Goal: Task Accomplishment & Management: Complete application form

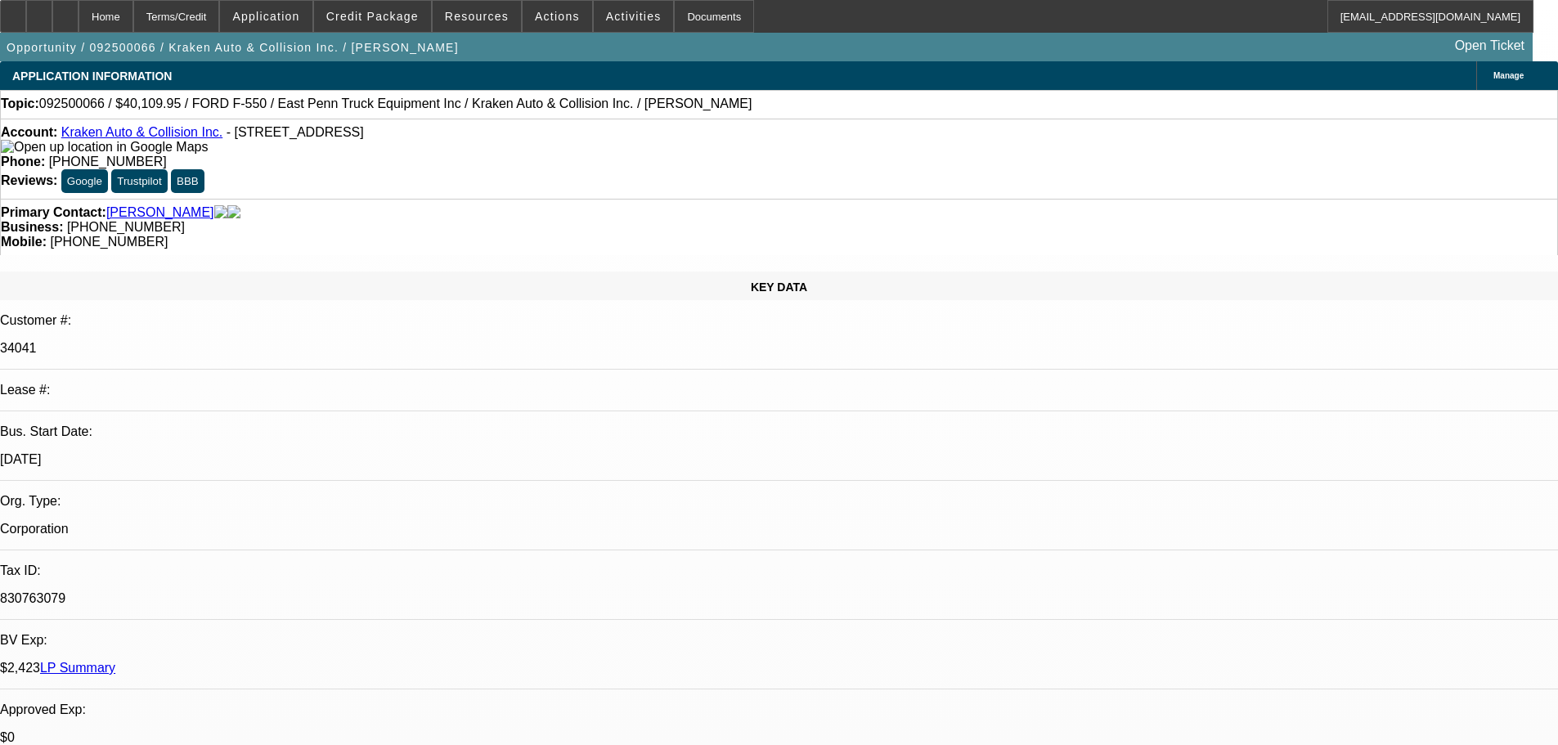
select select "0"
select select "0.1"
select select "4"
click at [79, 19] on div at bounding box center [65, 16] width 26 height 33
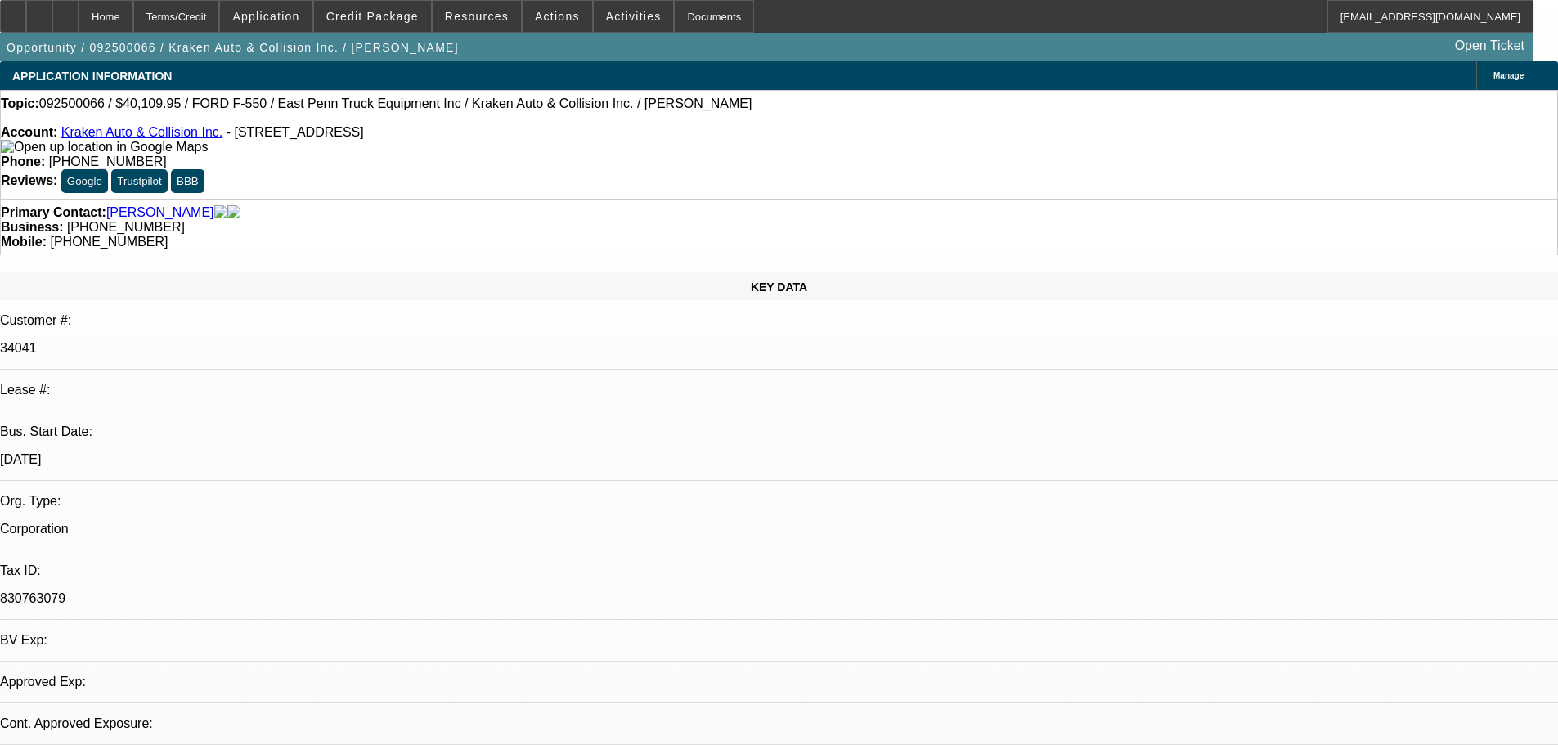
select select "0"
select select "0.1"
select select "1"
select select "4"
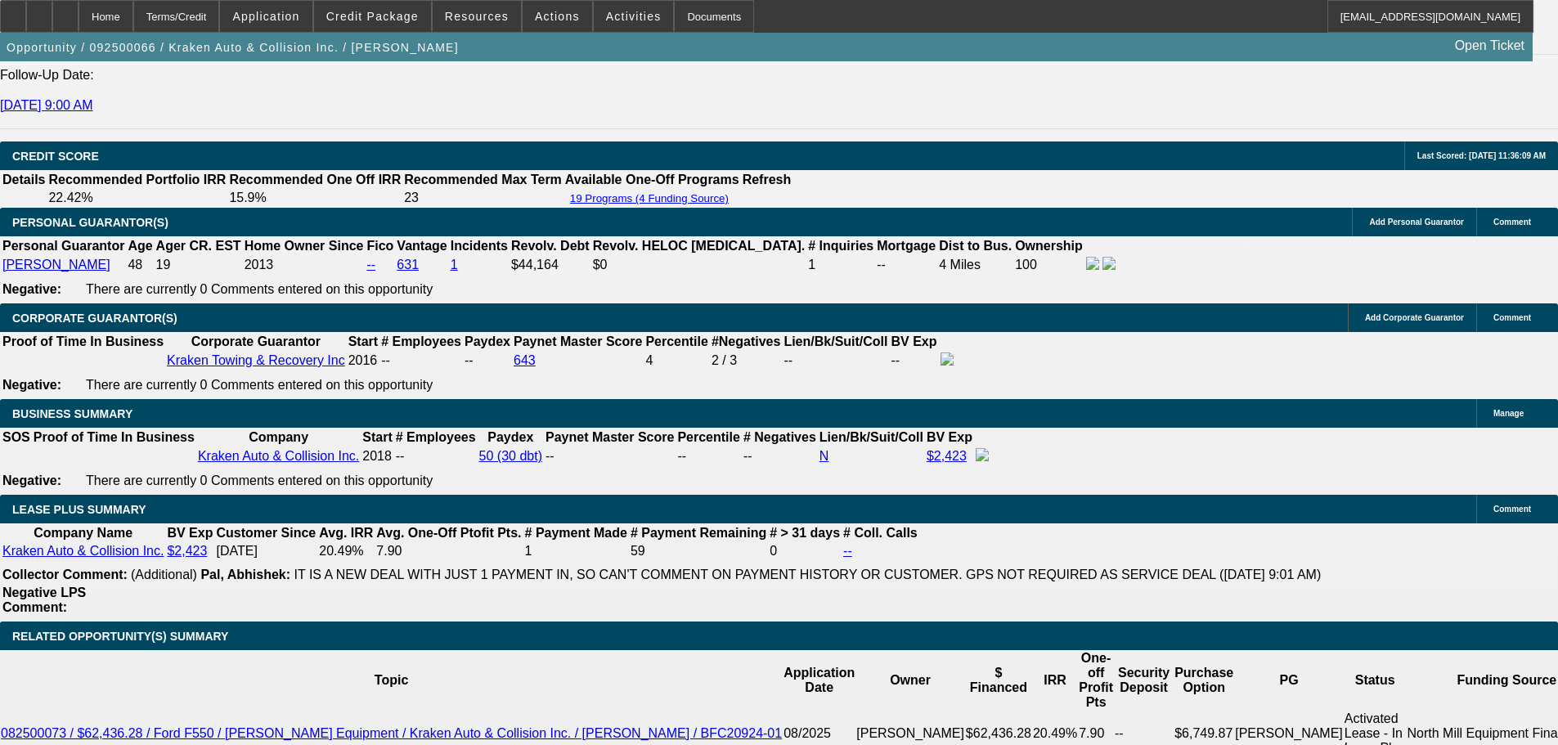
scroll to position [2617, 0]
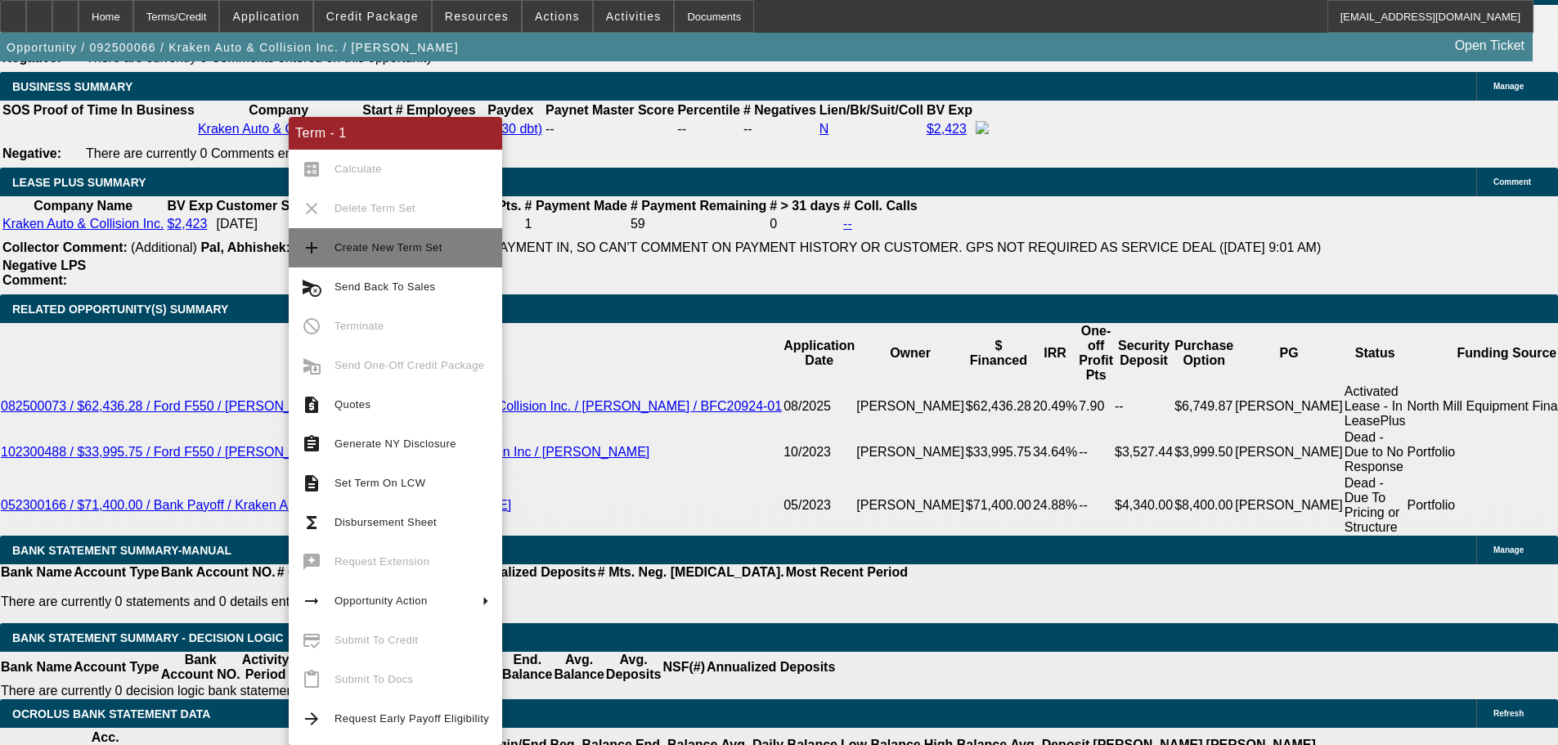
click at [381, 254] on span "Create New Term Set" at bounding box center [411, 248] width 155 height 20
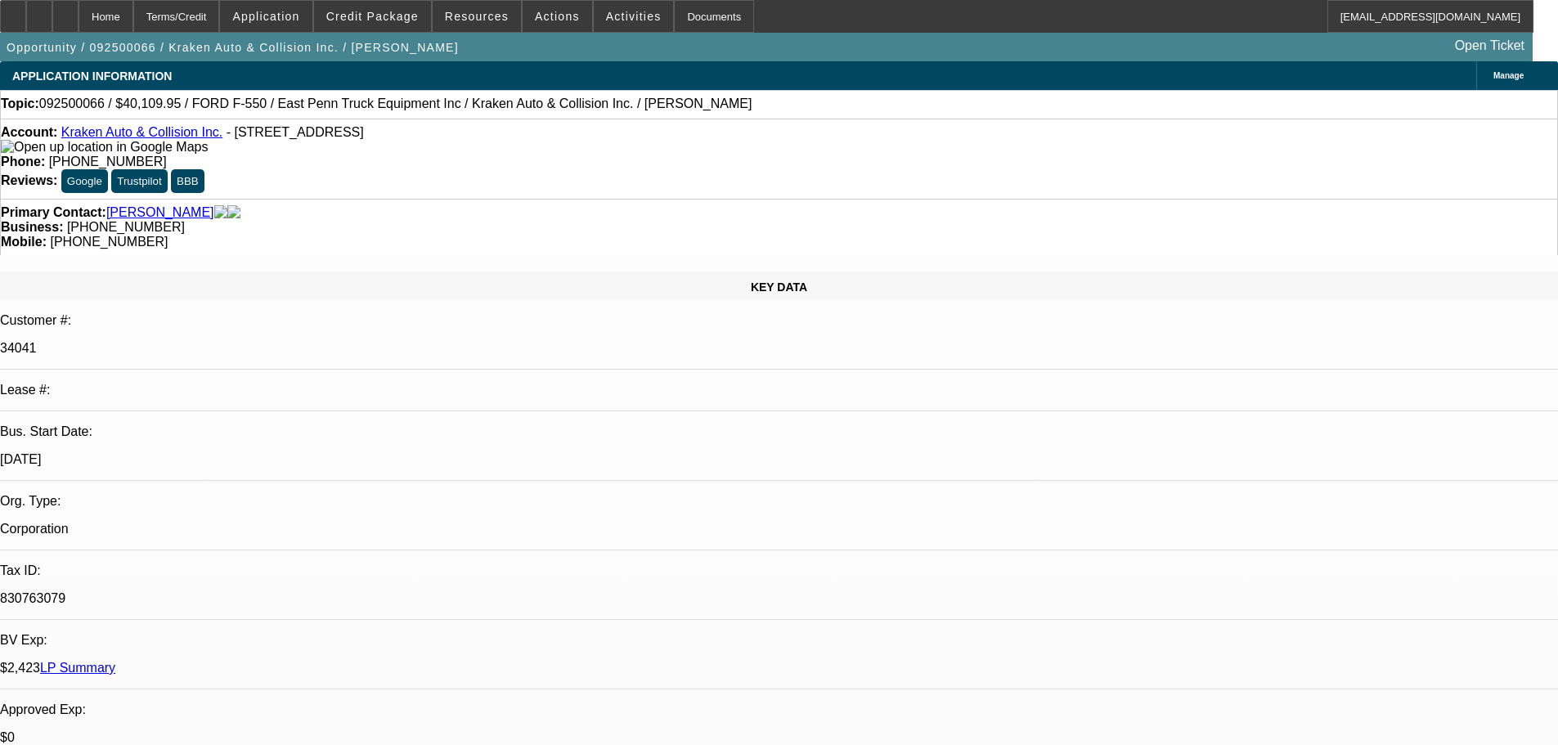
select select "0"
select select "0.1"
select select "4"
select select "0"
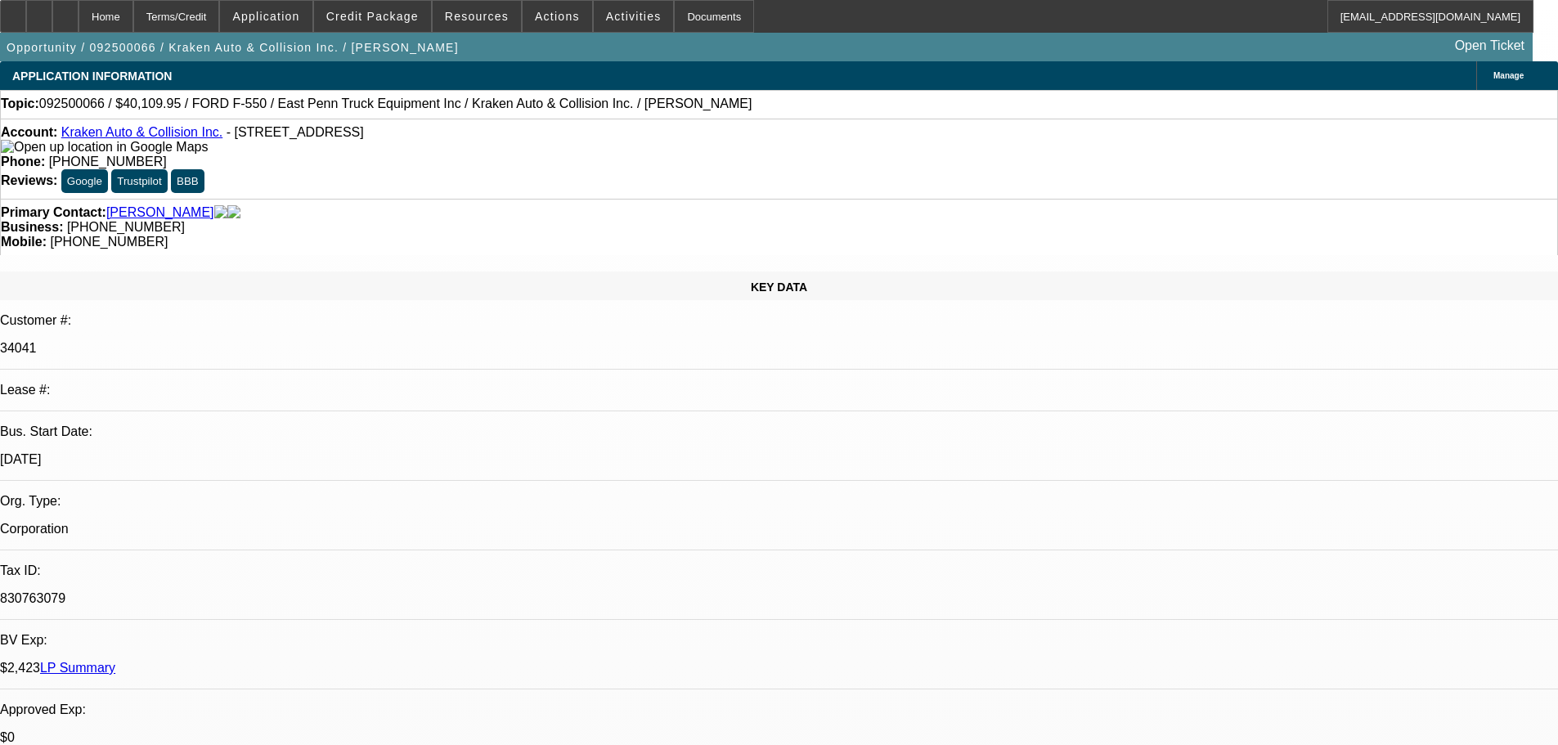
select select "0"
select select "0.1"
select select "4"
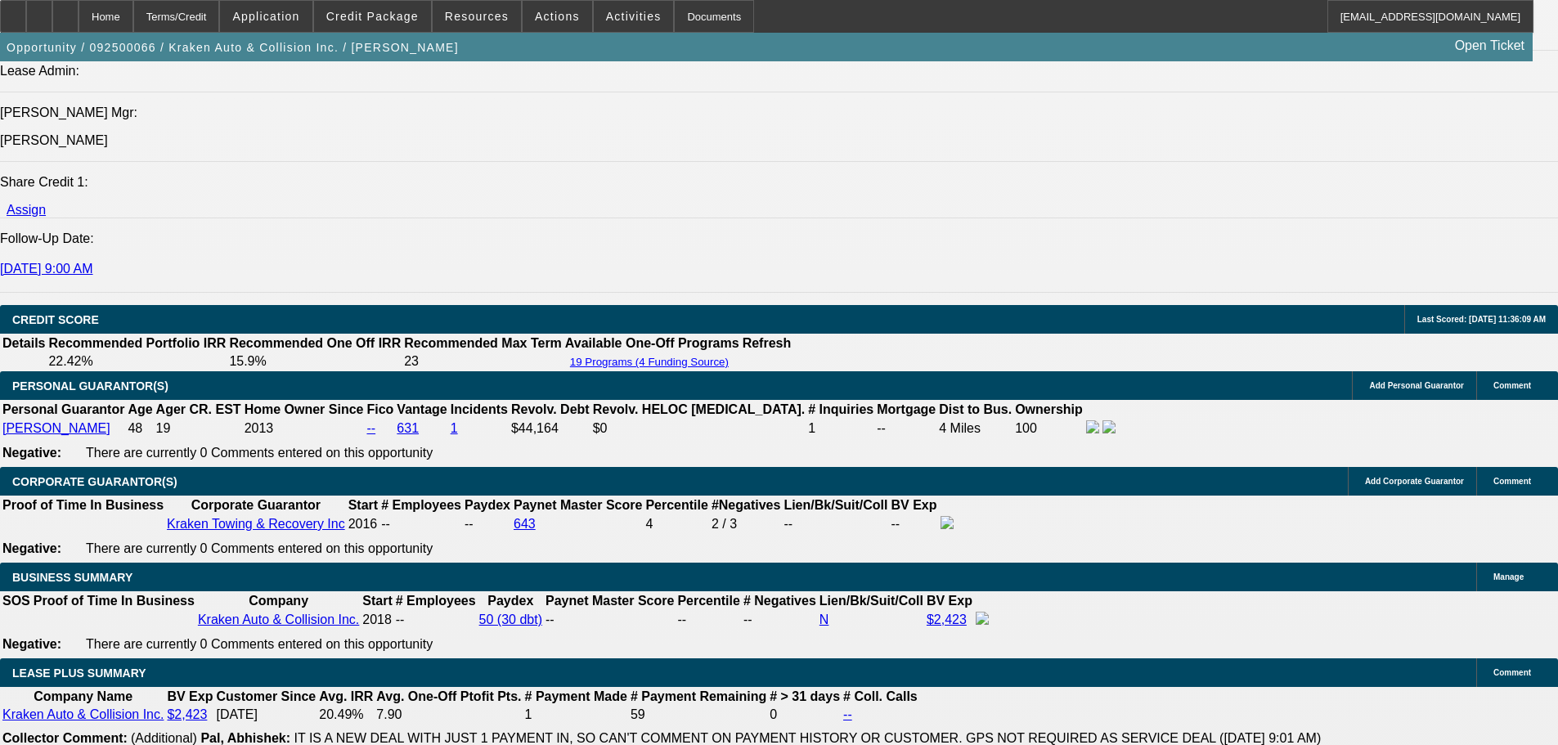
scroll to position [2617, 0]
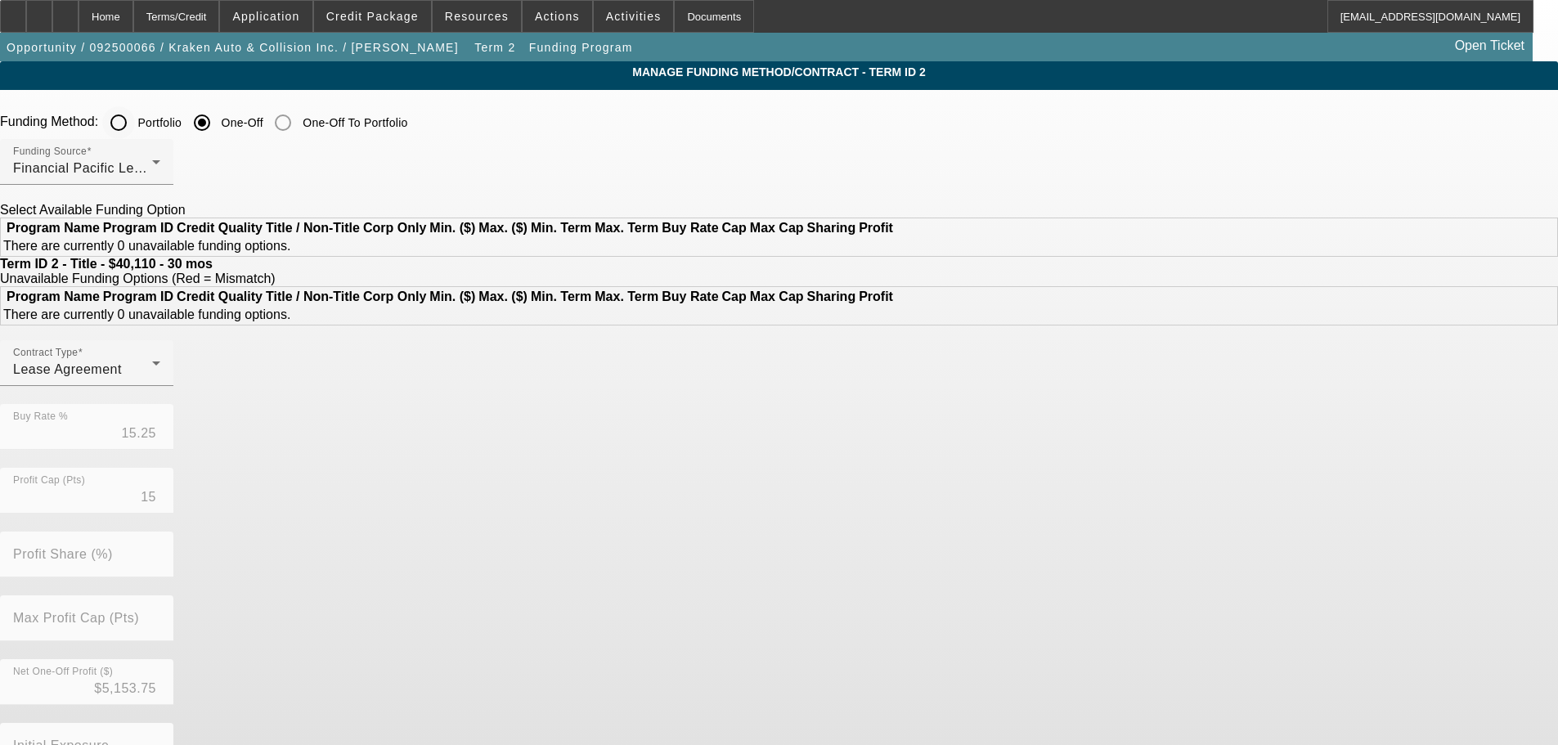
click at [135, 137] on input "Portfolio" at bounding box center [118, 122] width 33 height 33
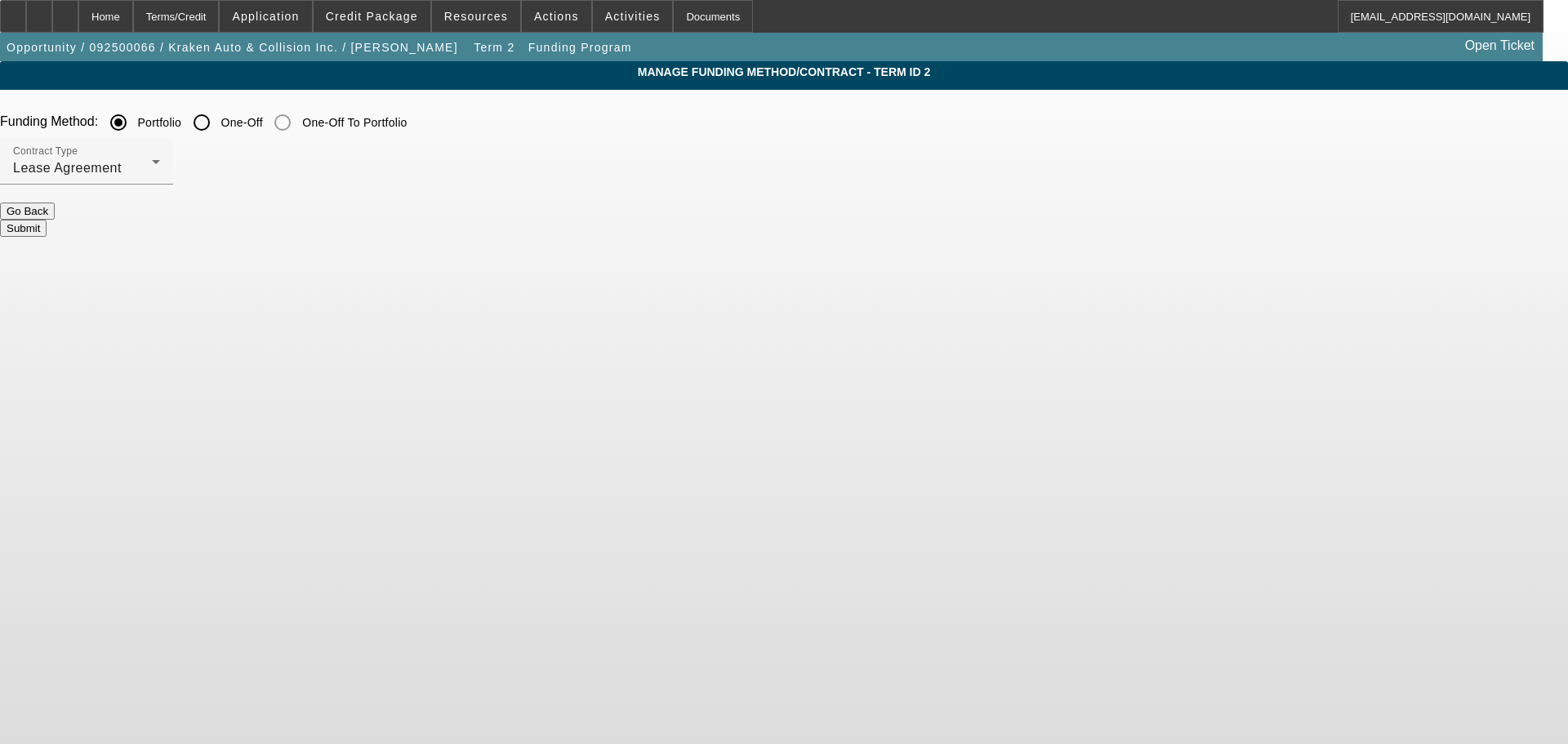
click at [47, 220] on button "Submit" at bounding box center [23, 228] width 47 height 17
radio input "false"
radio input "true"
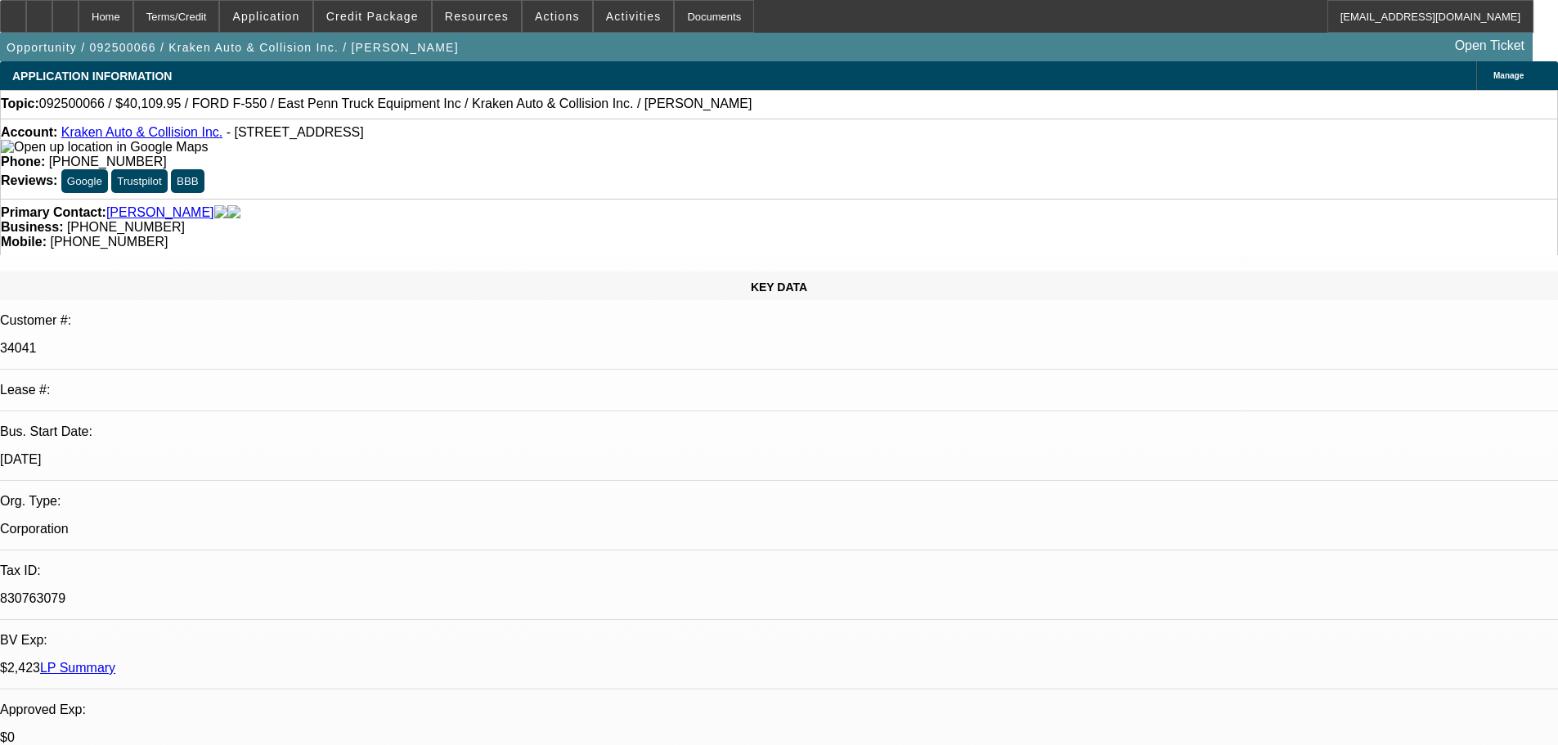
select select "0"
select select "0.1"
select select "4"
select select "0"
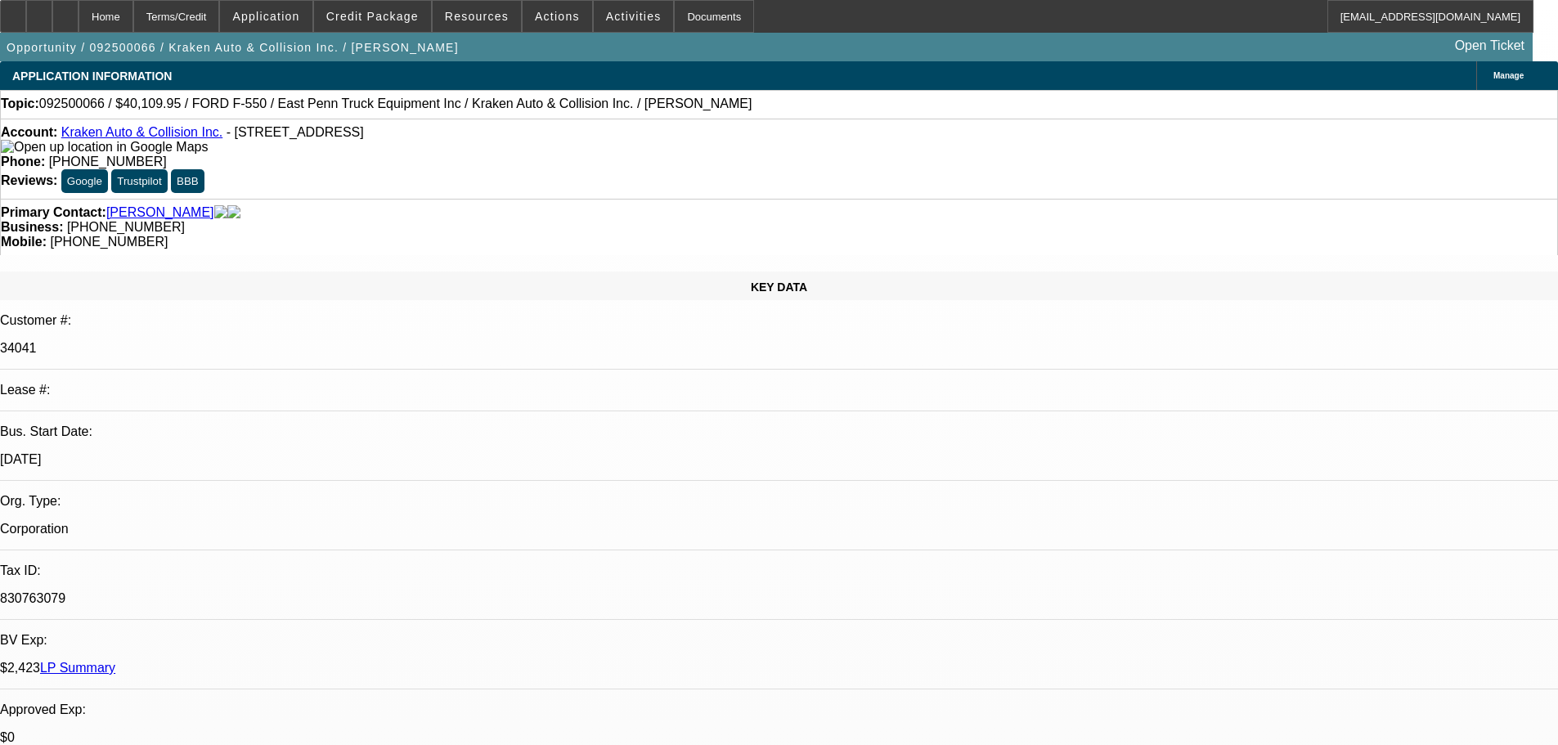
select select "0"
select select "0.1"
select select "4"
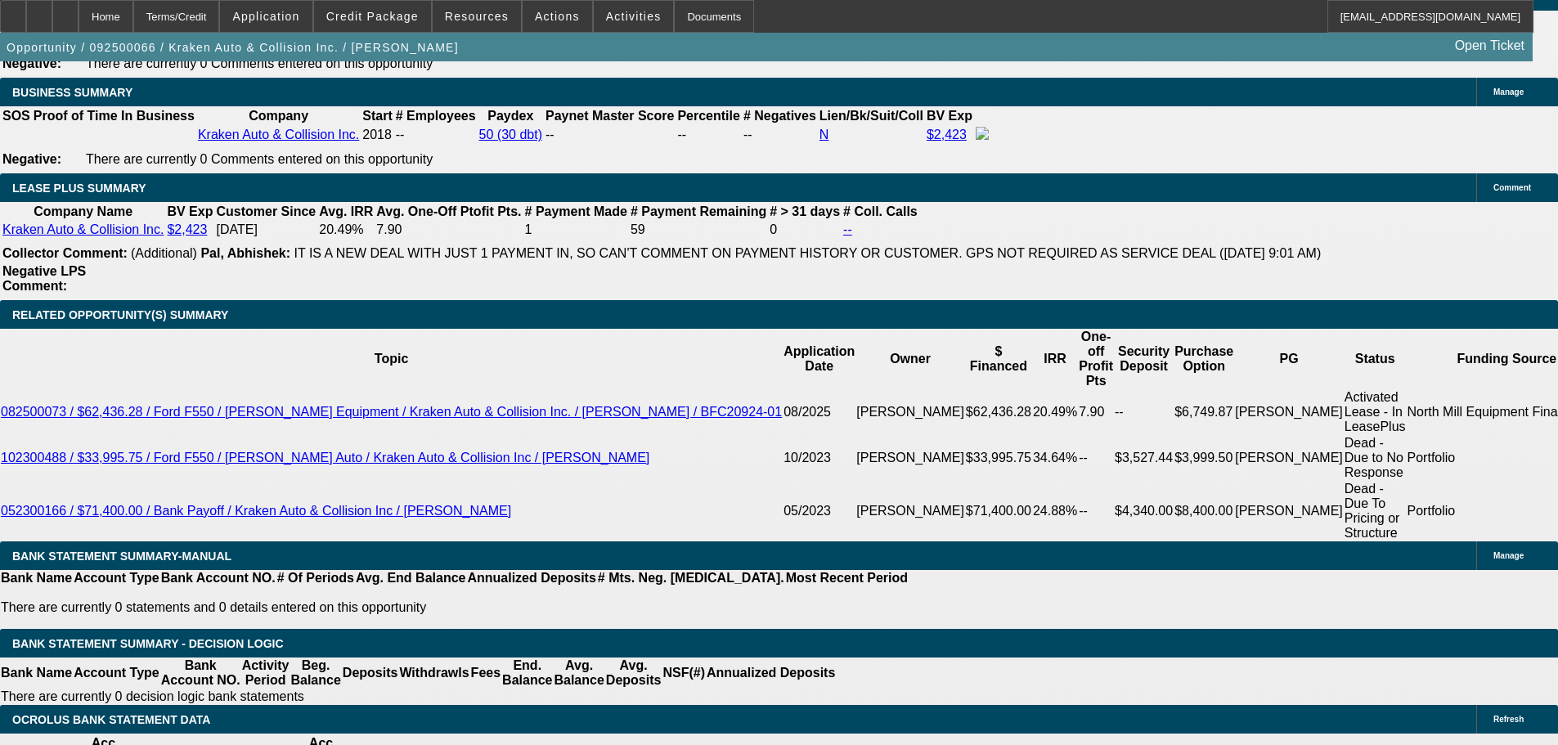
scroll to position [2617, 0]
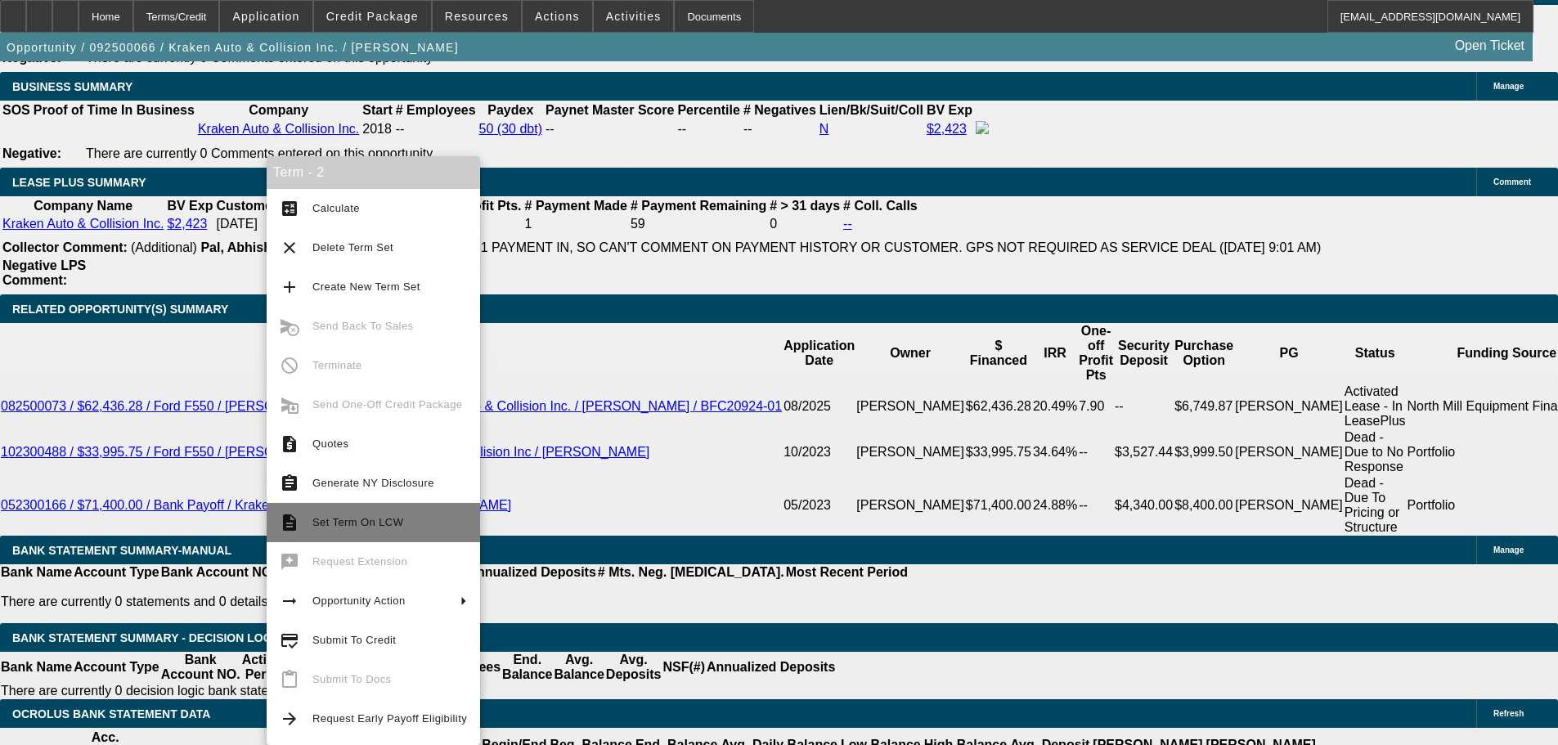
click at [366, 530] on span "Set Term On LCW" at bounding box center [389, 523] width 155 height 20
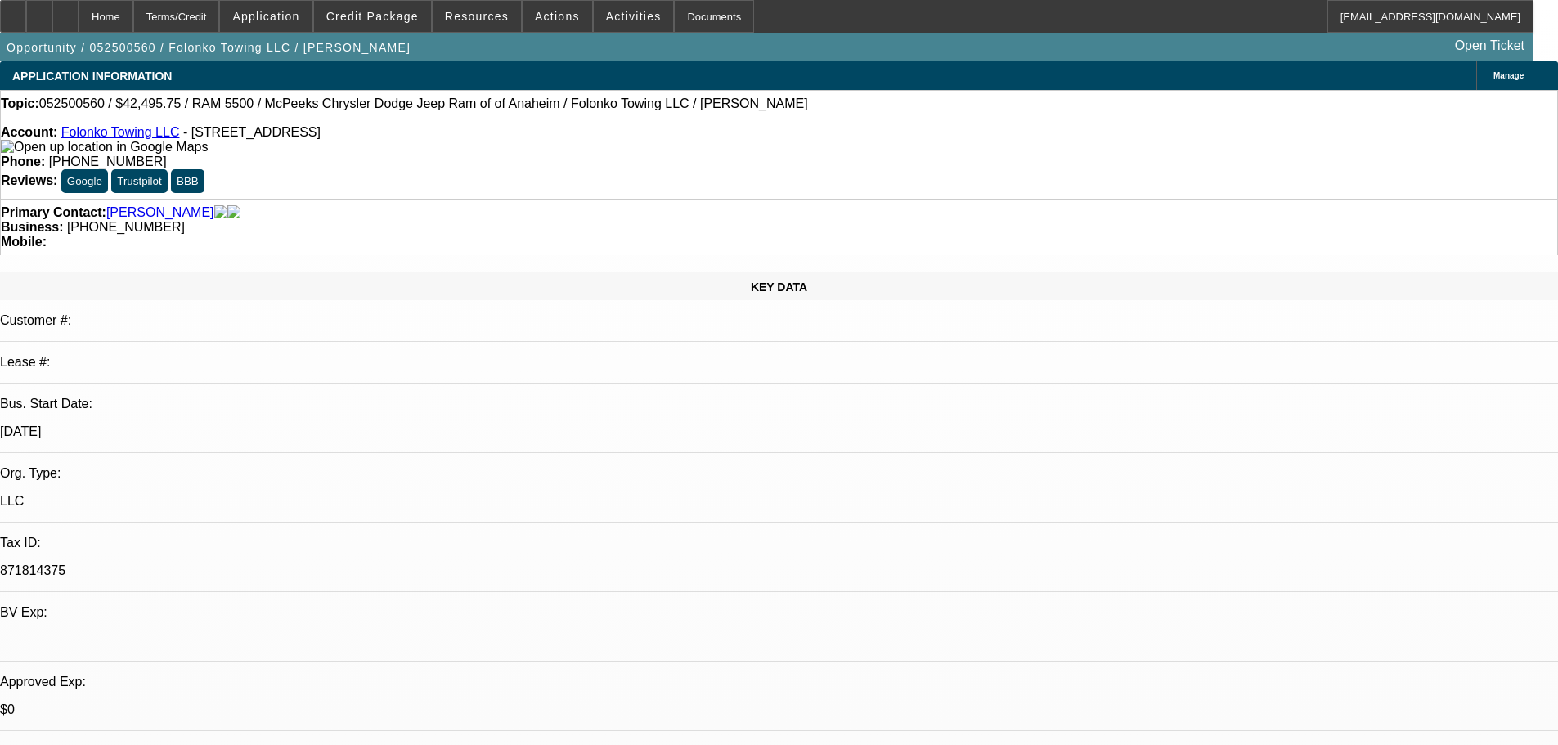
select select "0.15"
select select "0"
select select "2"
select select "0.1"
select select "4"
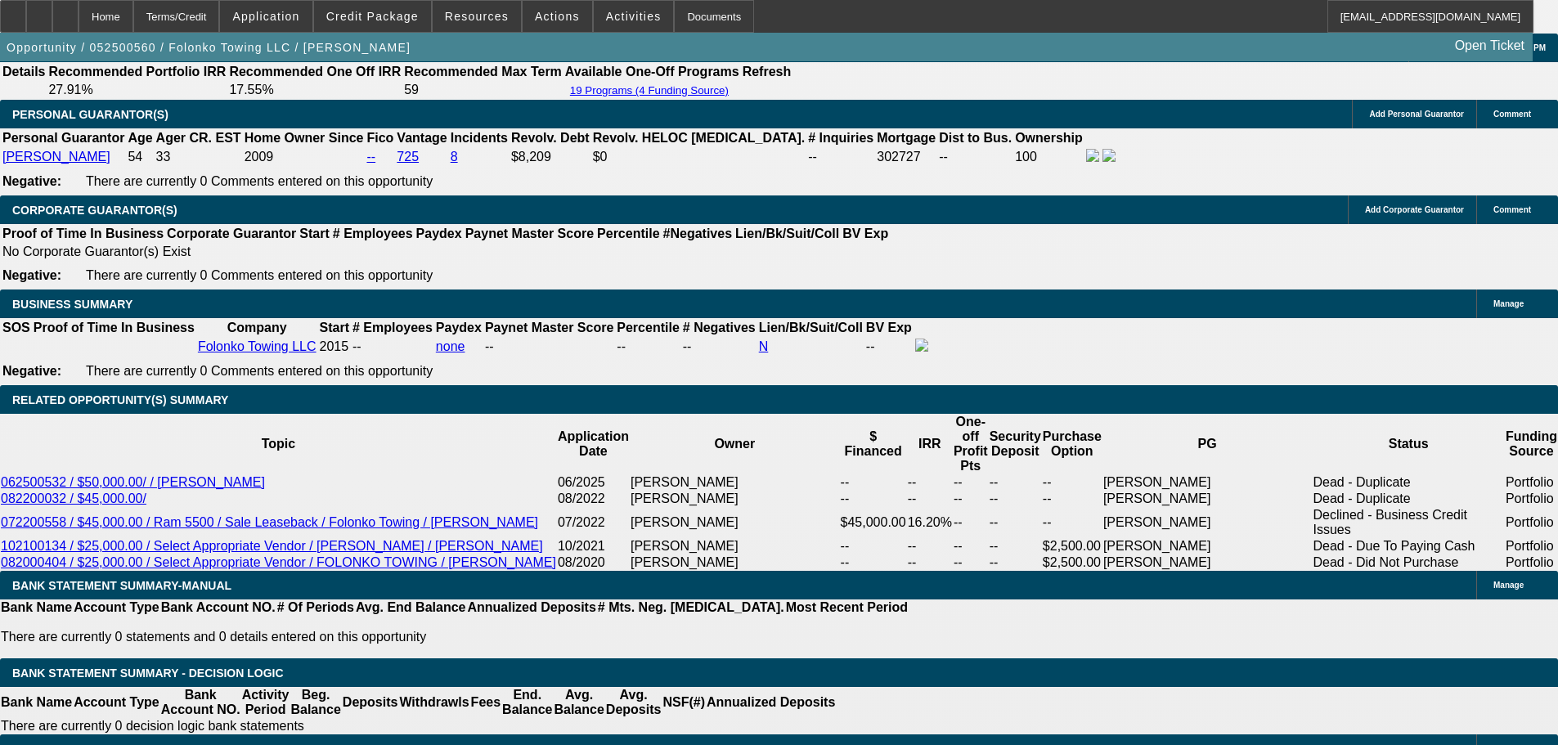
scroll to position [2453, 0]
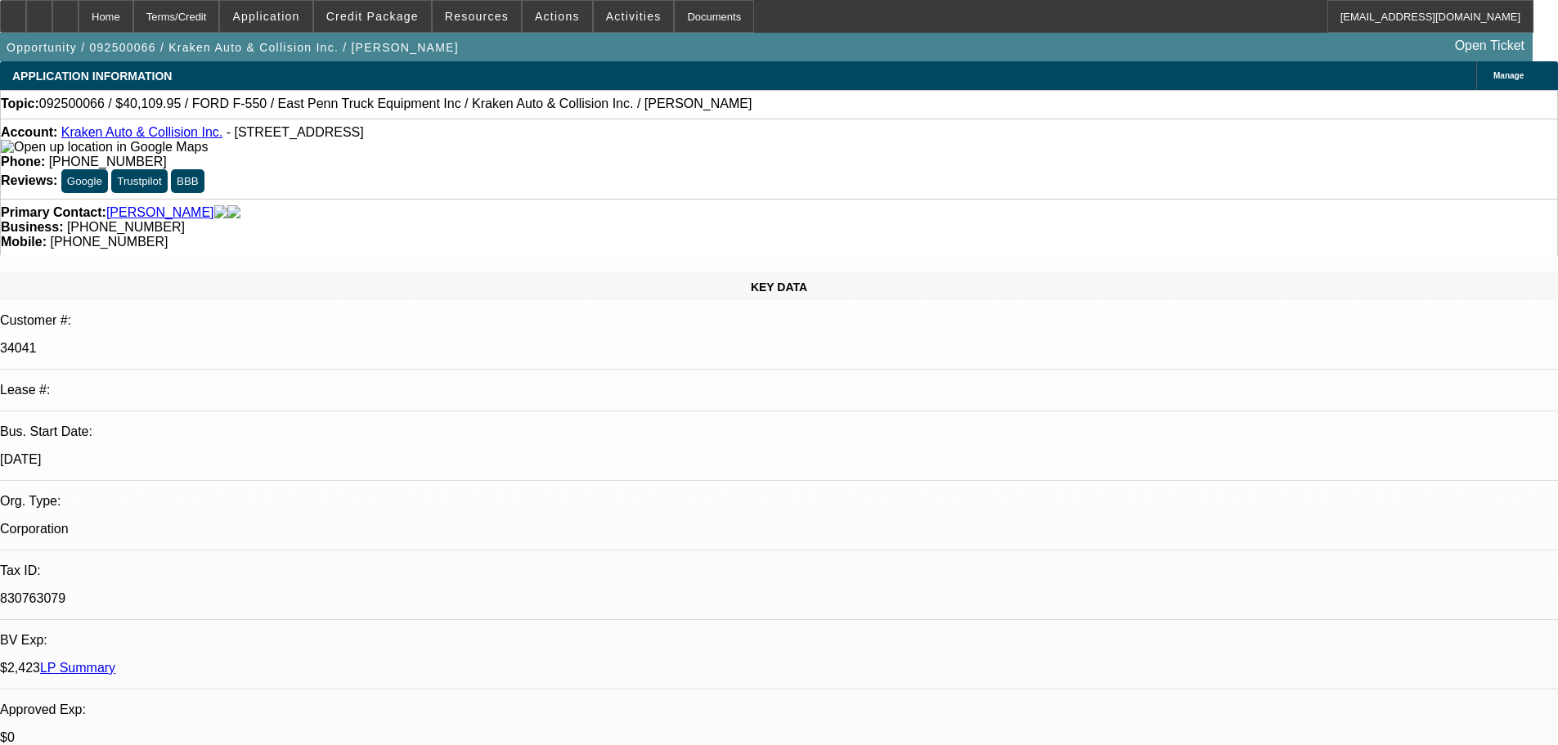
select select "0"
select select "0.1"
select select "4"
select select "0"
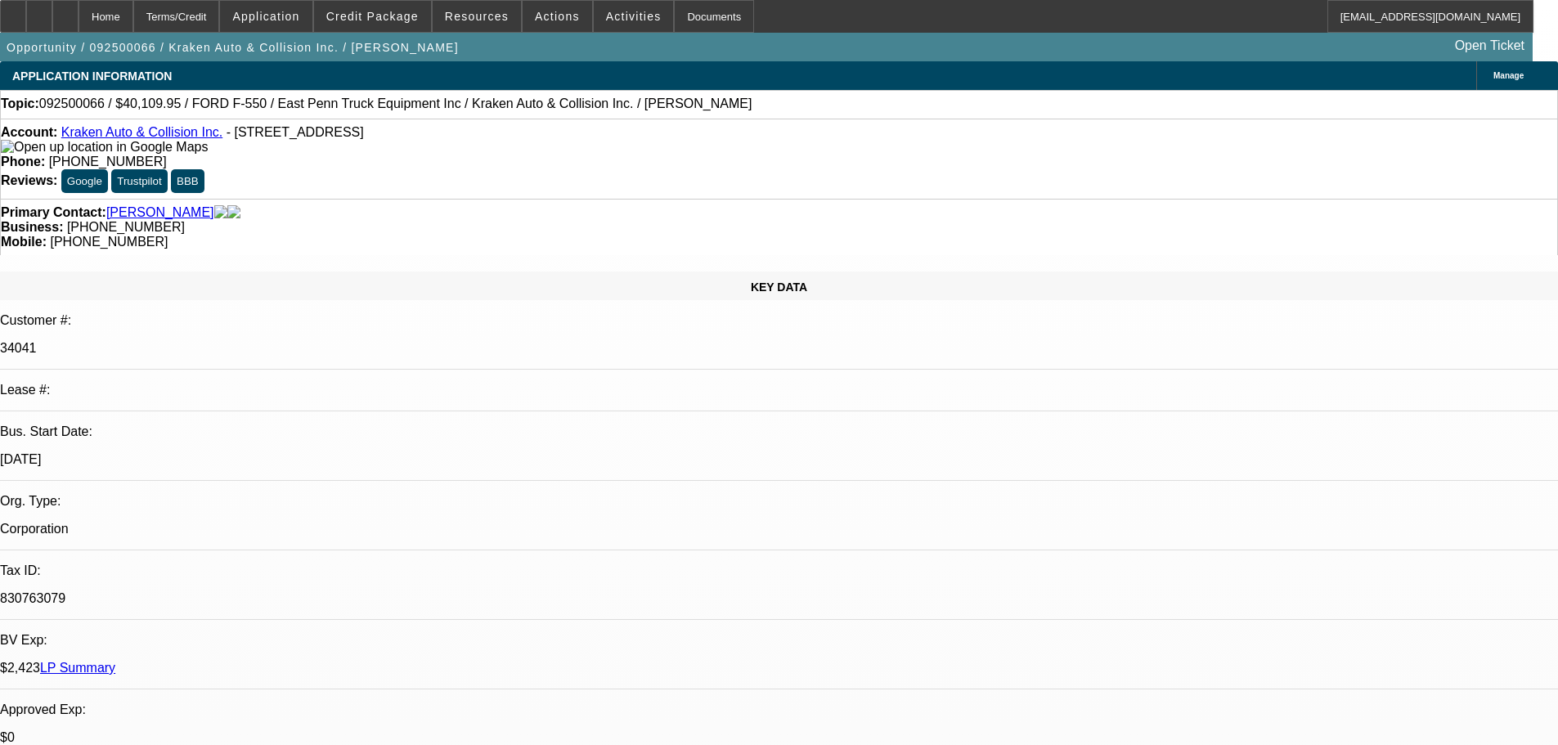
select select "0"
select select "0.1"
select select "4"
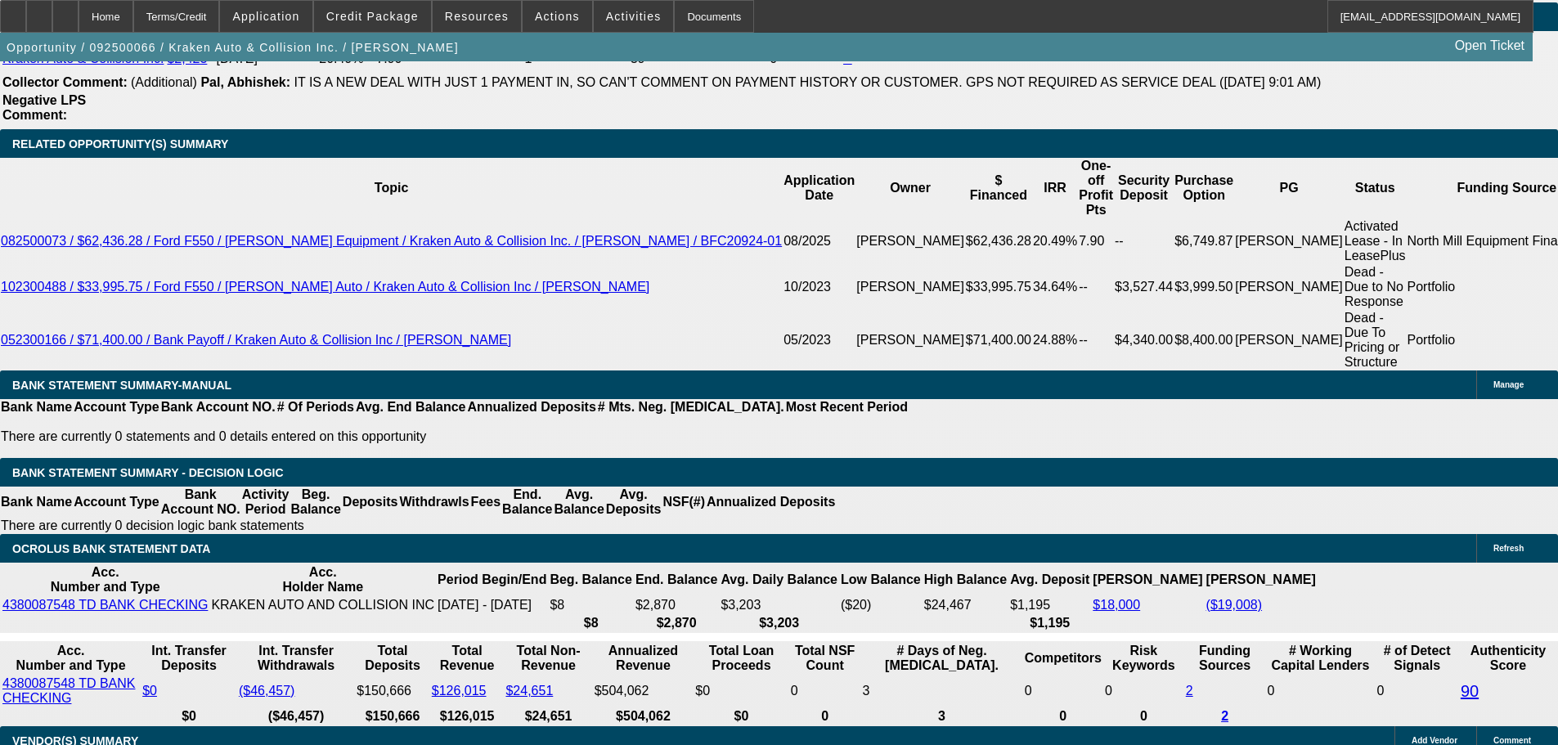
scroll to position [2781, 0]
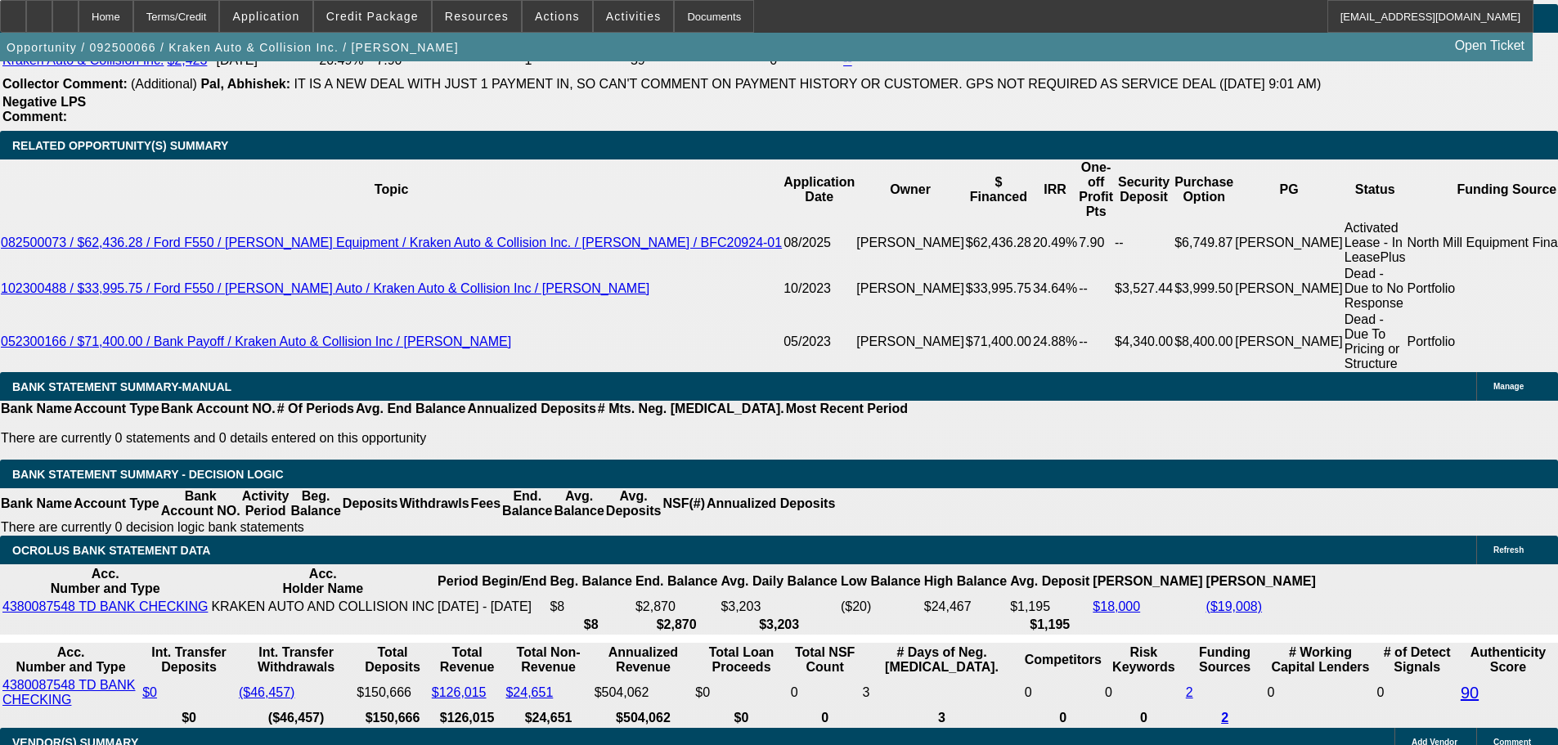
type input "UNKNOWN"
type input "16"
type input "$1,630.95"
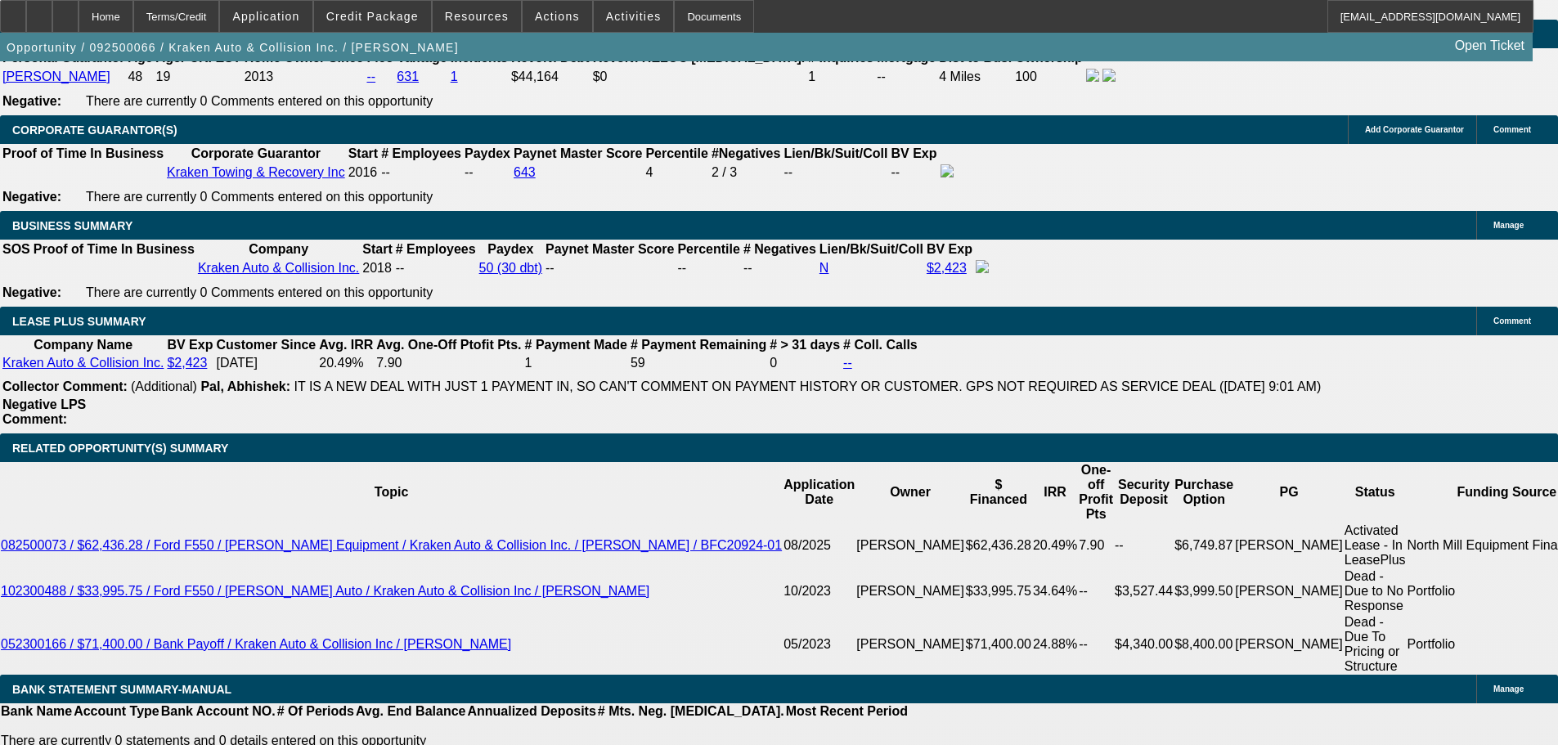
scroll to position [2453, 0]
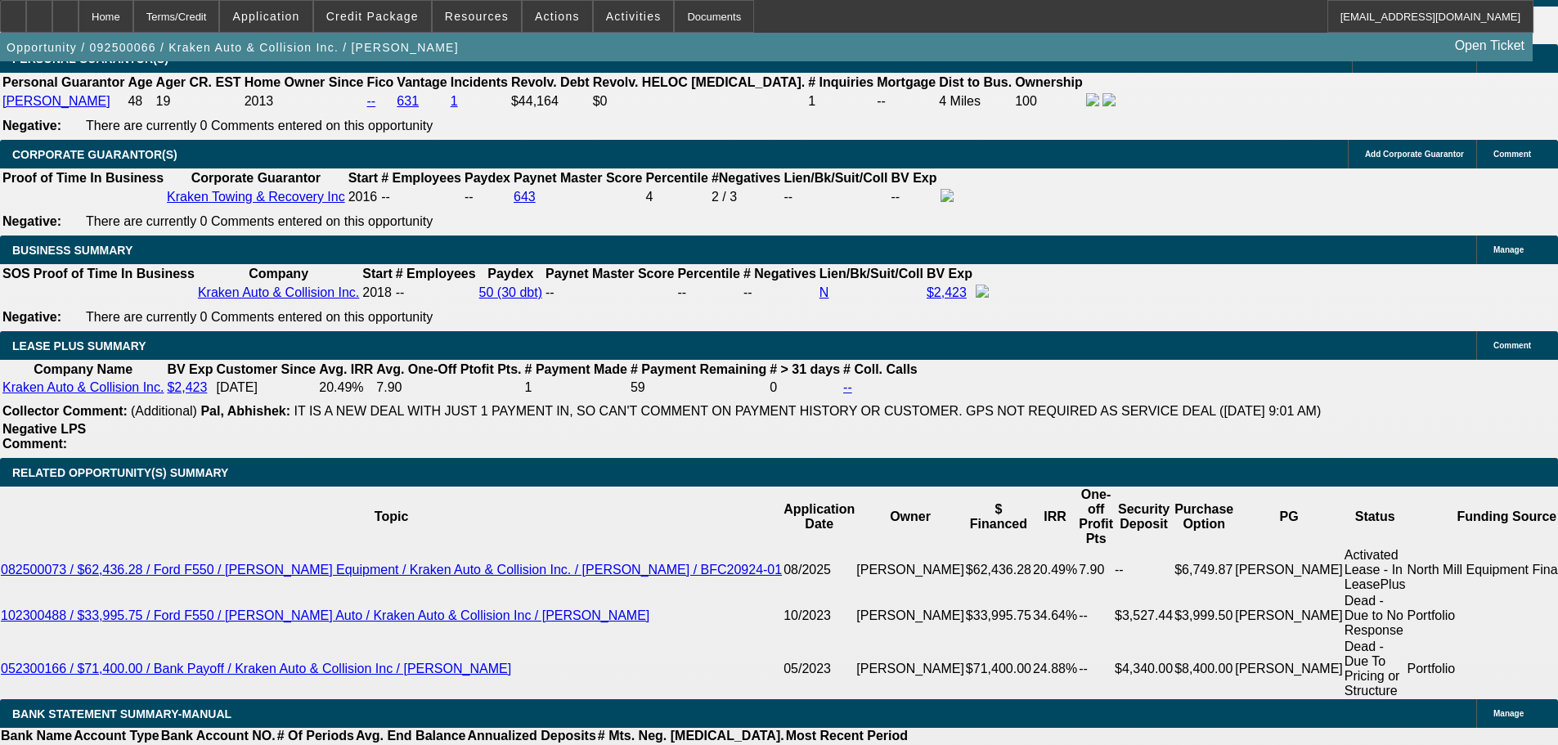
type input "16"
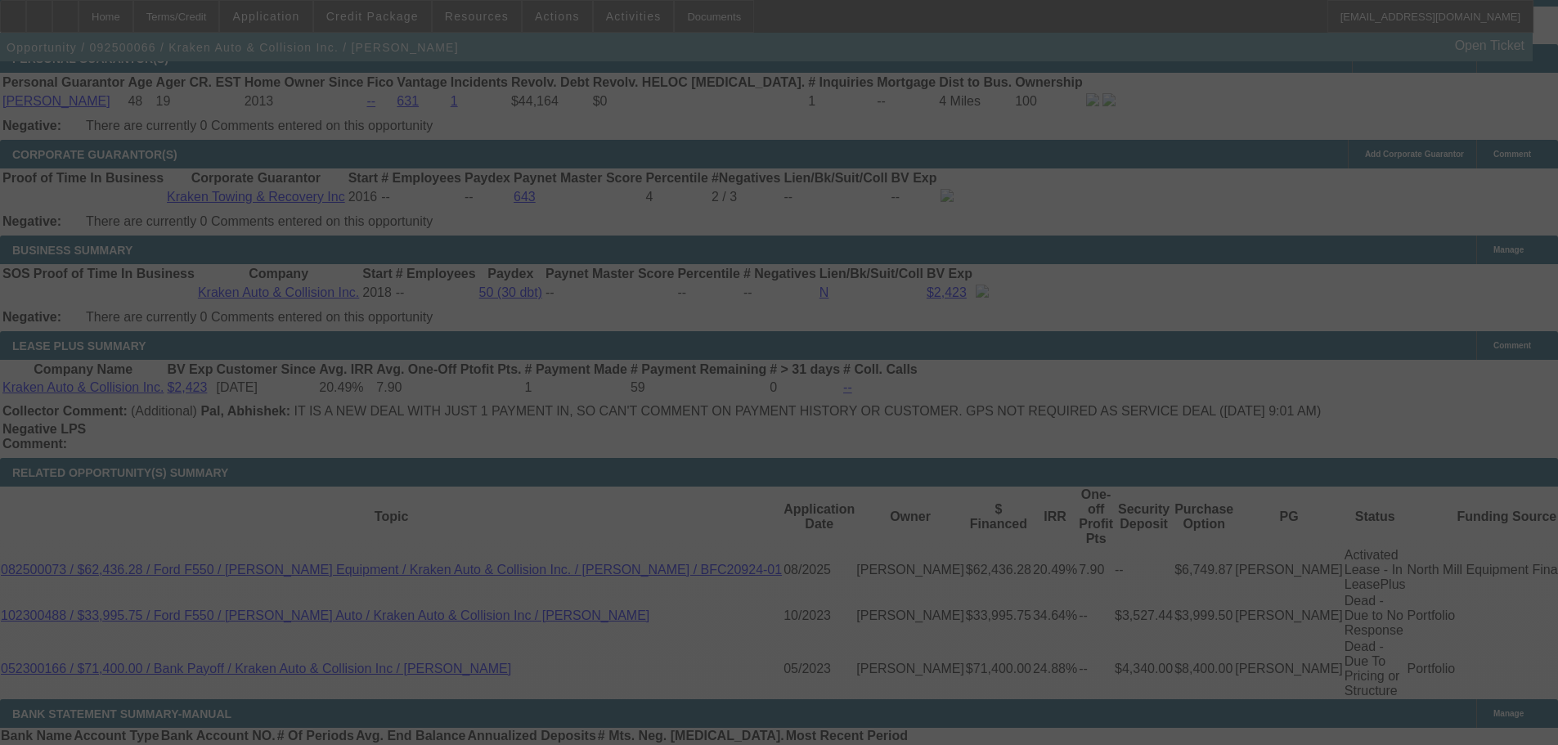
select select "0"
select select "0.1"
select select "4"
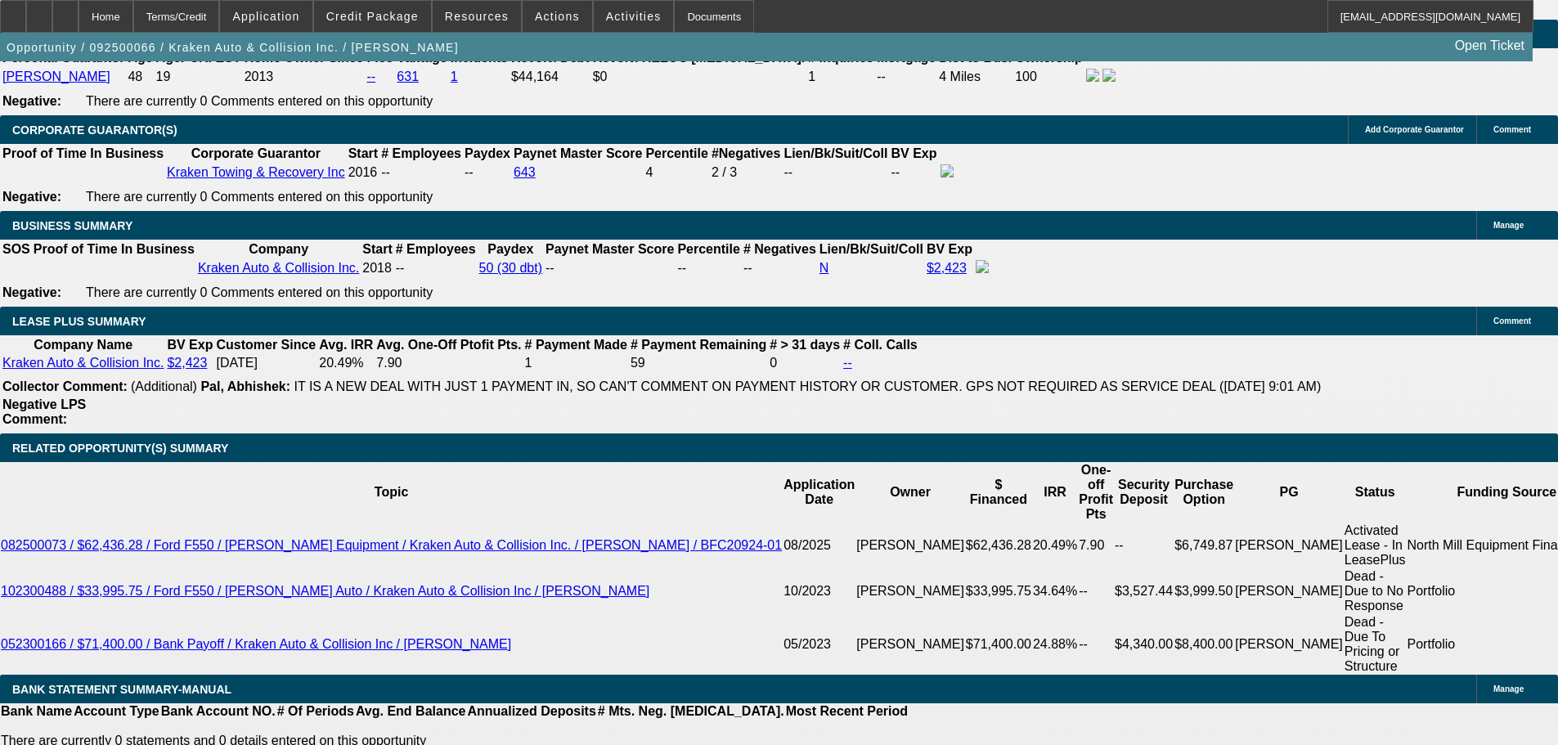
scroll to position [2664, 0]
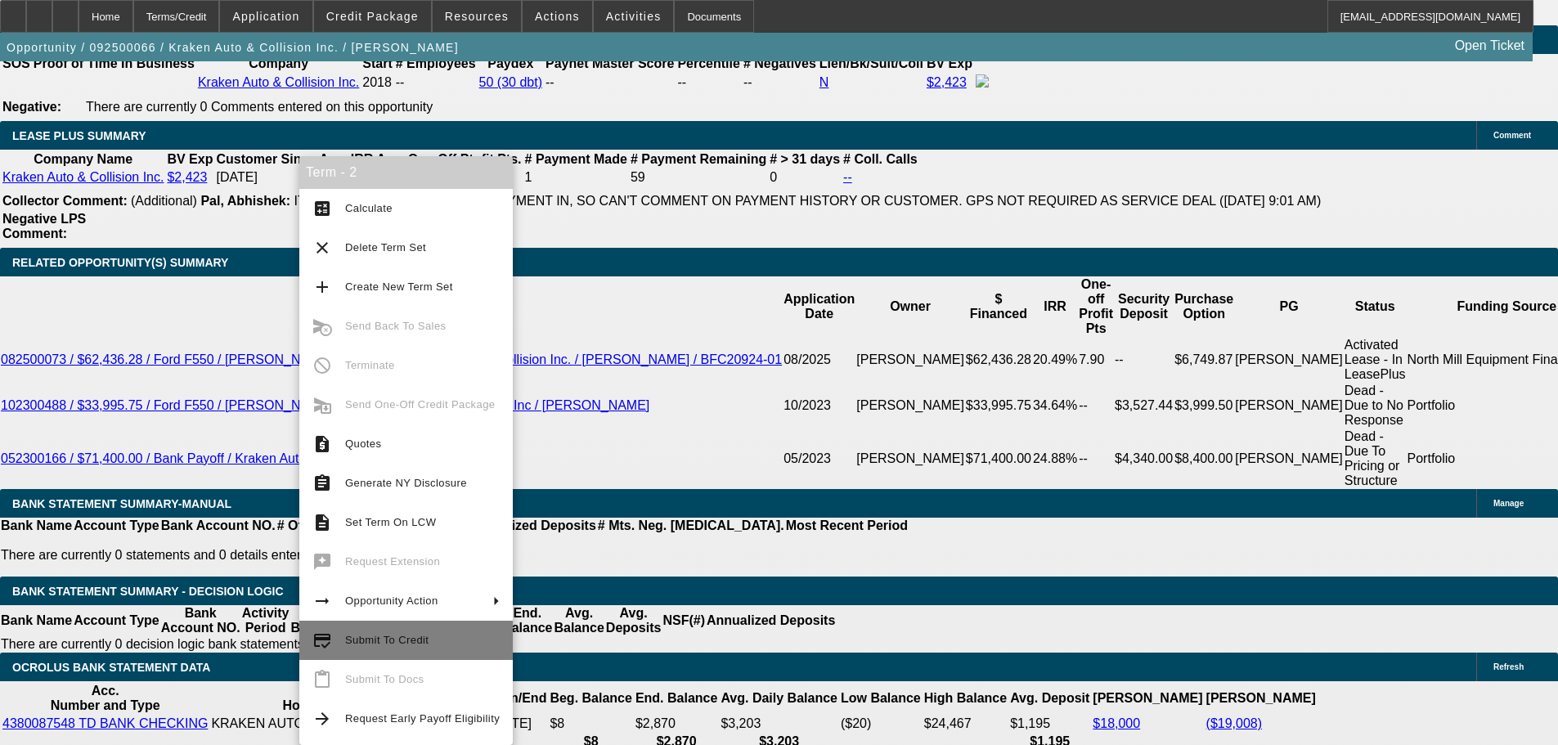
click at [394, 628] on button "credit_score Submit To Credit" at bounding box center [405, 640] width 213 height 39
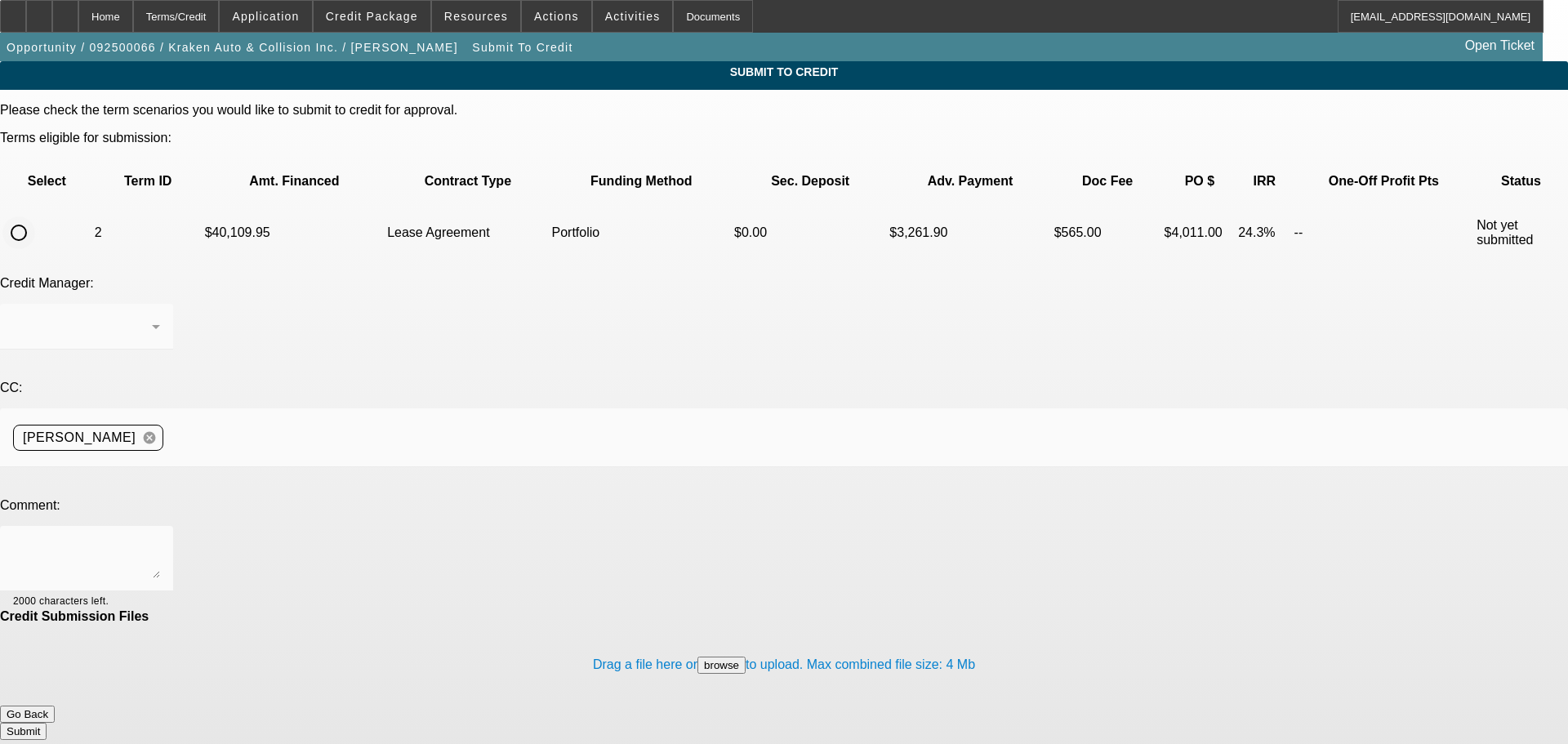
click at [35, 217] on input "radio" at bounding box center [18, 233] width 33 height 33
radio input "true"
click at [160, 304] on div "Arida, Michael" at bounding box center [86, 327] width 147 height 46
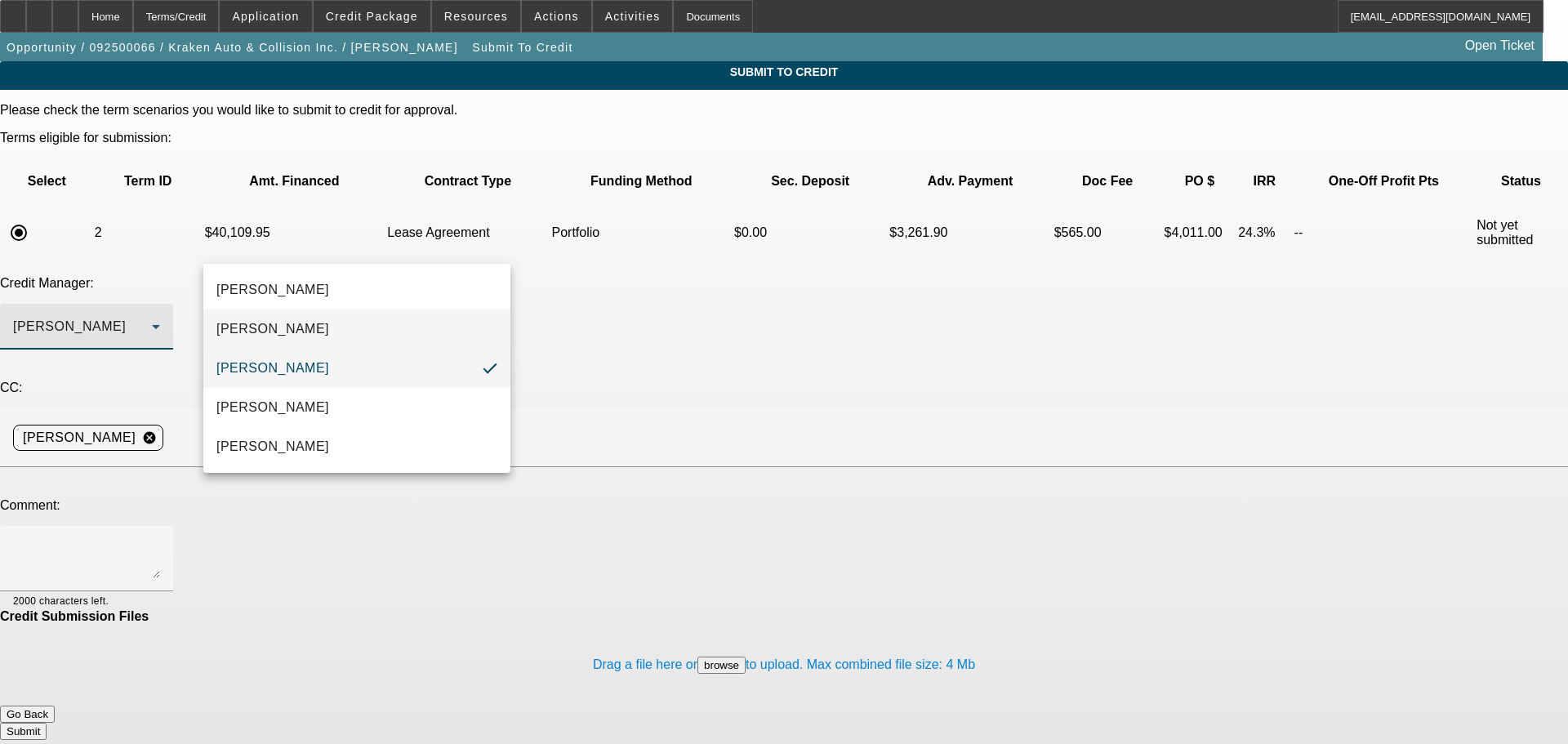
click at [342, 325] on mat-option "[PERSON_NAME]" at bounding box center [357, 329] width 307 height 39
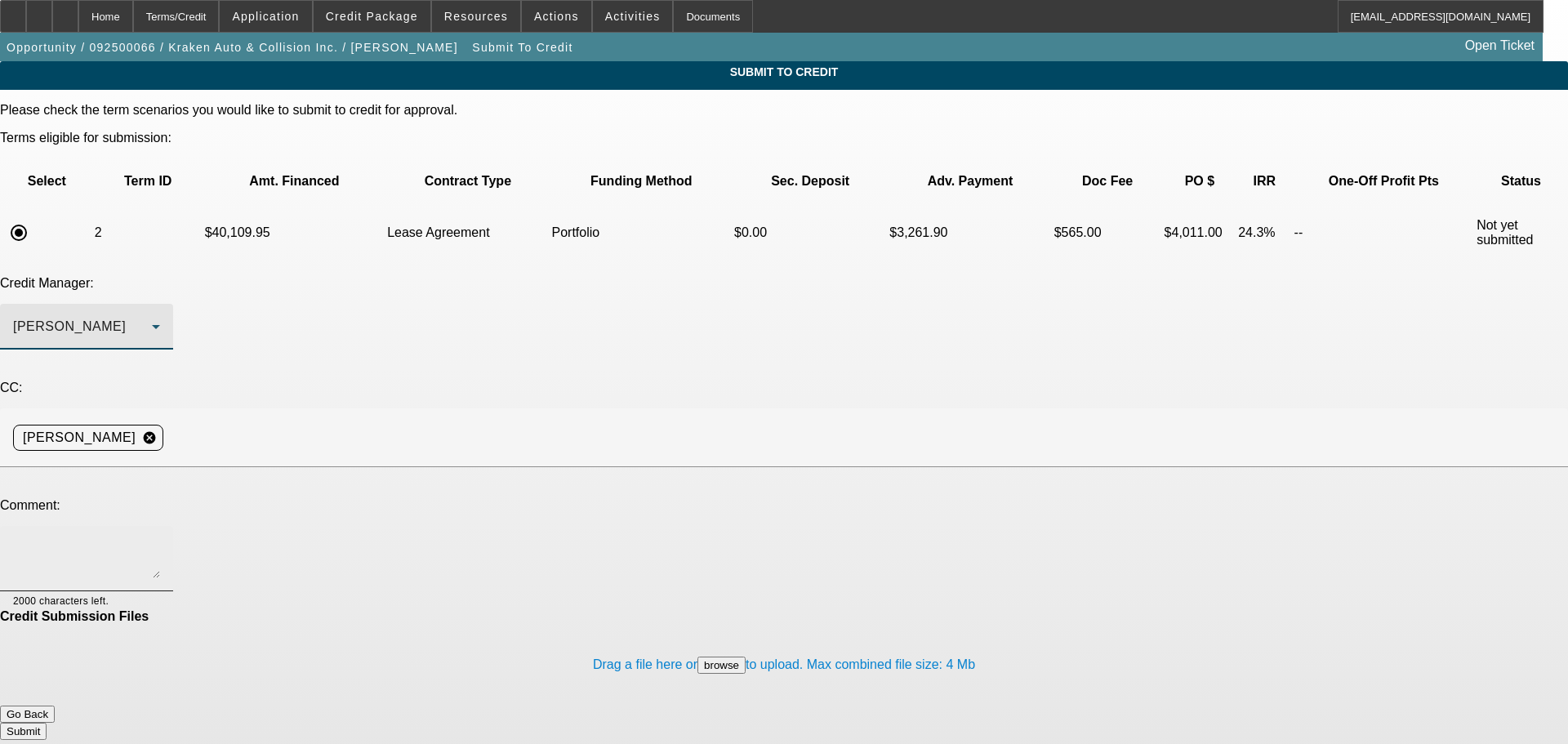
click at [160, 539] on textarea at bounding box center [86, 558] width 147 height 39
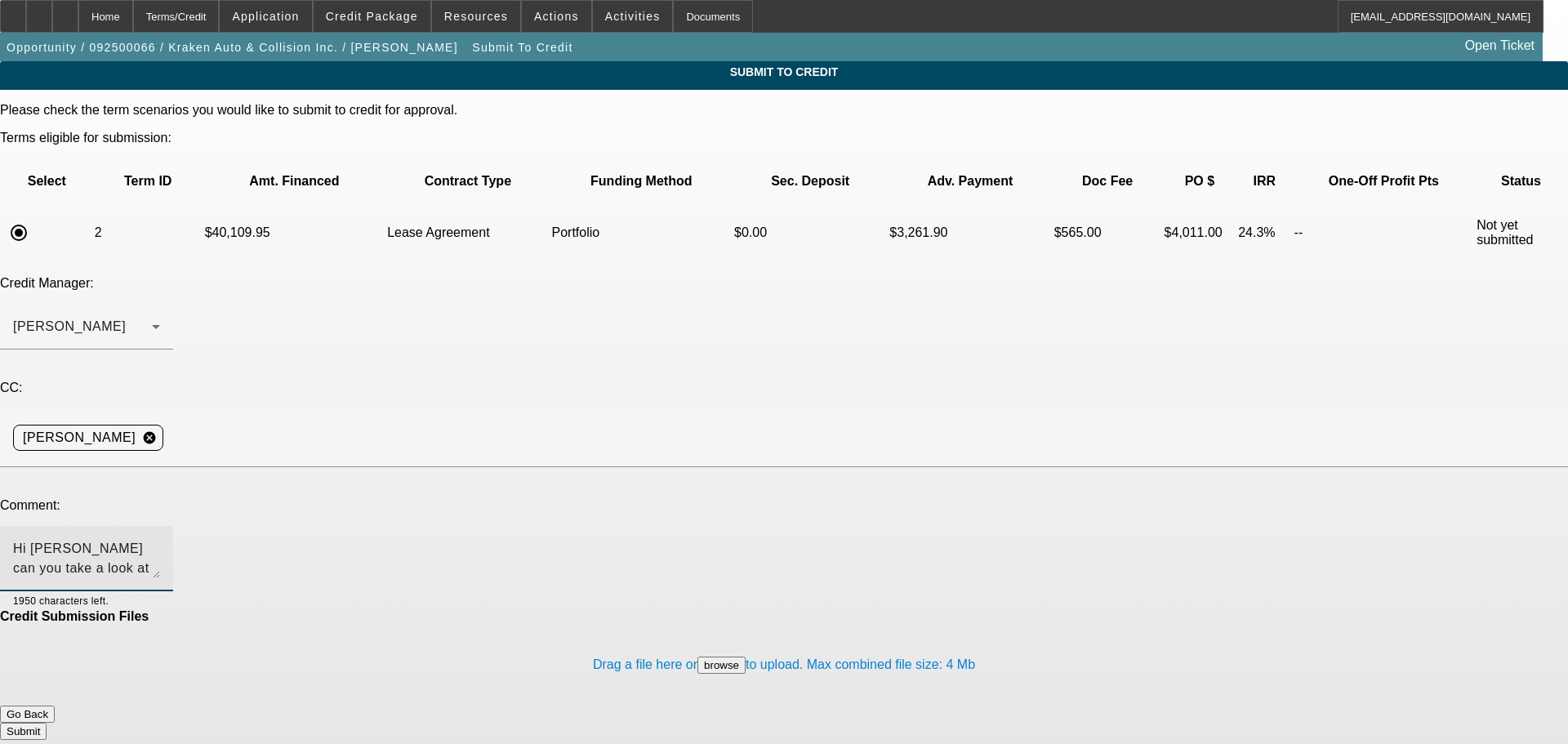
type textarea "Hi Zach can you take a look at this one? Thank you"
click at [47, 723] on button "Submit" at bounding box center [23, 731] width 47 height 17
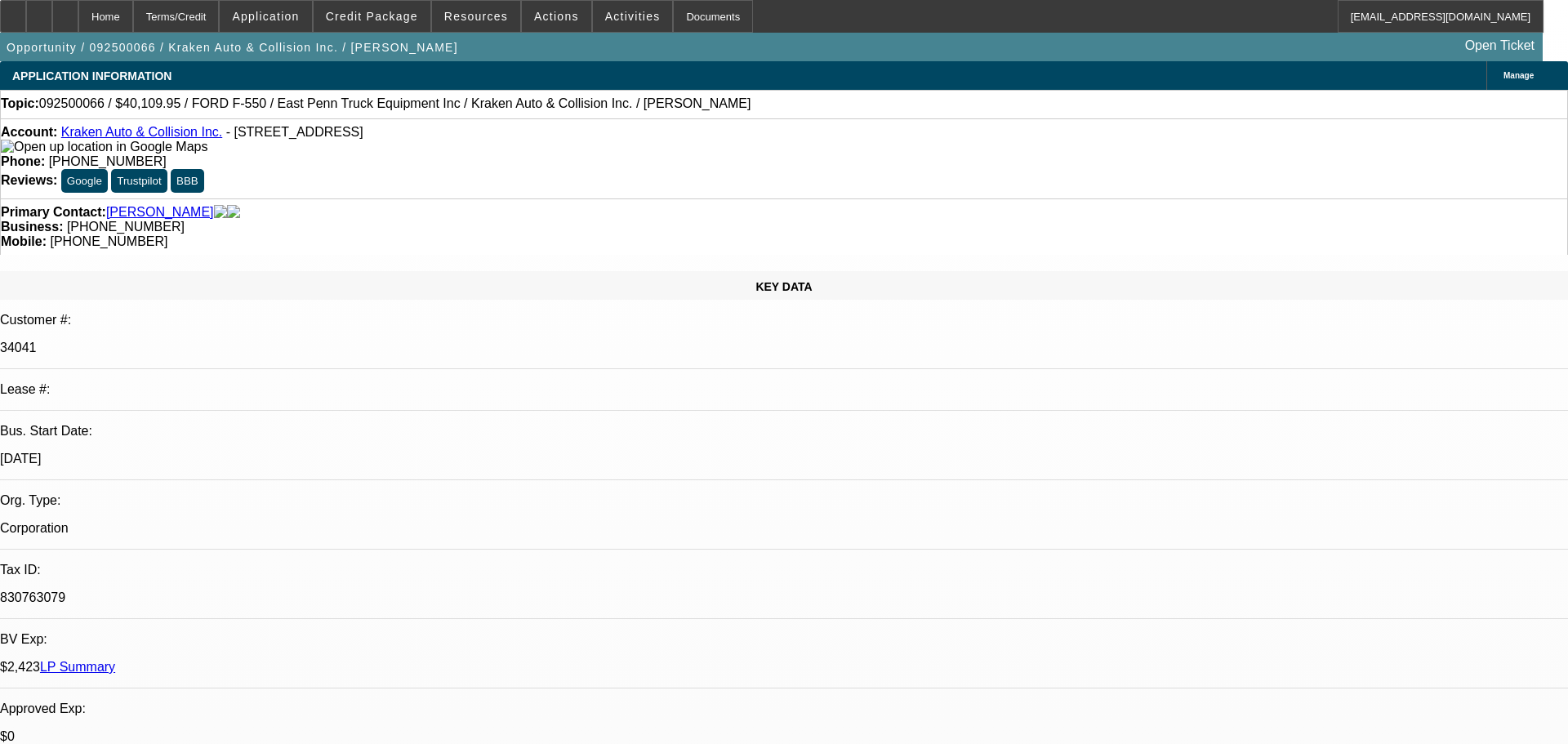
select select "0"
select select "0.1"
select select "4"
select select "0"
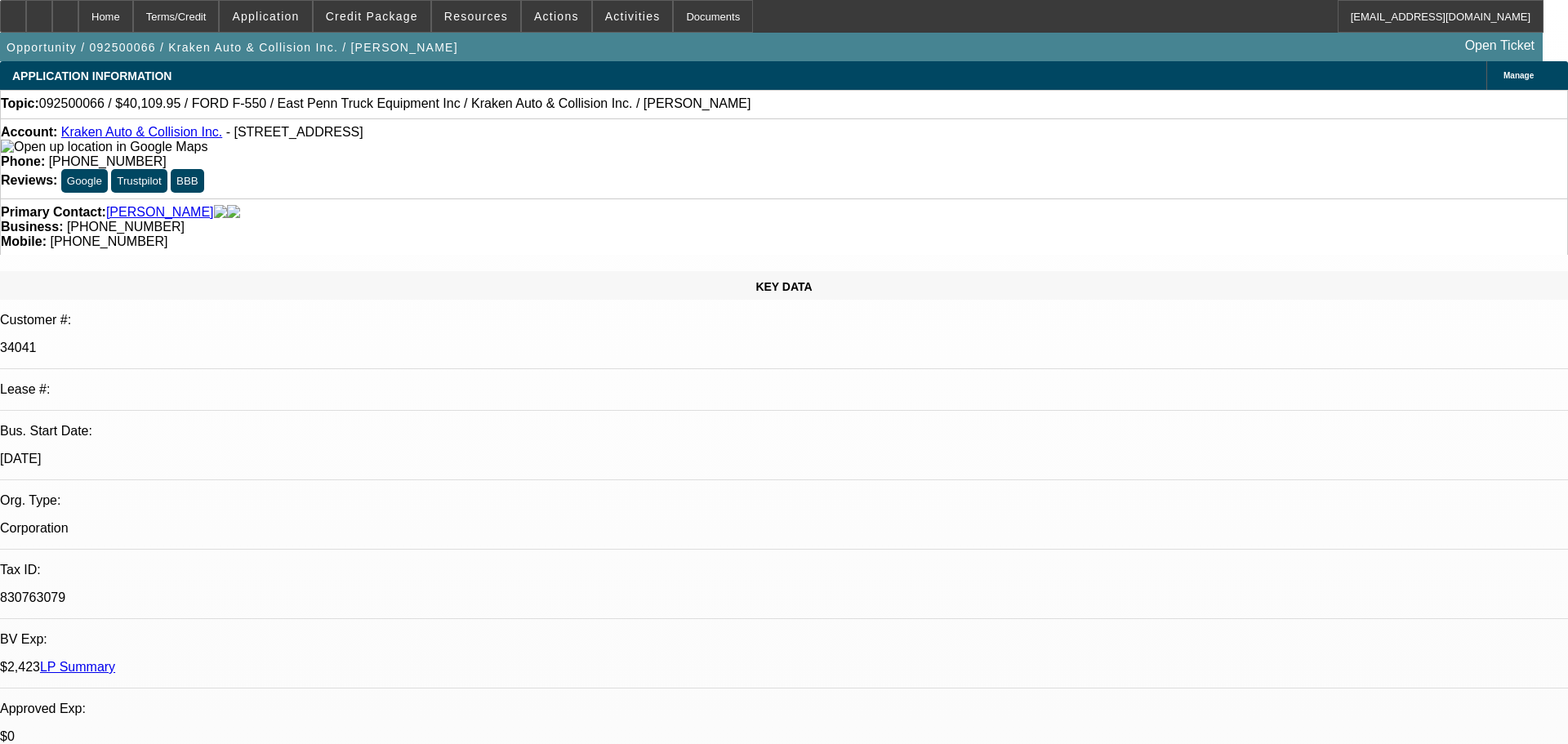
select select "0"
select select "0.1"
select select "4"
click at [79, 11] on div at bounding box center [65, 16] width 26 height 33
select select "0"
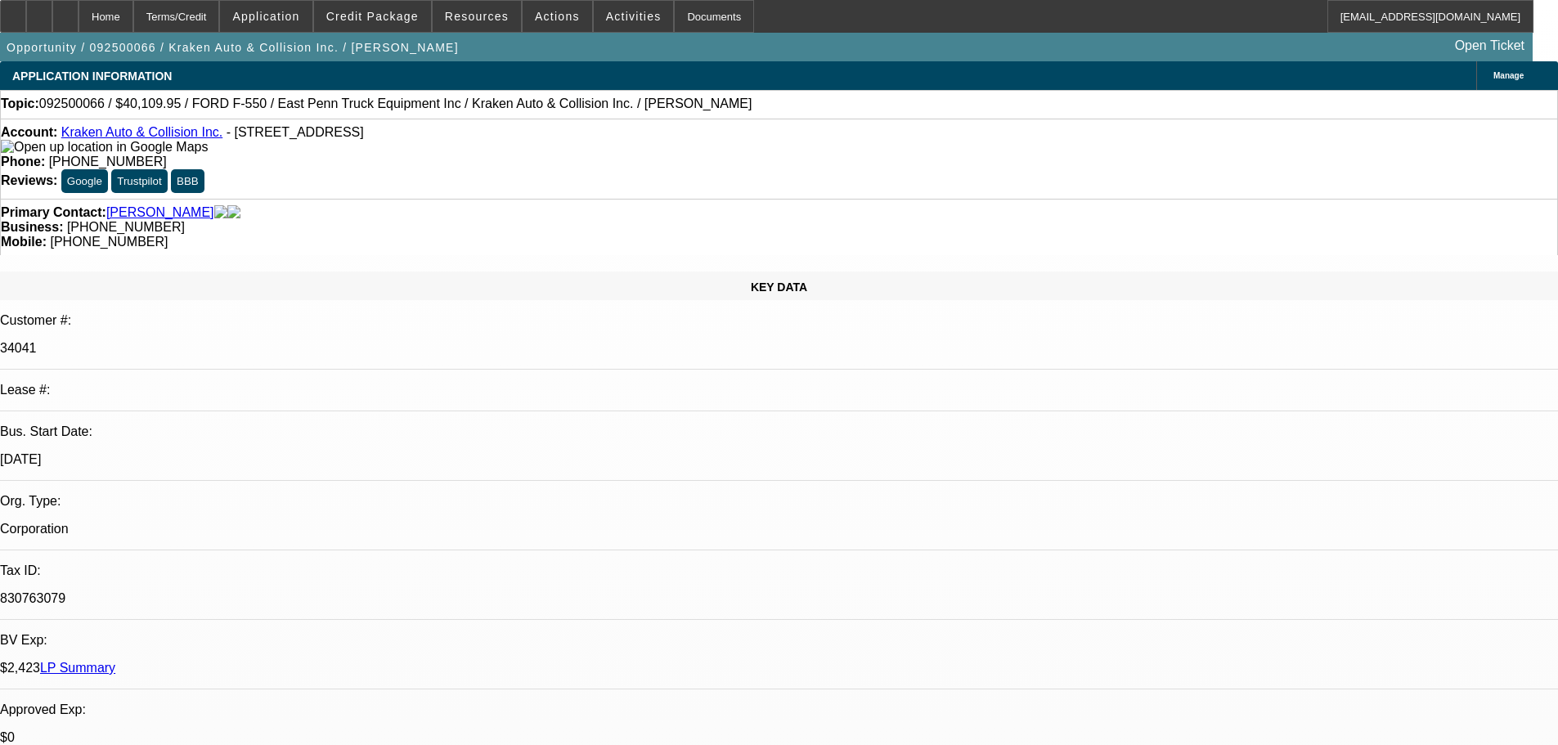
select select "0"
select select "0.1"
select select "4"
select select "0"
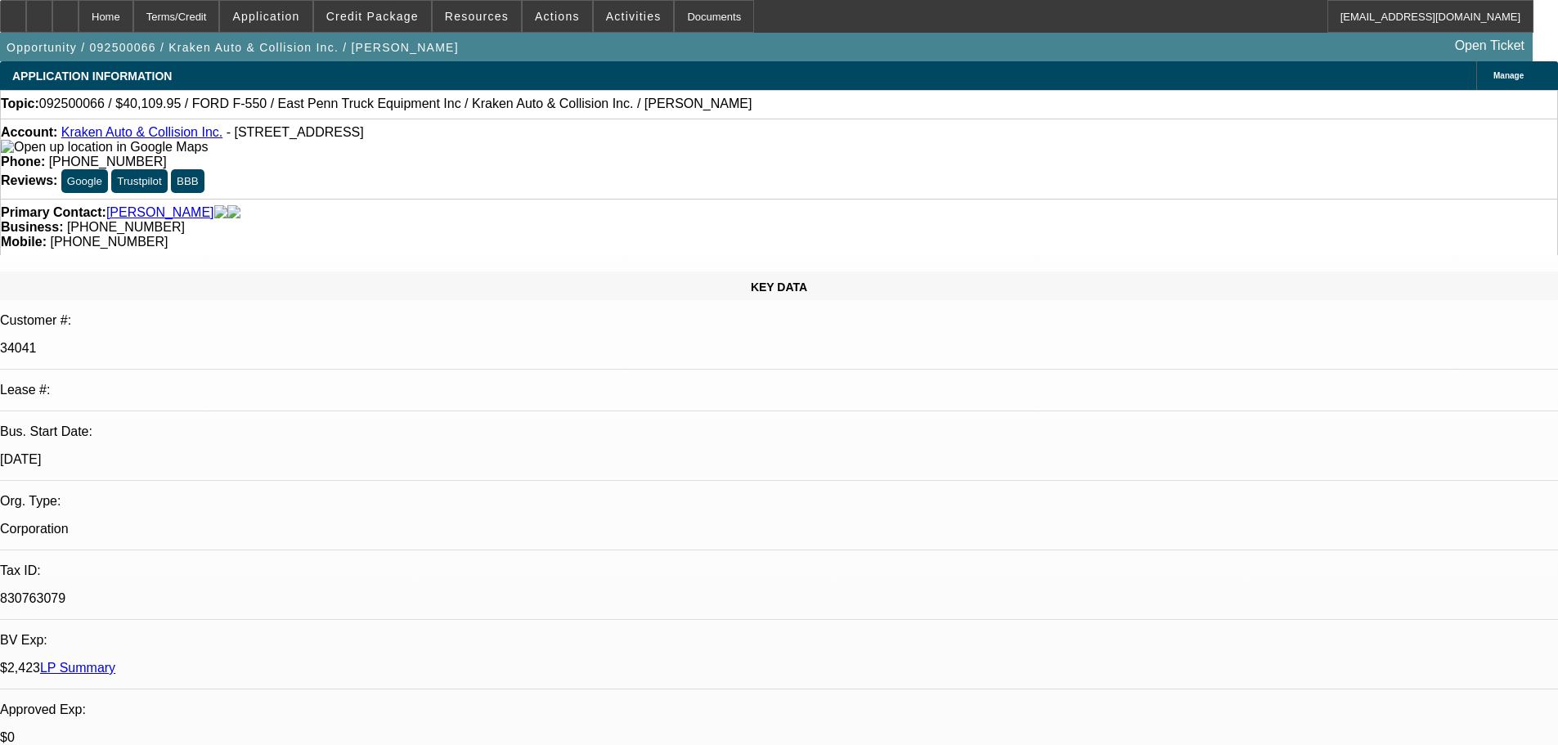
select select "0.1"
select select "4"
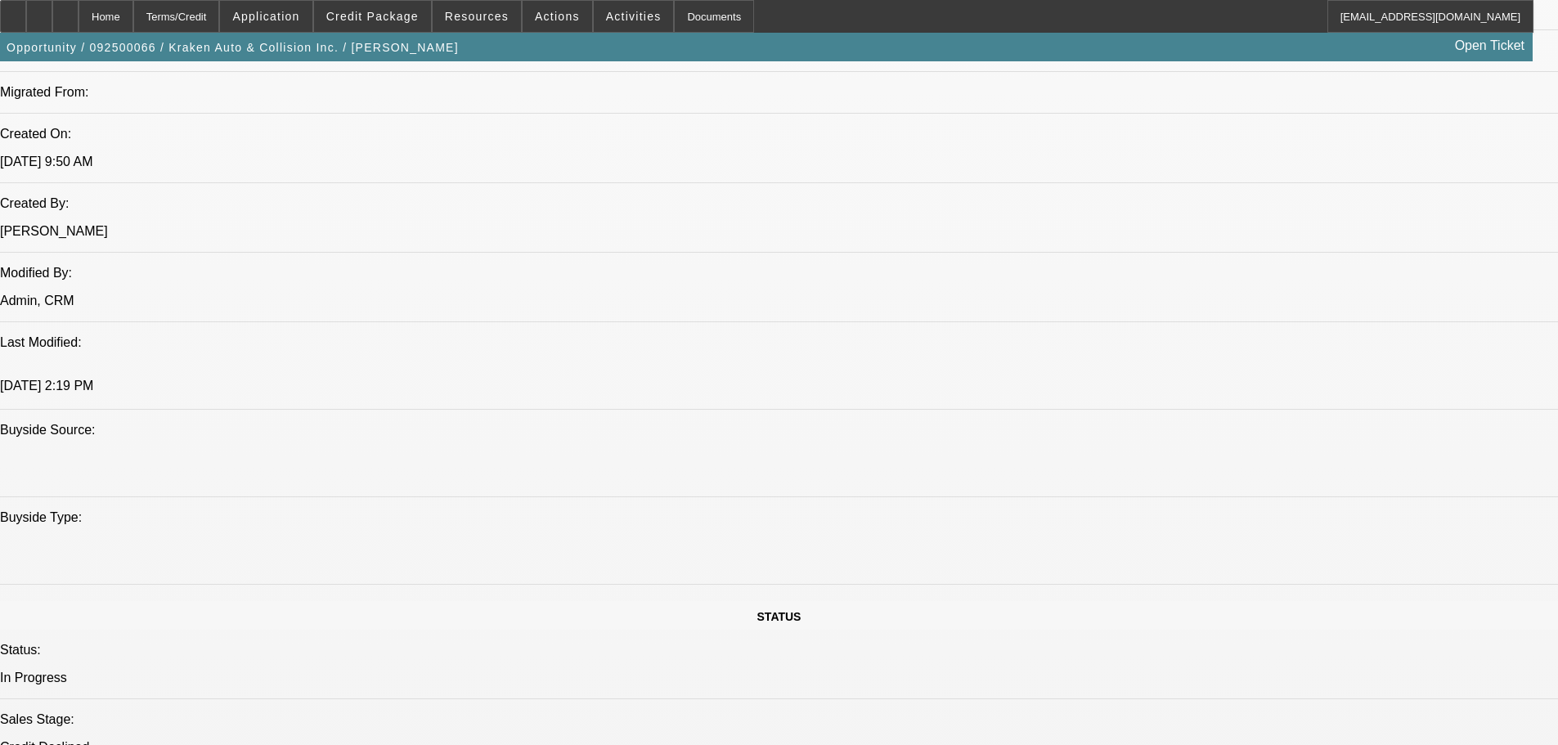
scroll to position [1881, 0]
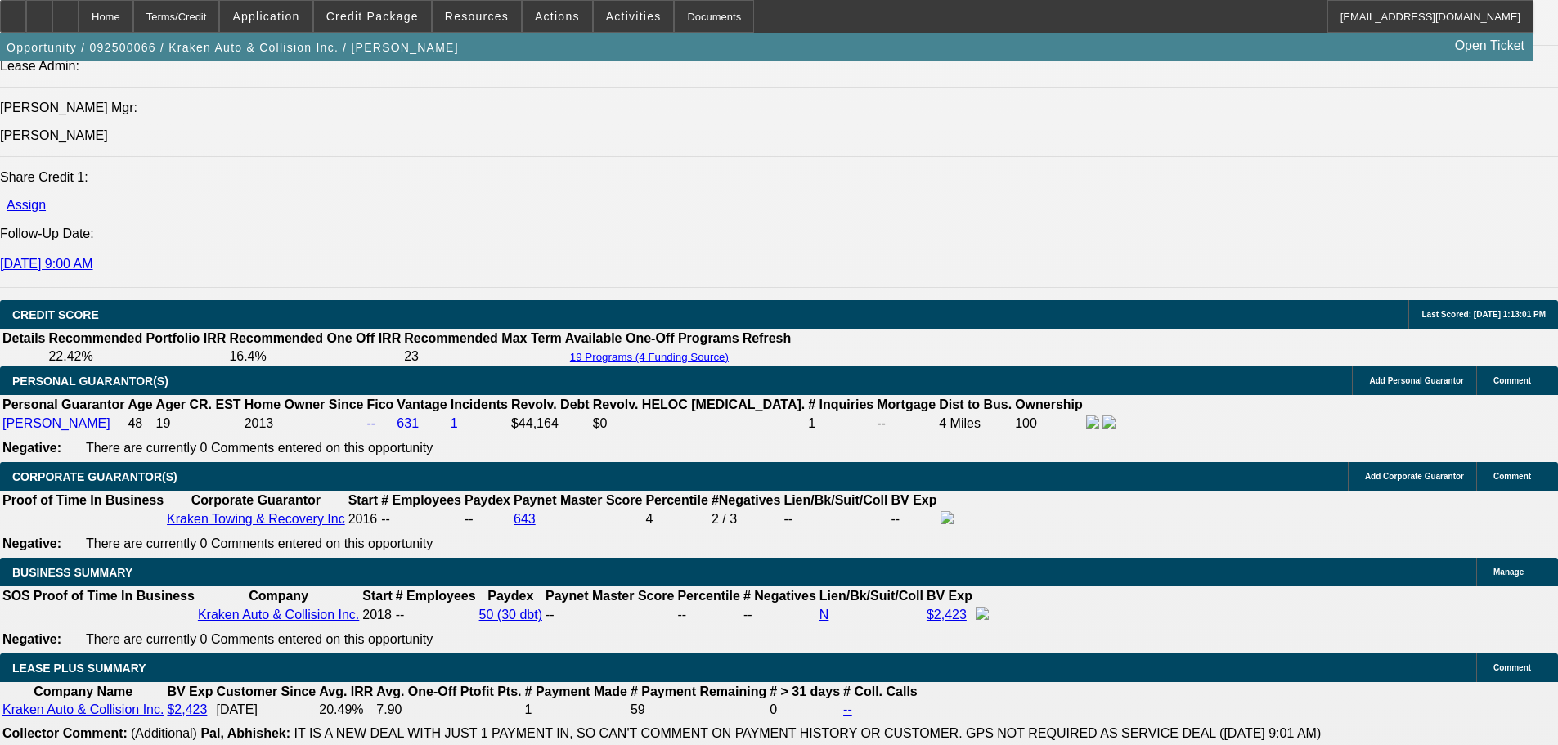
scroll to position [2781, 0]
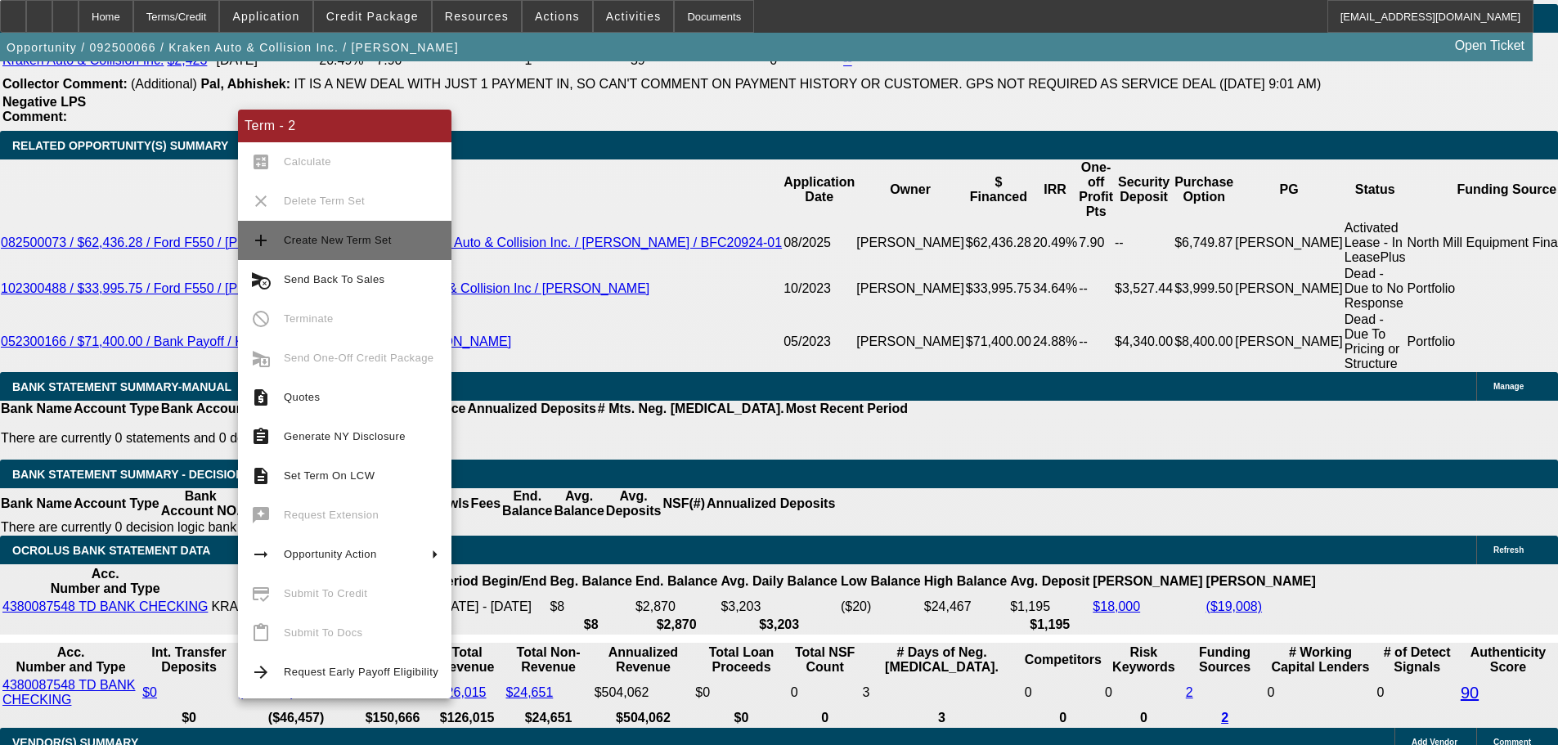
click at [350, 244] on span "Create New Term Set" at bounding box center [338, 240] width 108 height 12
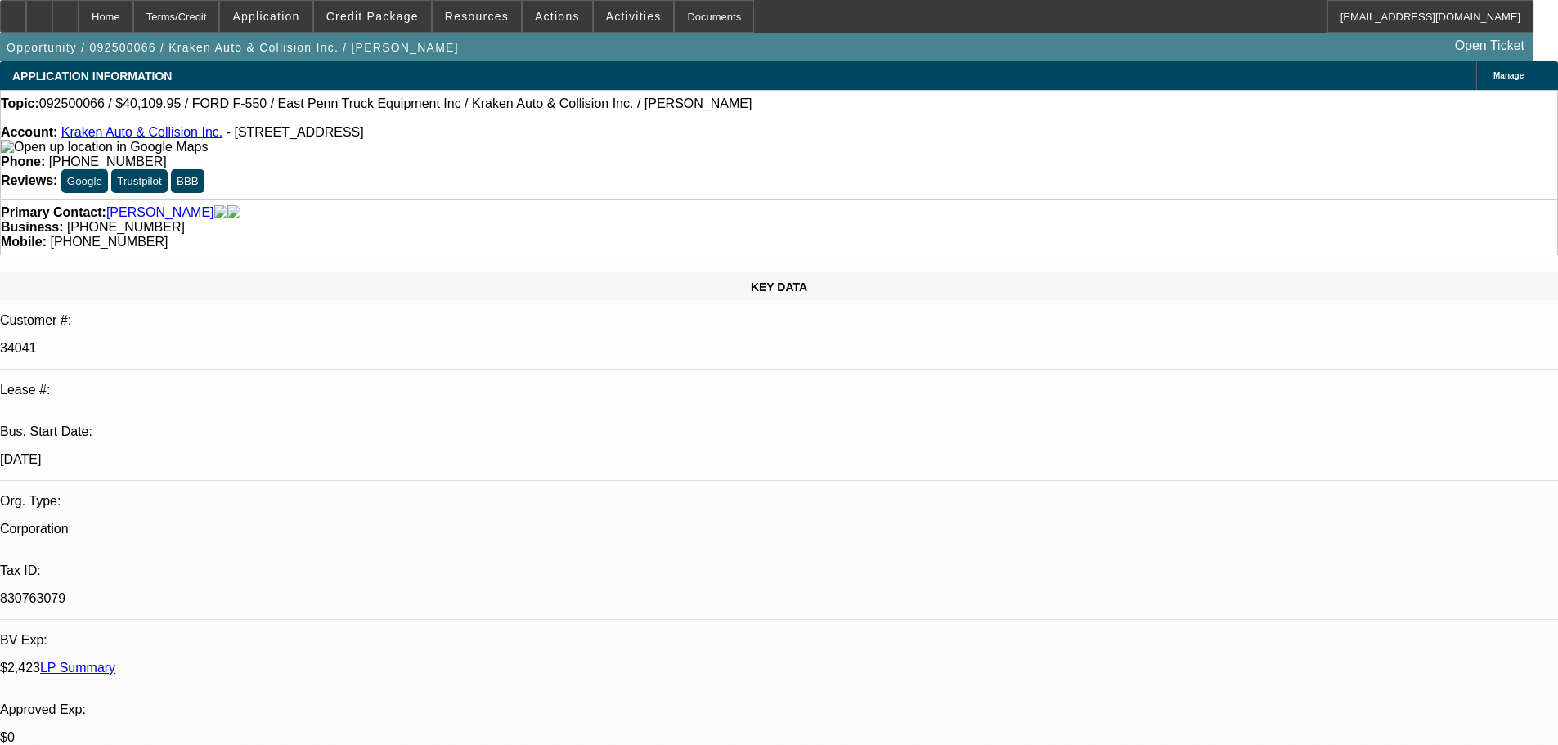
select select "0"
select select "0.1"
select select "4"
select select "0"
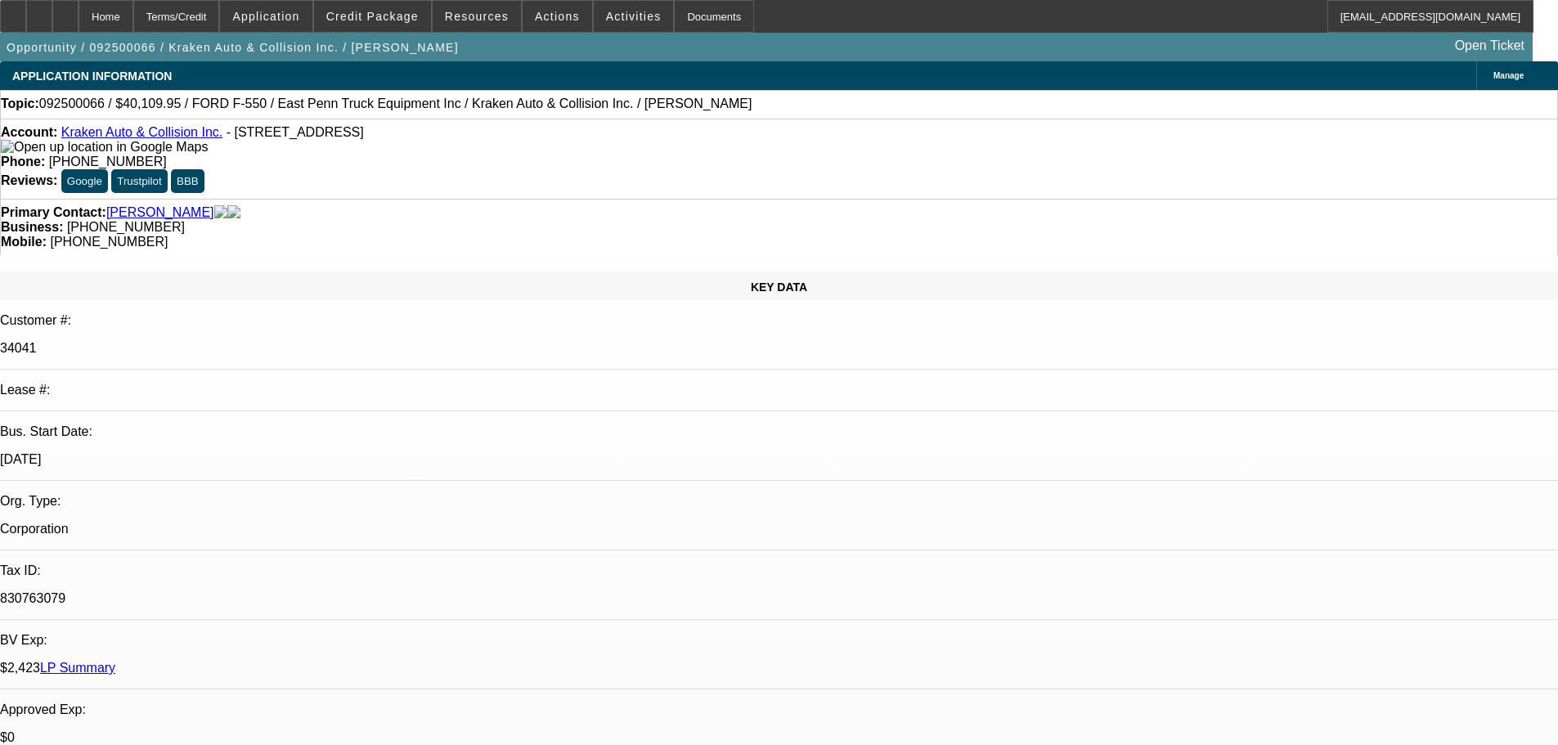
select select "0"
select select "0.1"
select select "4"
select select "0"
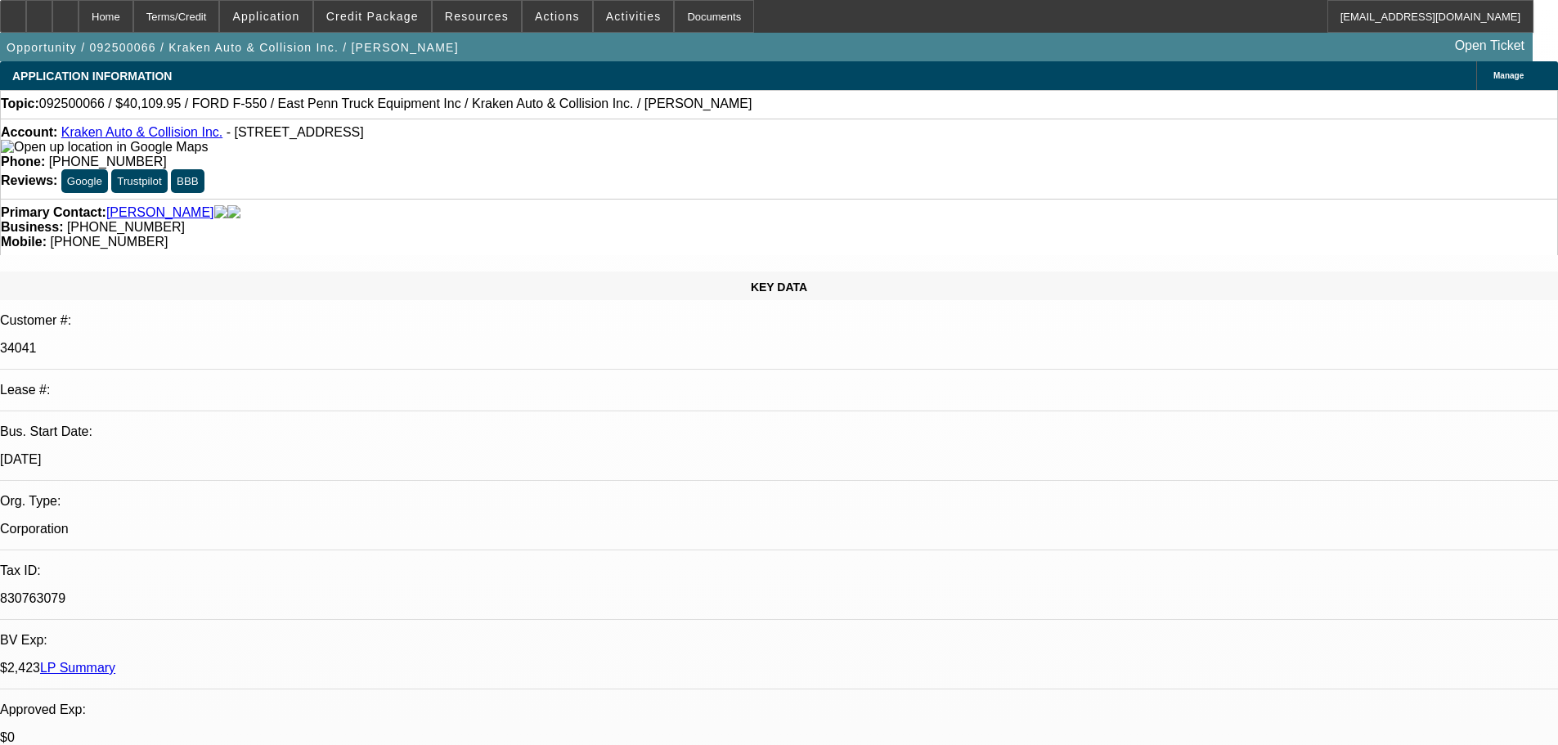
select select "0.1"
select select "4"
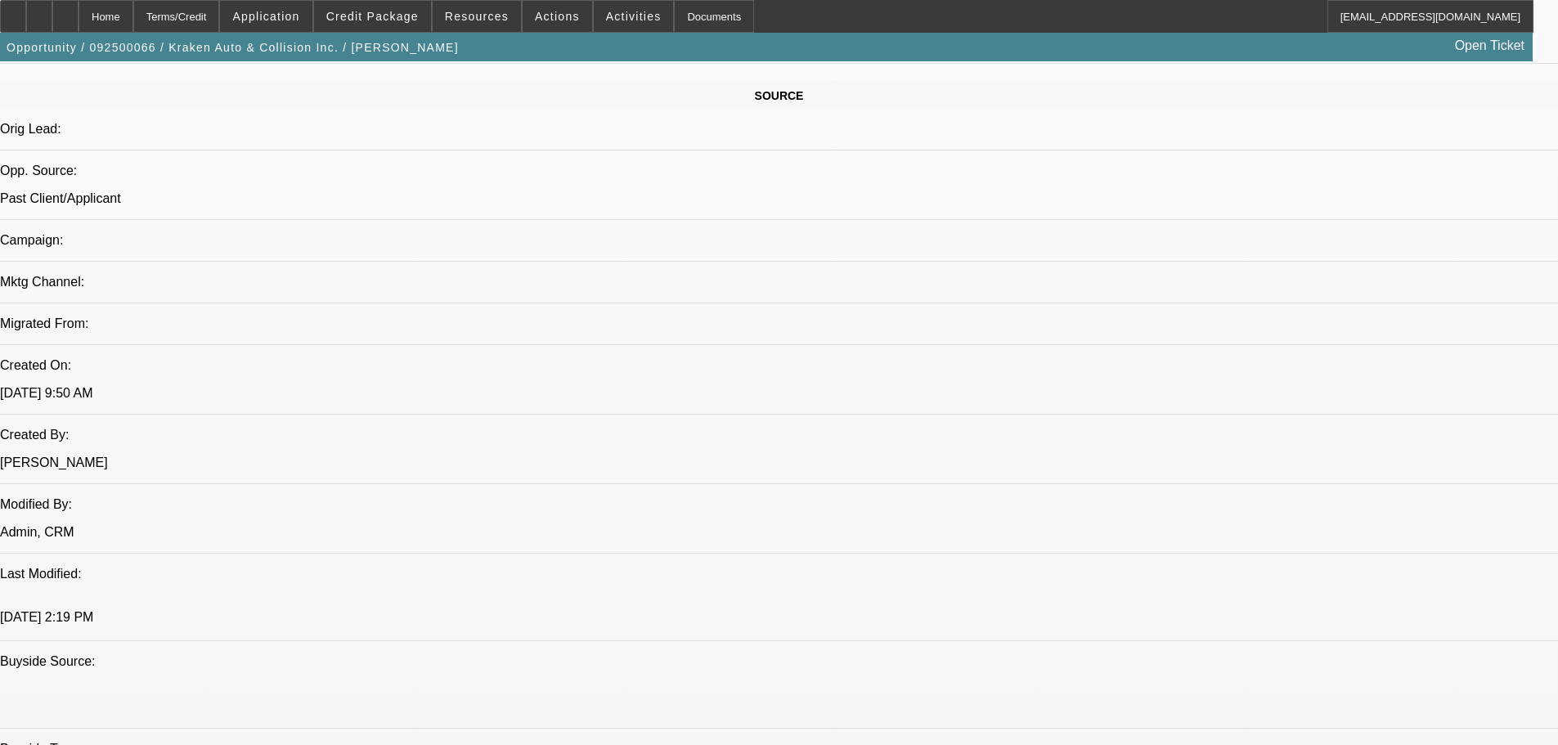
scroll to position [981, 0]
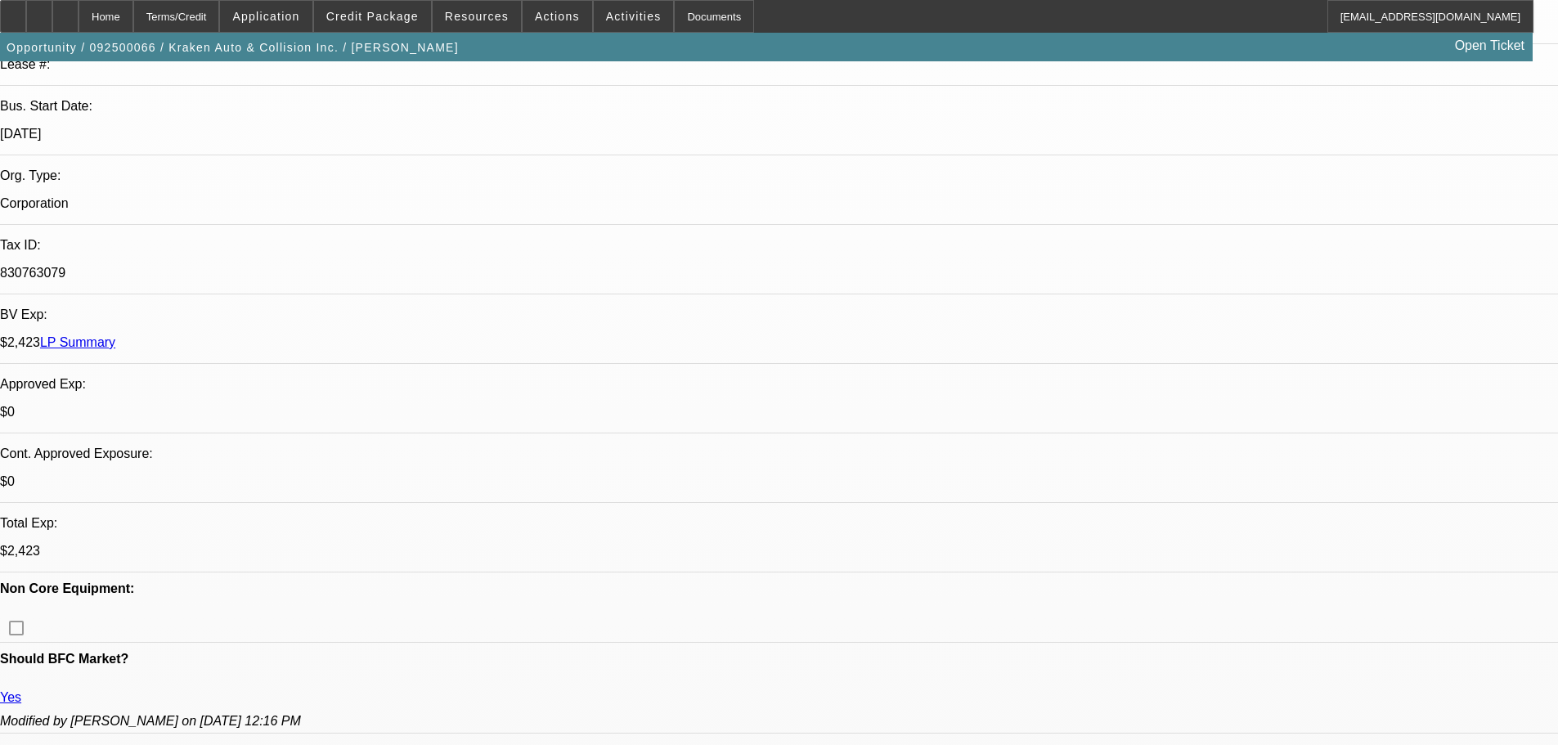
scroll to position [409, 0]
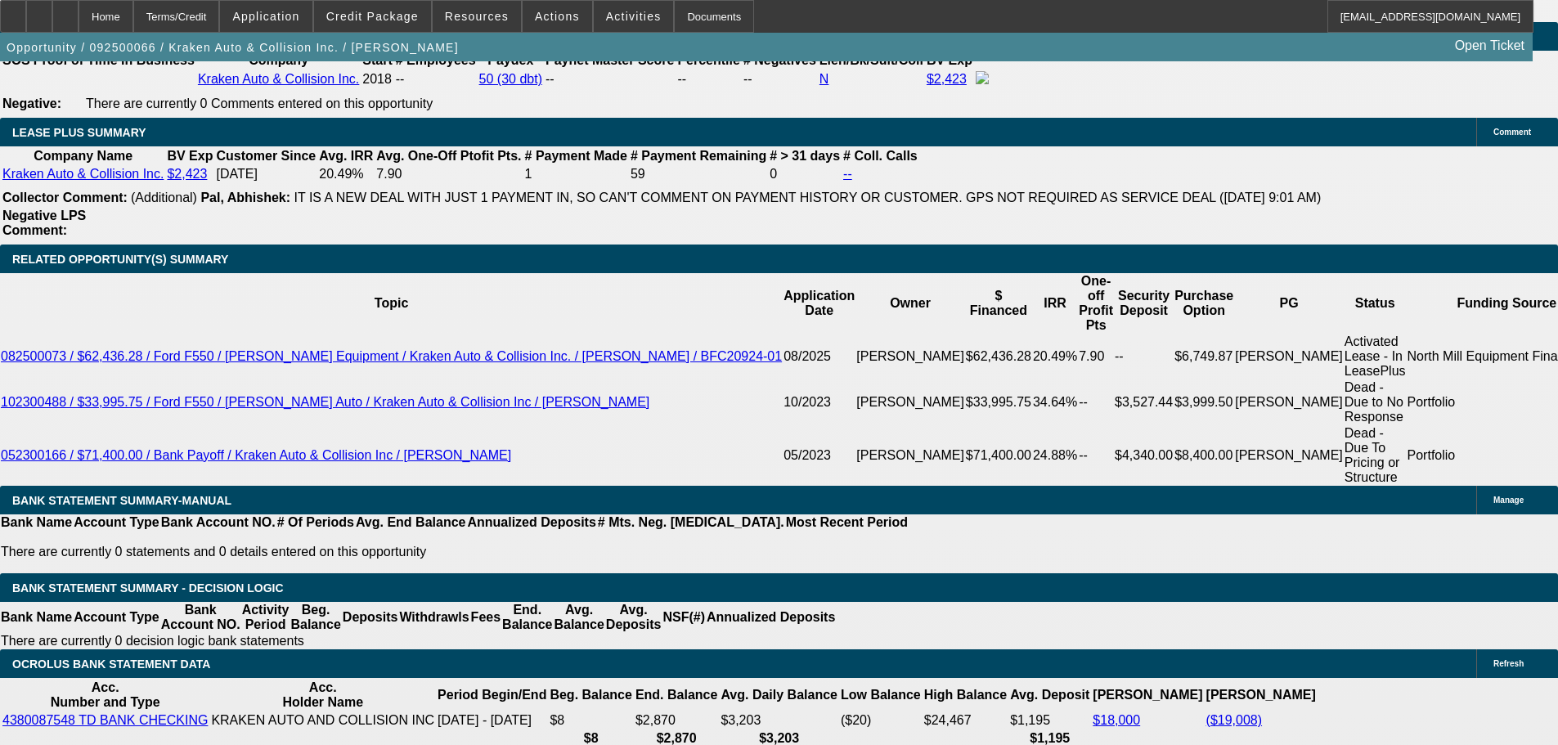
scroll to position [2781, 0]
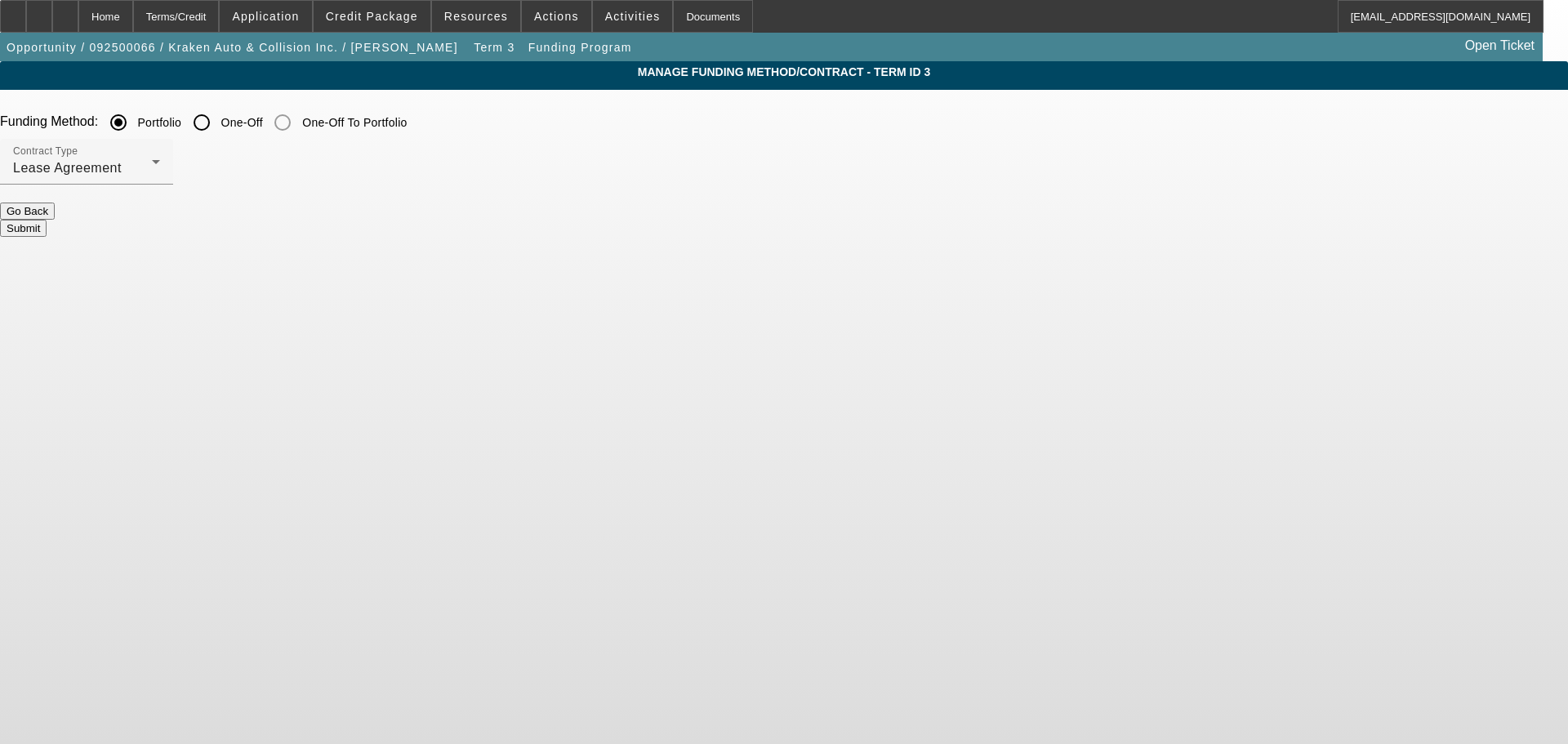
click at [218, 124] on input "One-Off" at bounding box center [202, 122] width 33 height 33
radio input "true"
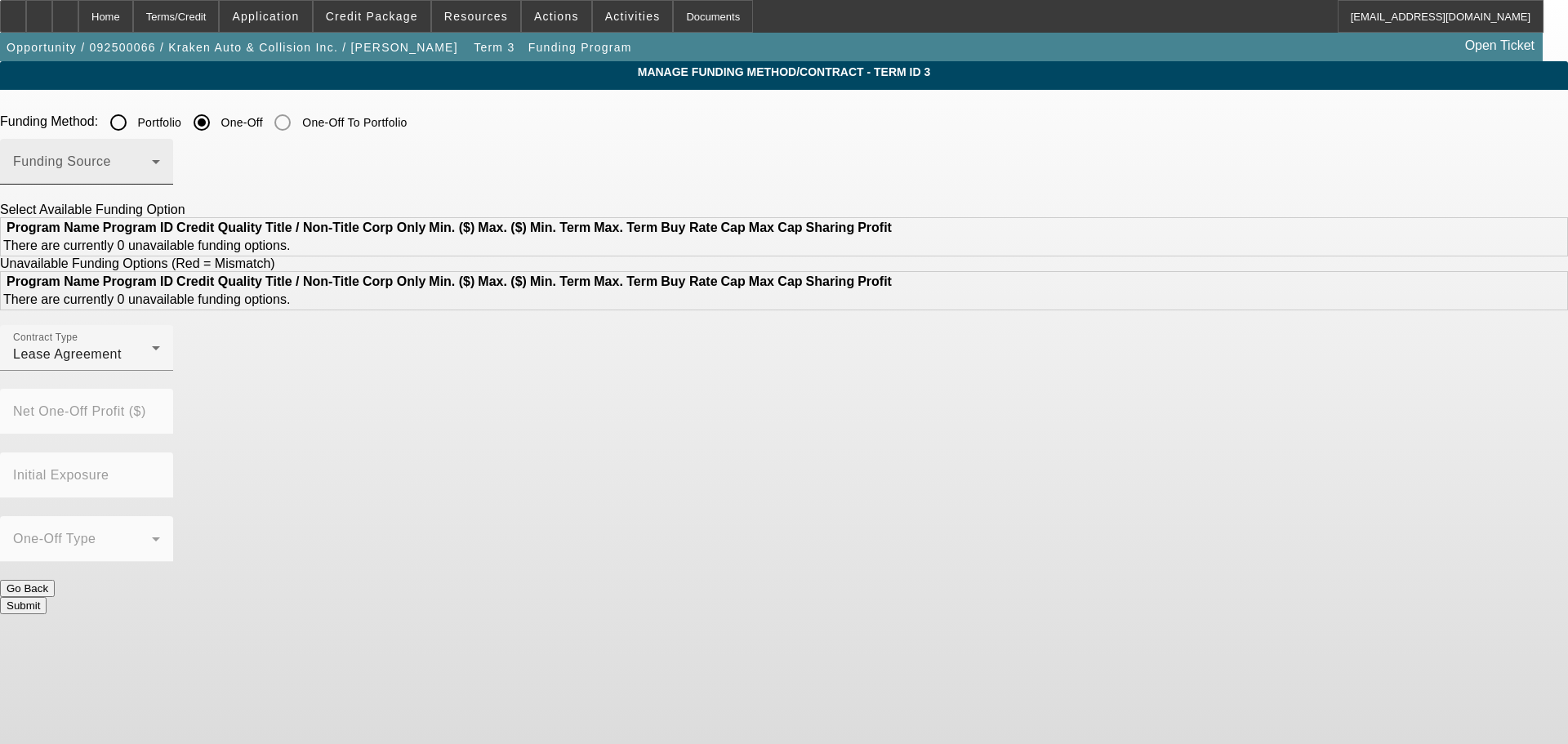
click at [152, 161] on span at bounding box center [82, 169] width 139 height 20
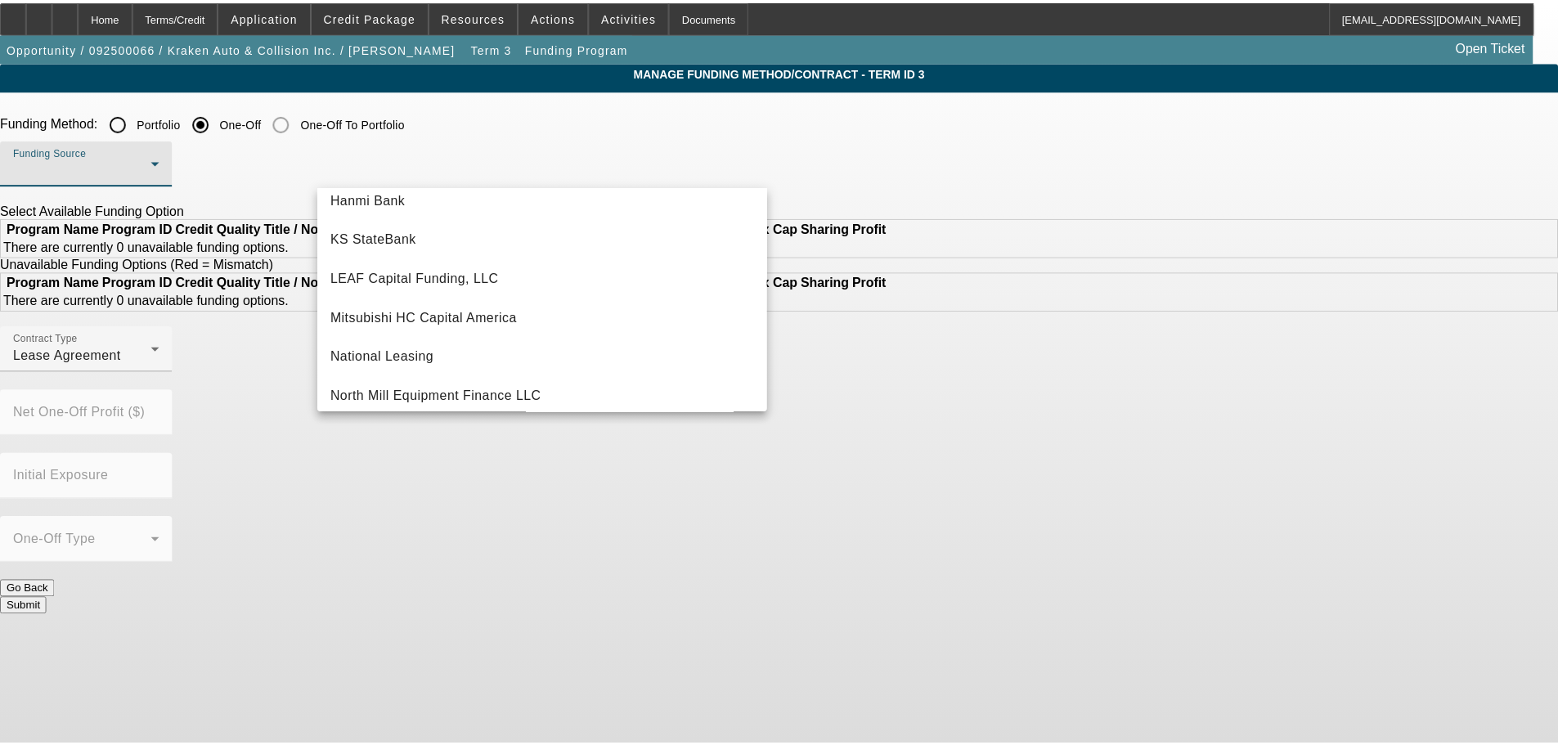
scroll to position [409, 0]
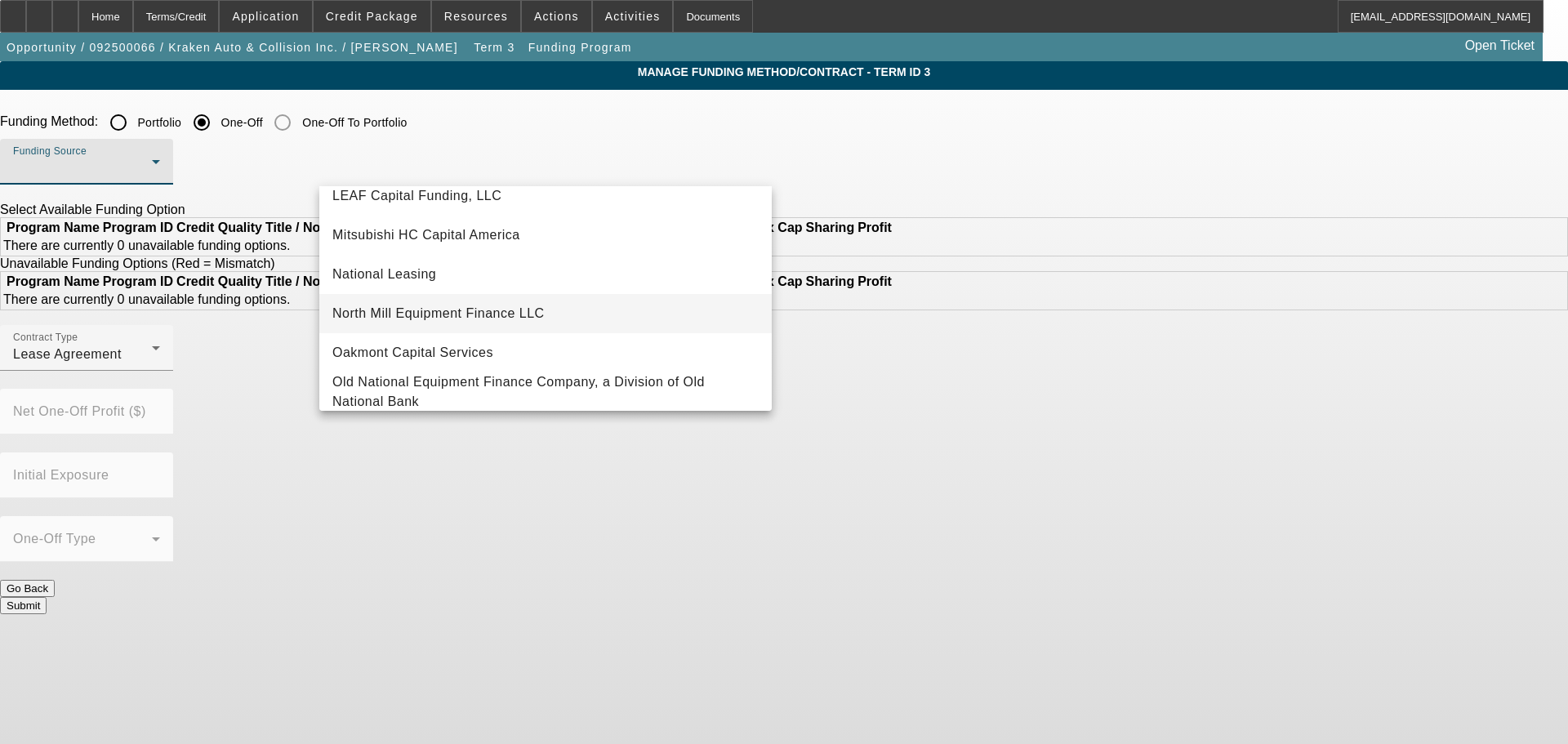
click at [554, 303] on mat-option "North Mill Equipment Finance LLC" at bounding box center [545, 313] width 452 height 39
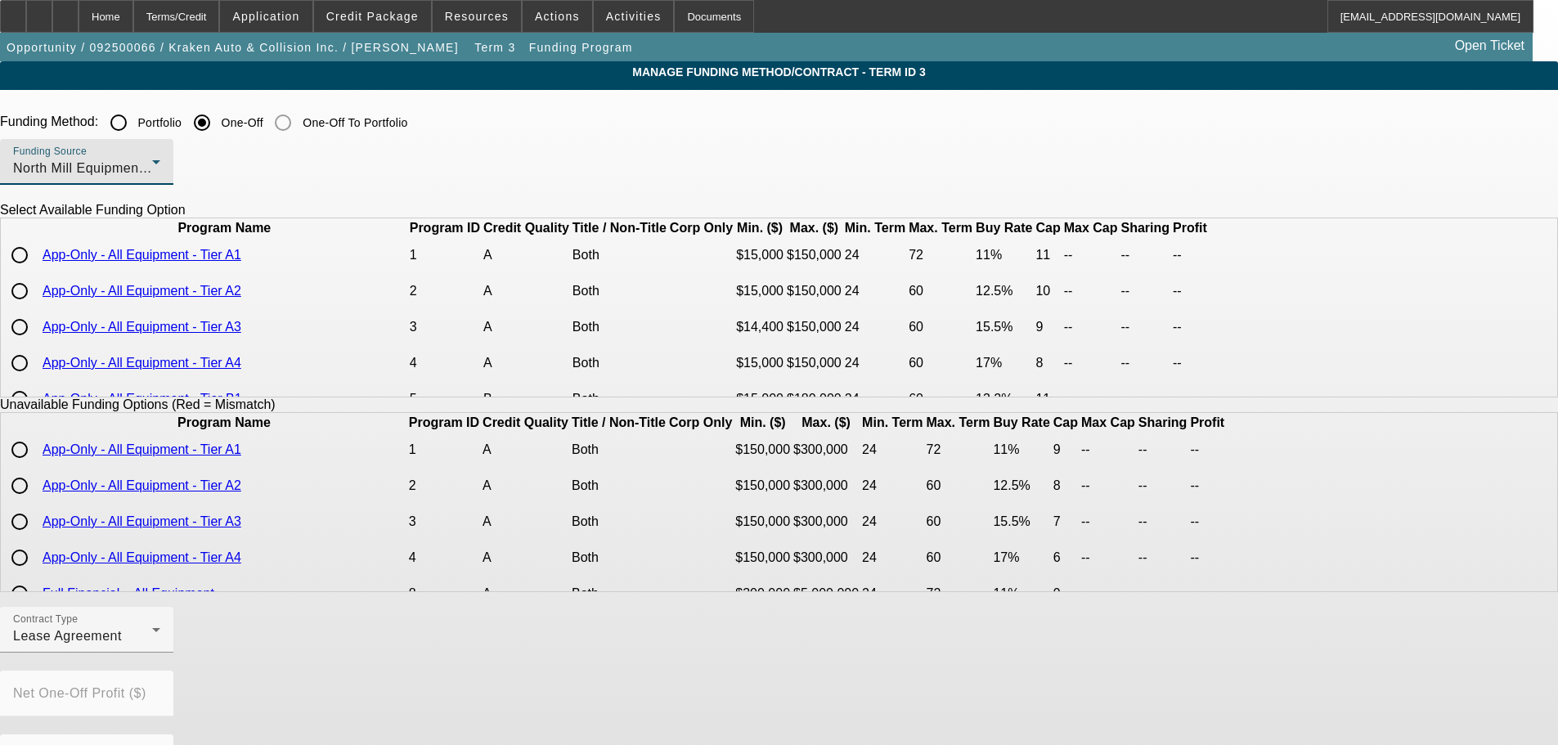
scroll to position [82, 0]
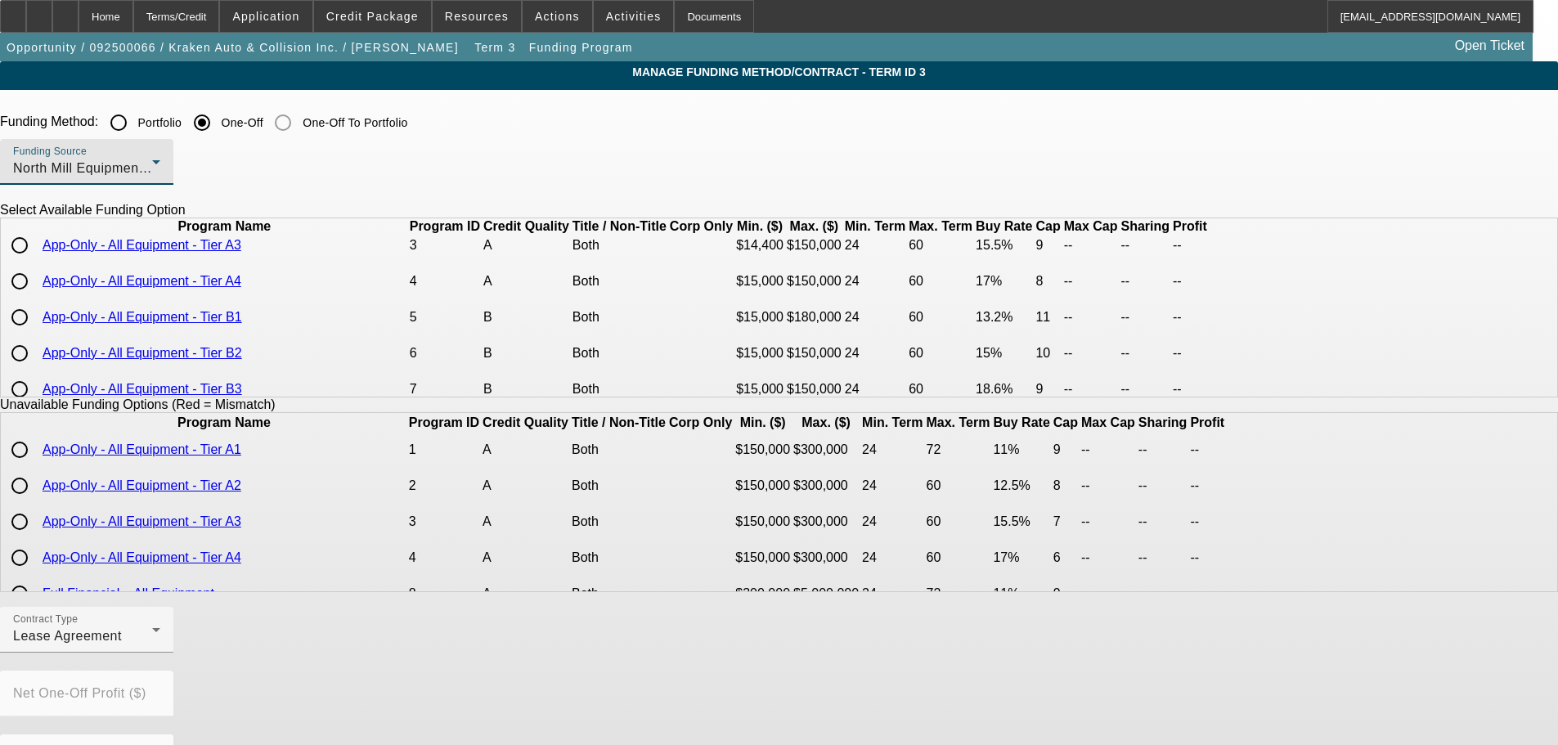
click at [36, 298] on input "radio" at bounding box center [19, 281] width 33 height 33
radio input "true"
click at [864, 152] on div "Funding Source North Mill Equipment Finance LLC" at bounding box center [779, 171] width 1558 height 64
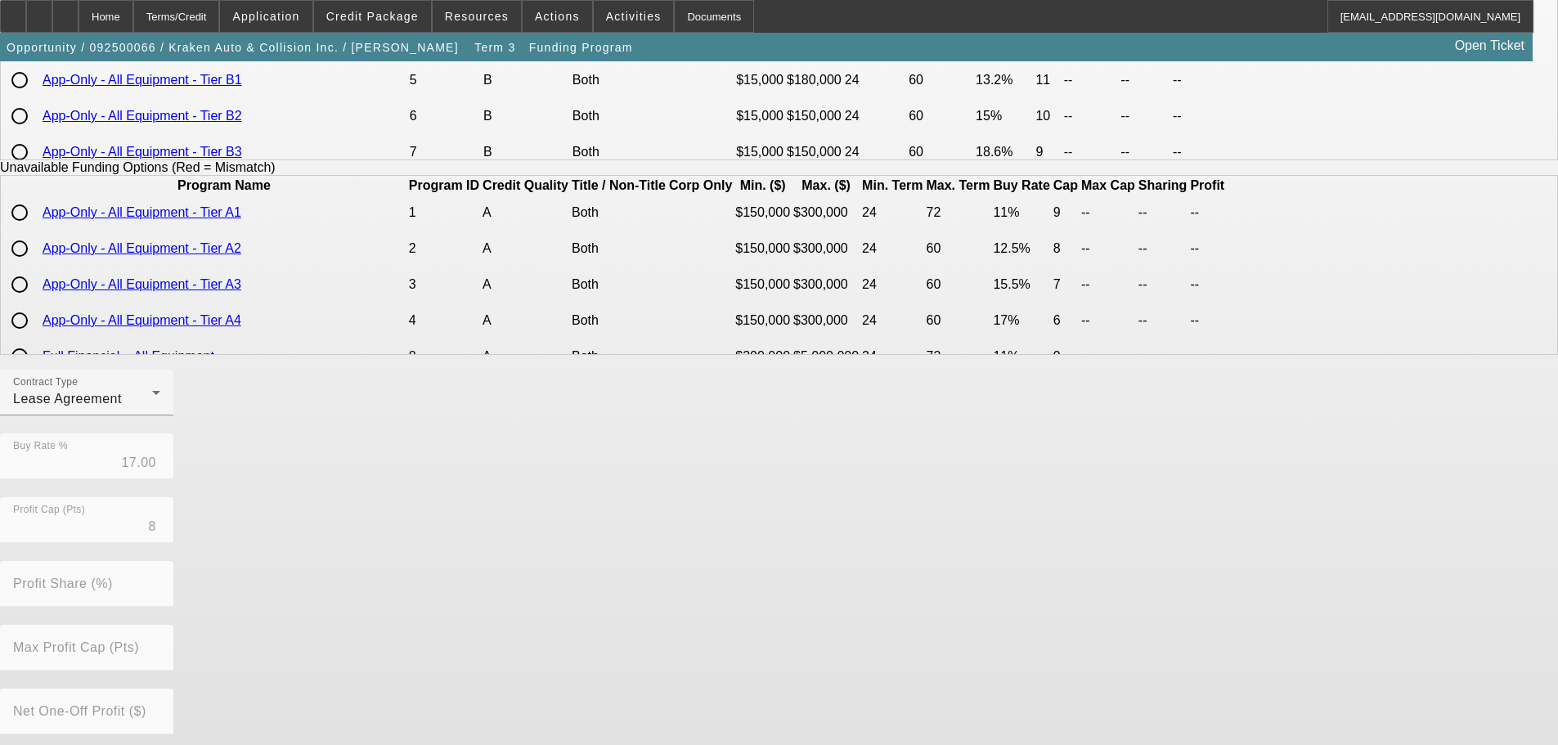
scroll to position [371, 0]
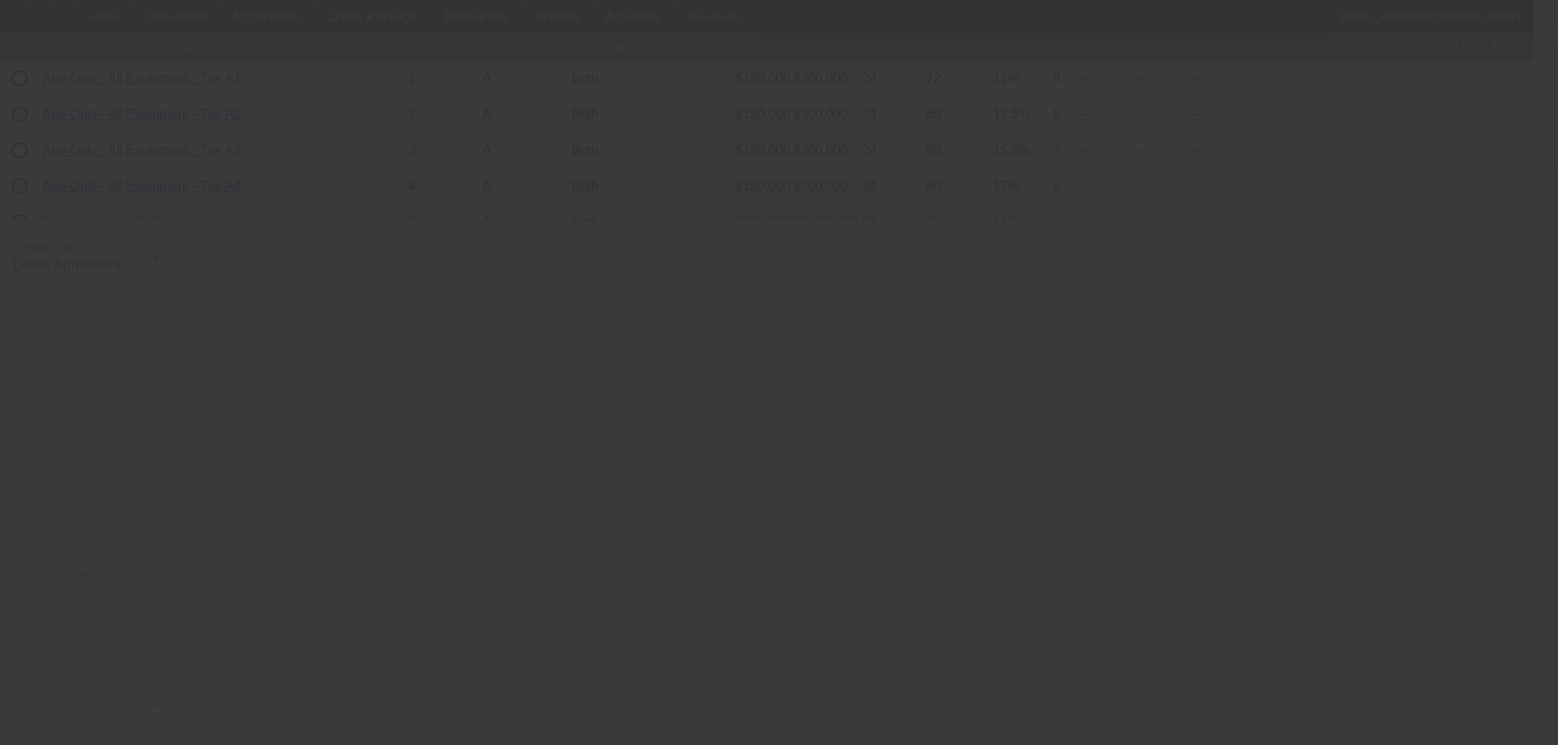
radio input "true"
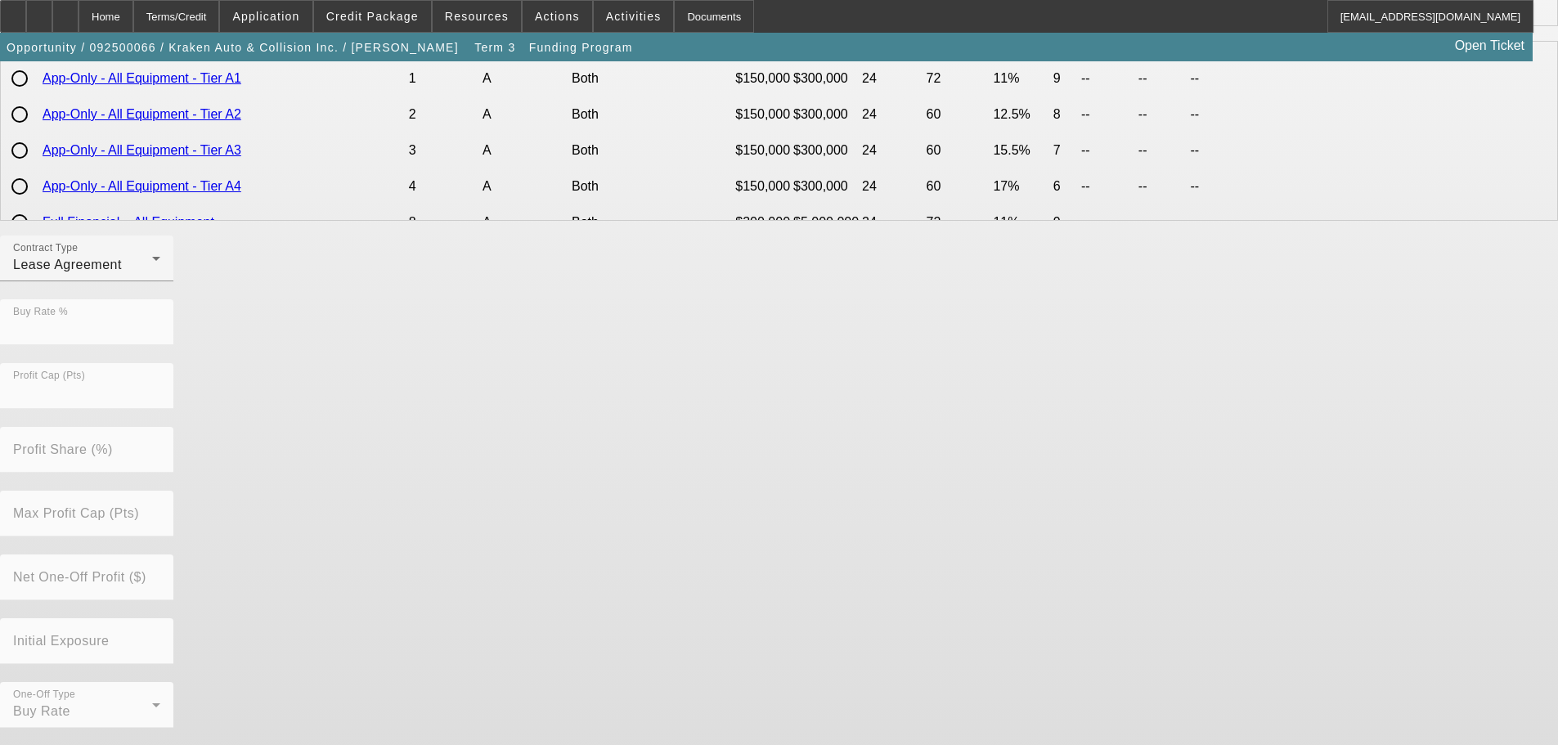
scroll to position [0, 0]
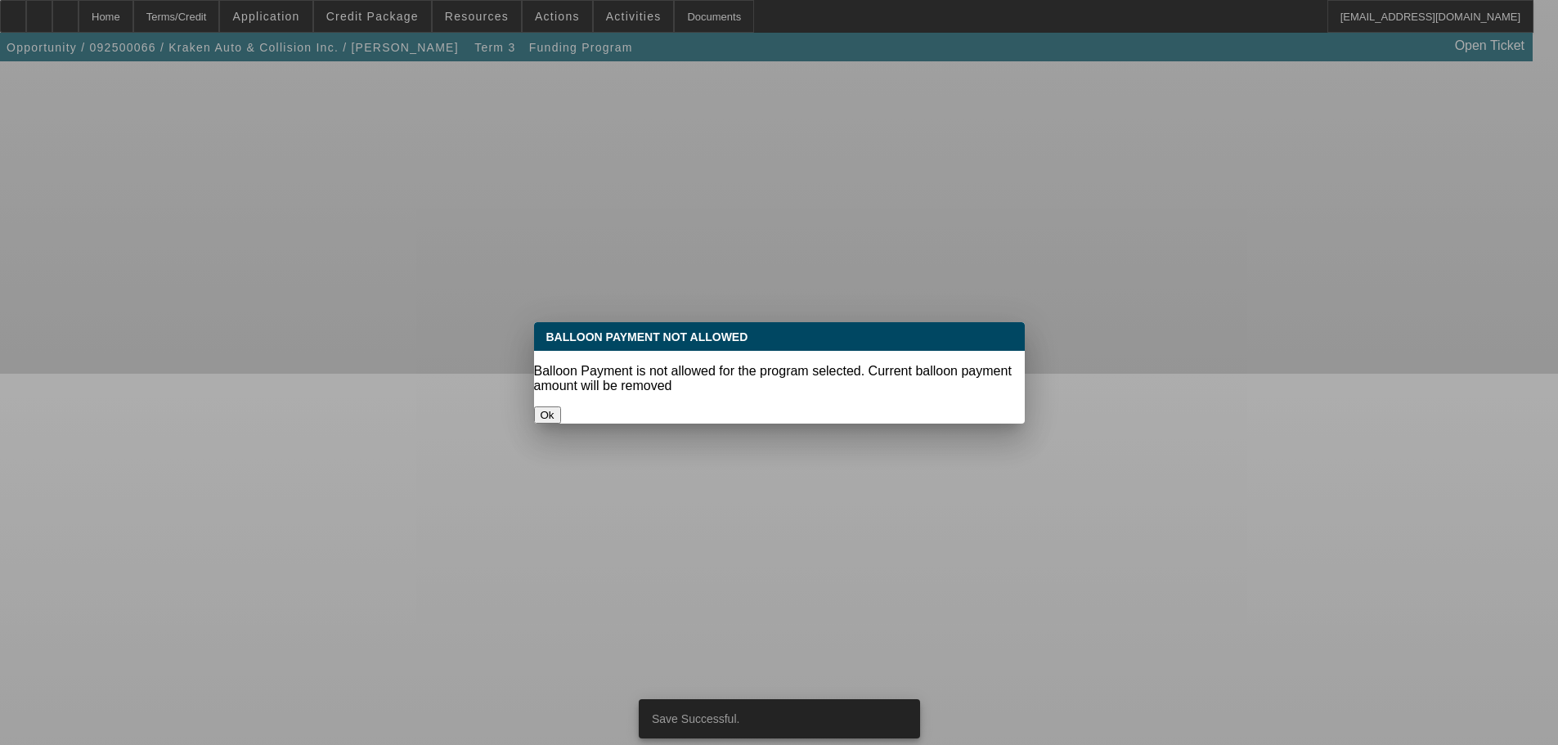
click at [561, 406] on button "Ok" at bounding box center [547, 414] width 27 height 17
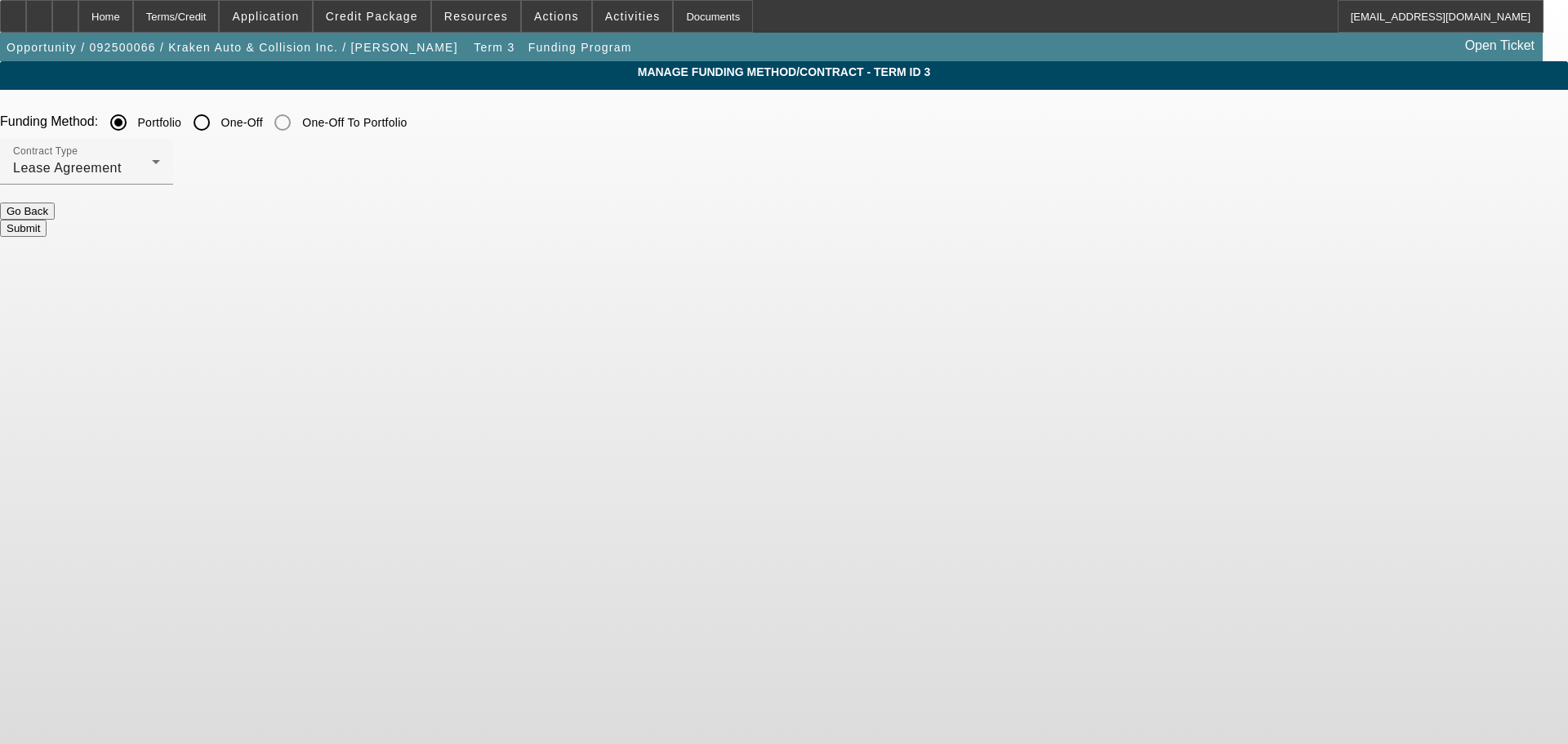
click at [218, 119] on input "One-Off" at bounding box center [202, 122] width 33 height 33
radio input "true"
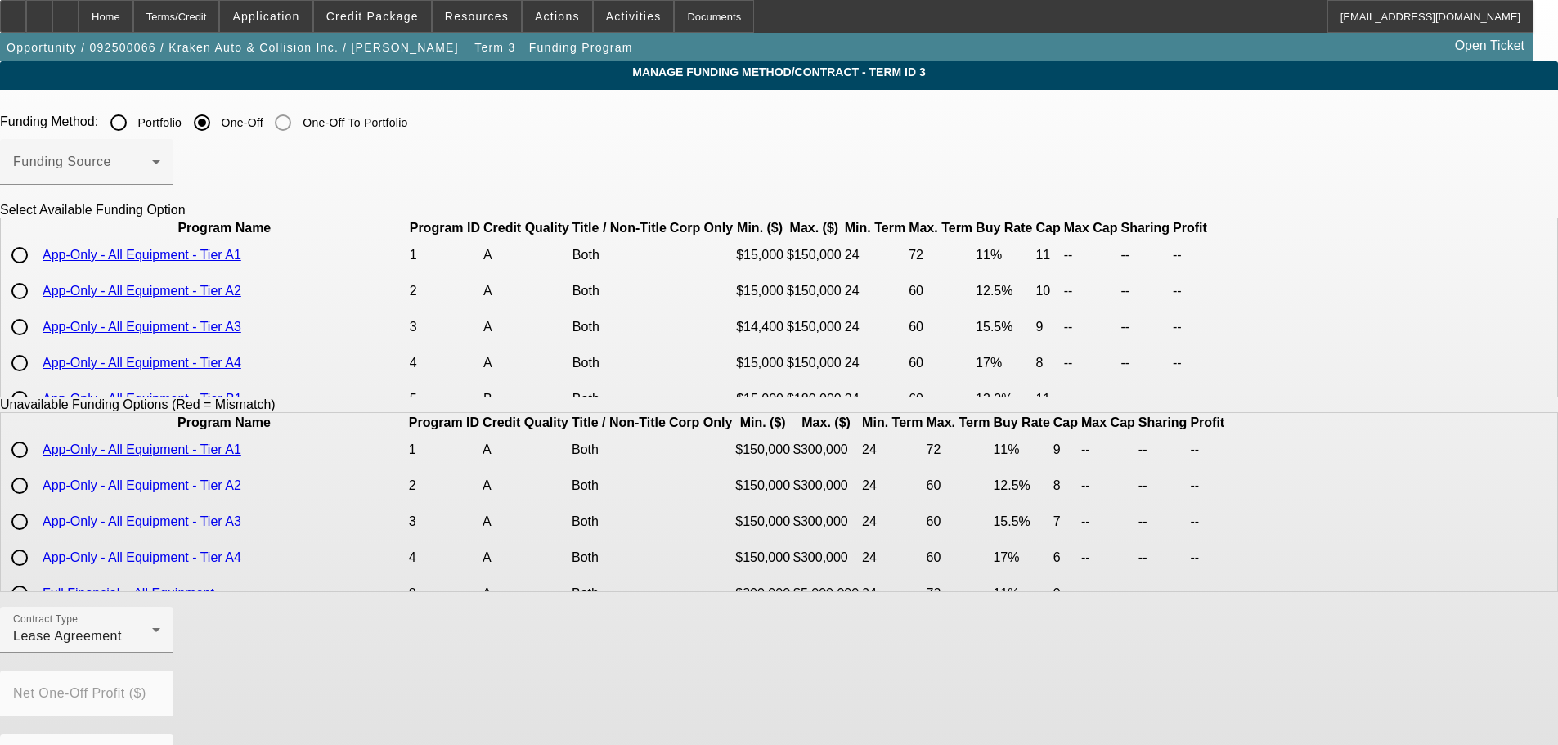
scroll to position [82, 0]
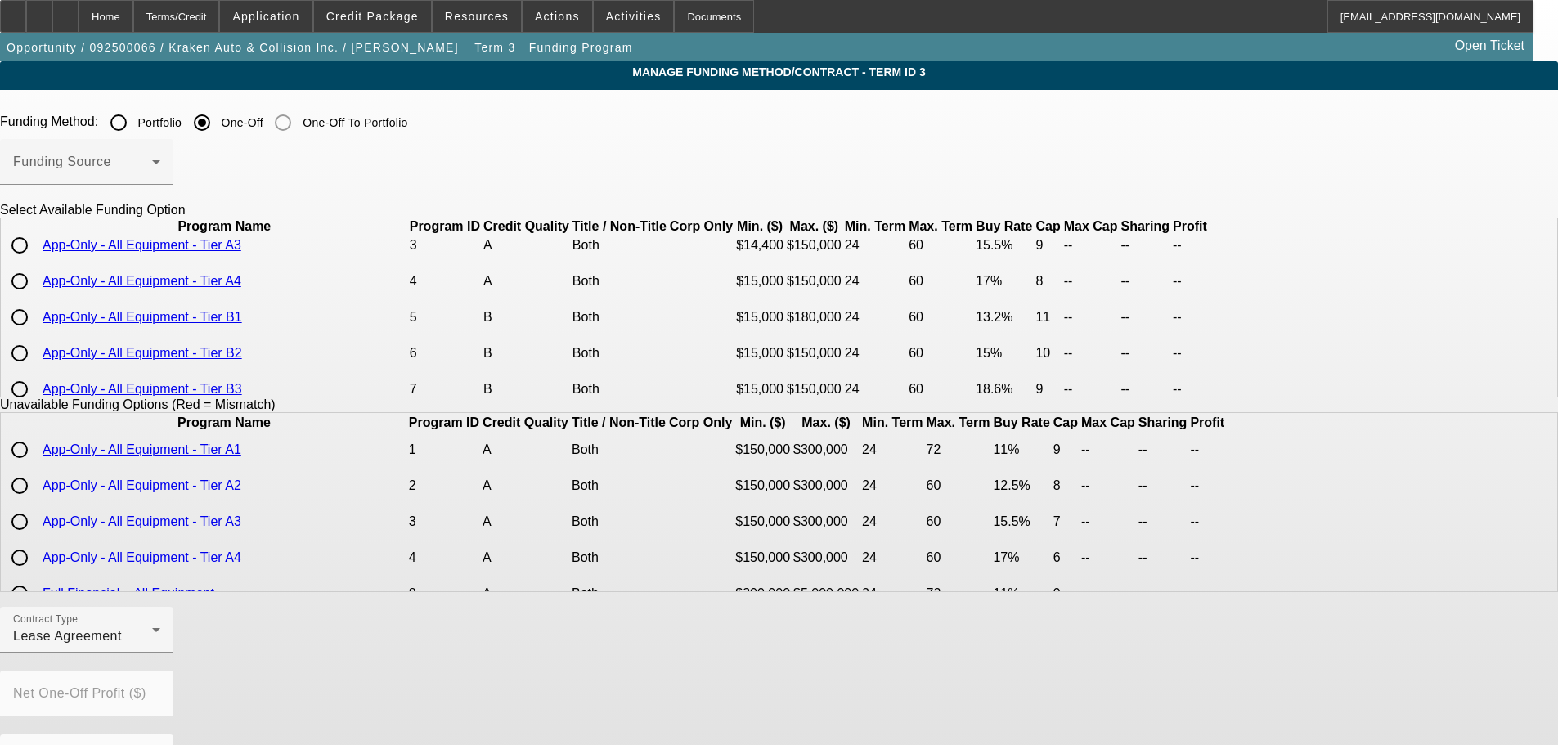
click at [36, 298] on input "radio" at bounding box center [19, 281] width 33 height 33
radio input "true"
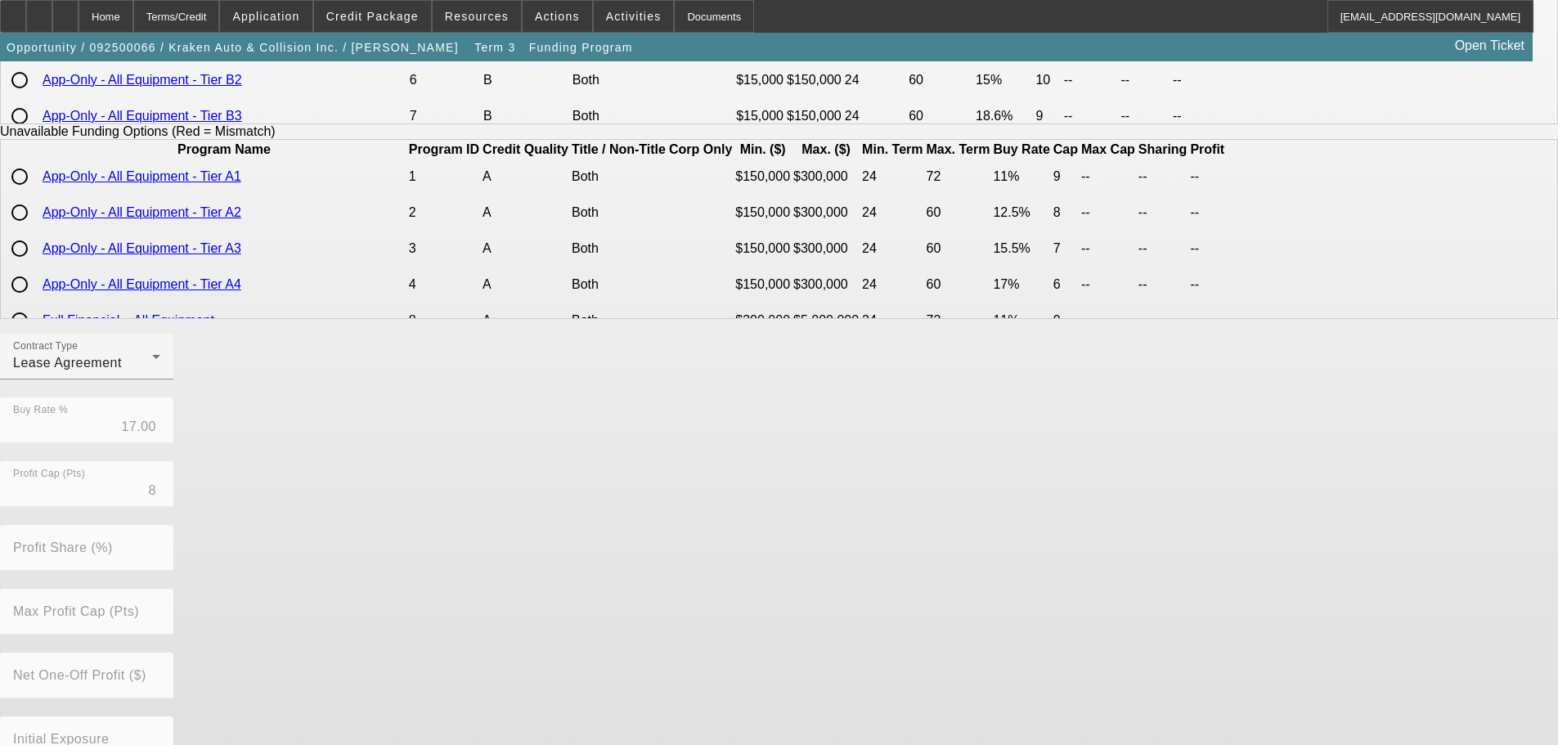
scroll to position [371, 0]
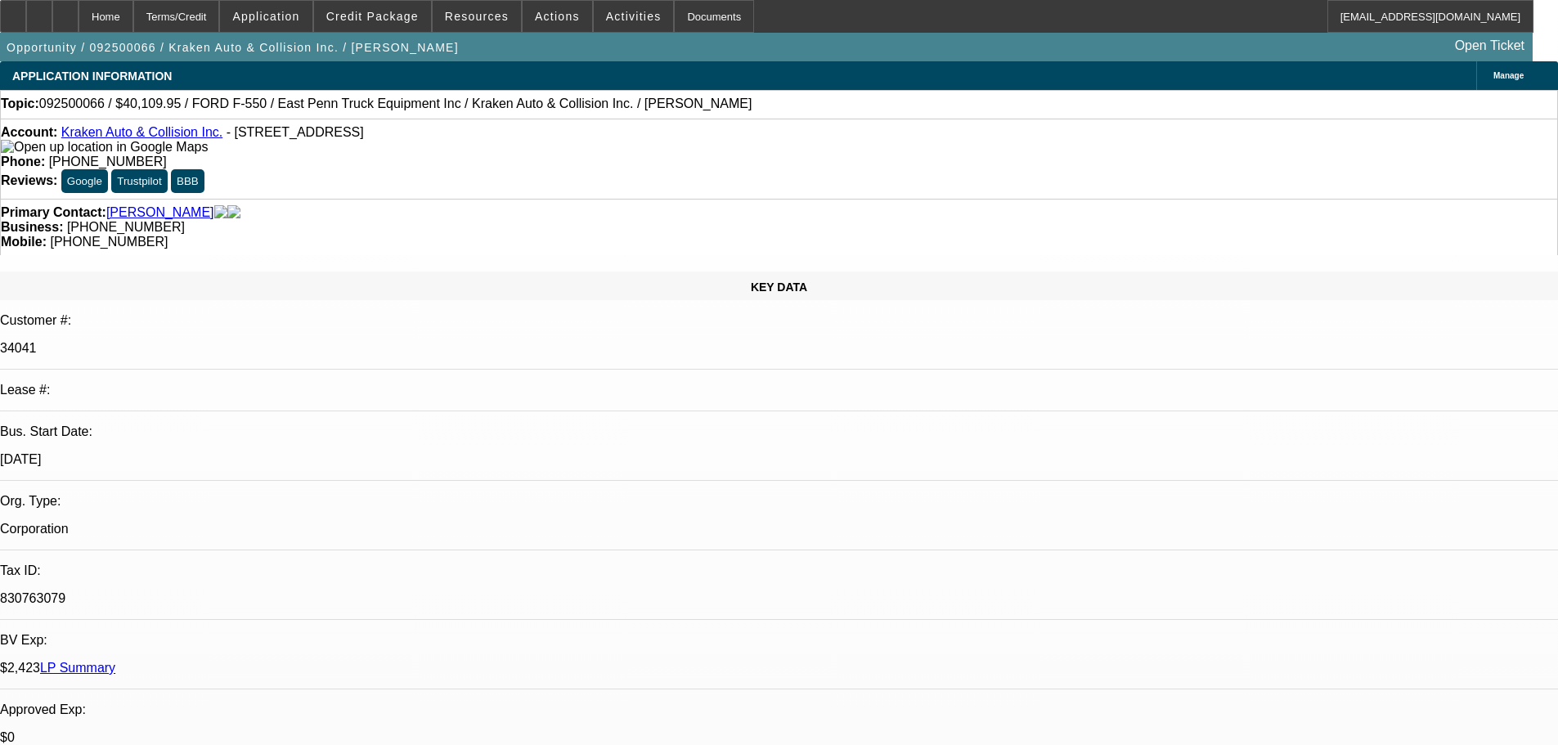
select select "0"
select select "0.1"
select select "4"
select select "0"
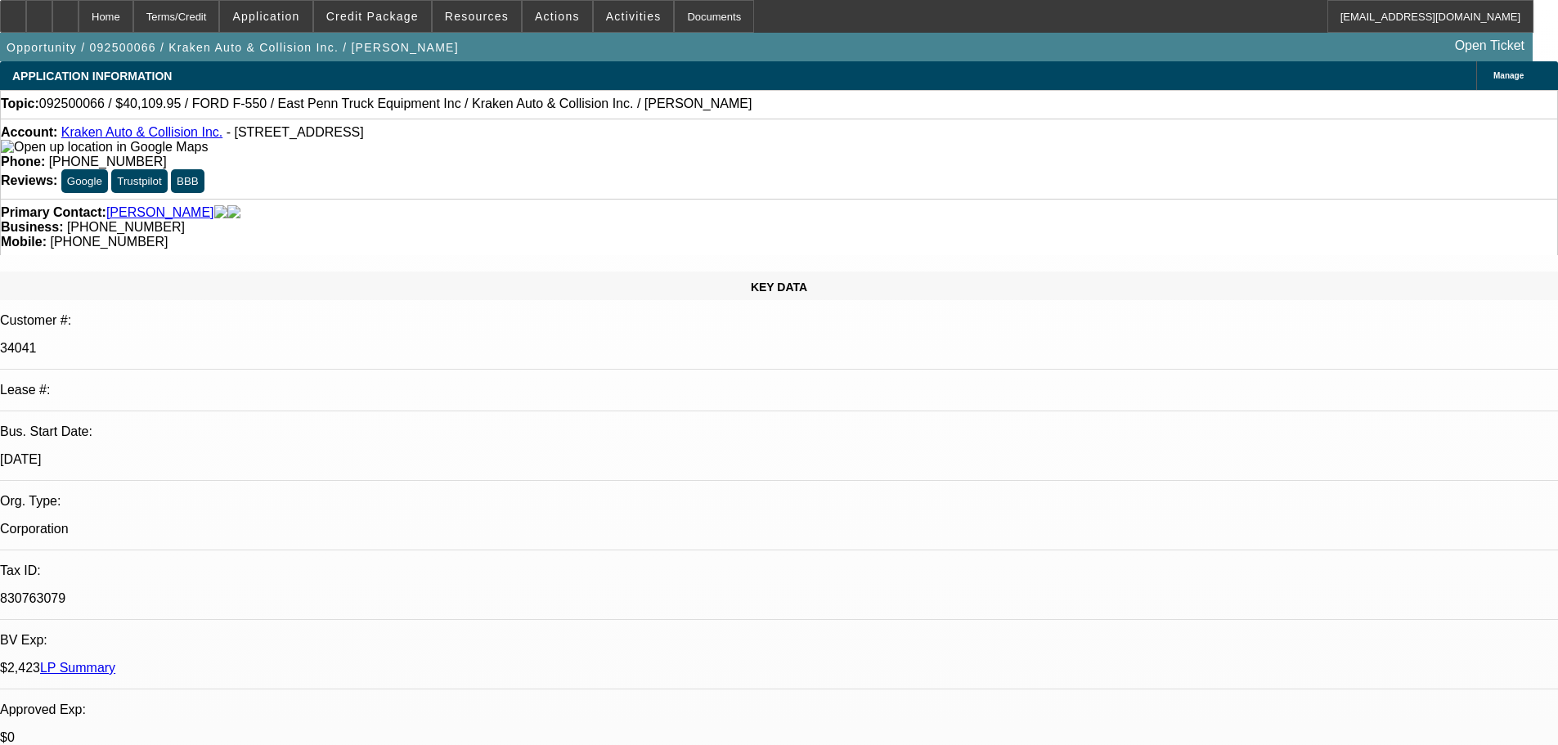
select select "0"
select select "0.1"
select select "4"
select select "0"
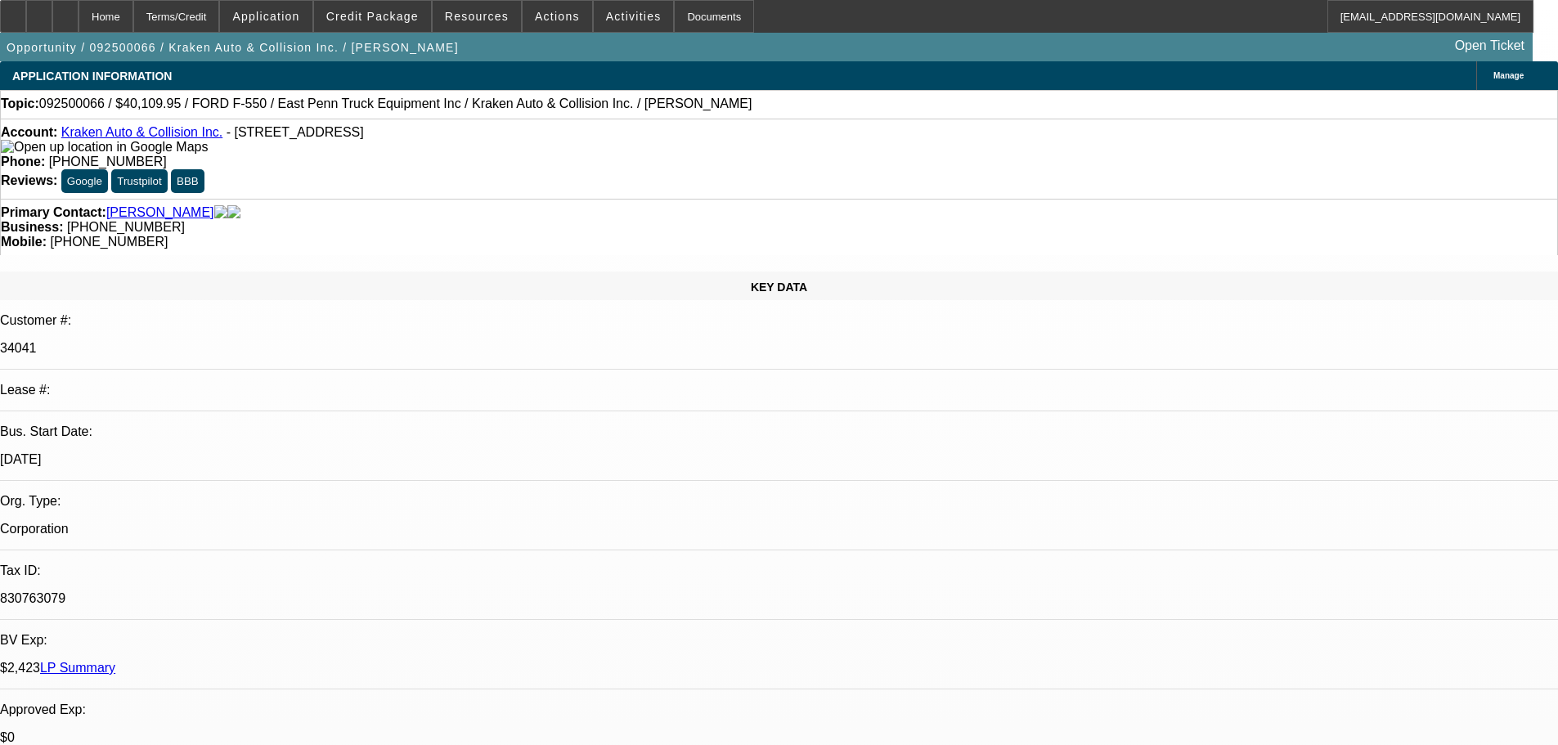
select select "0.1"
select select "4"
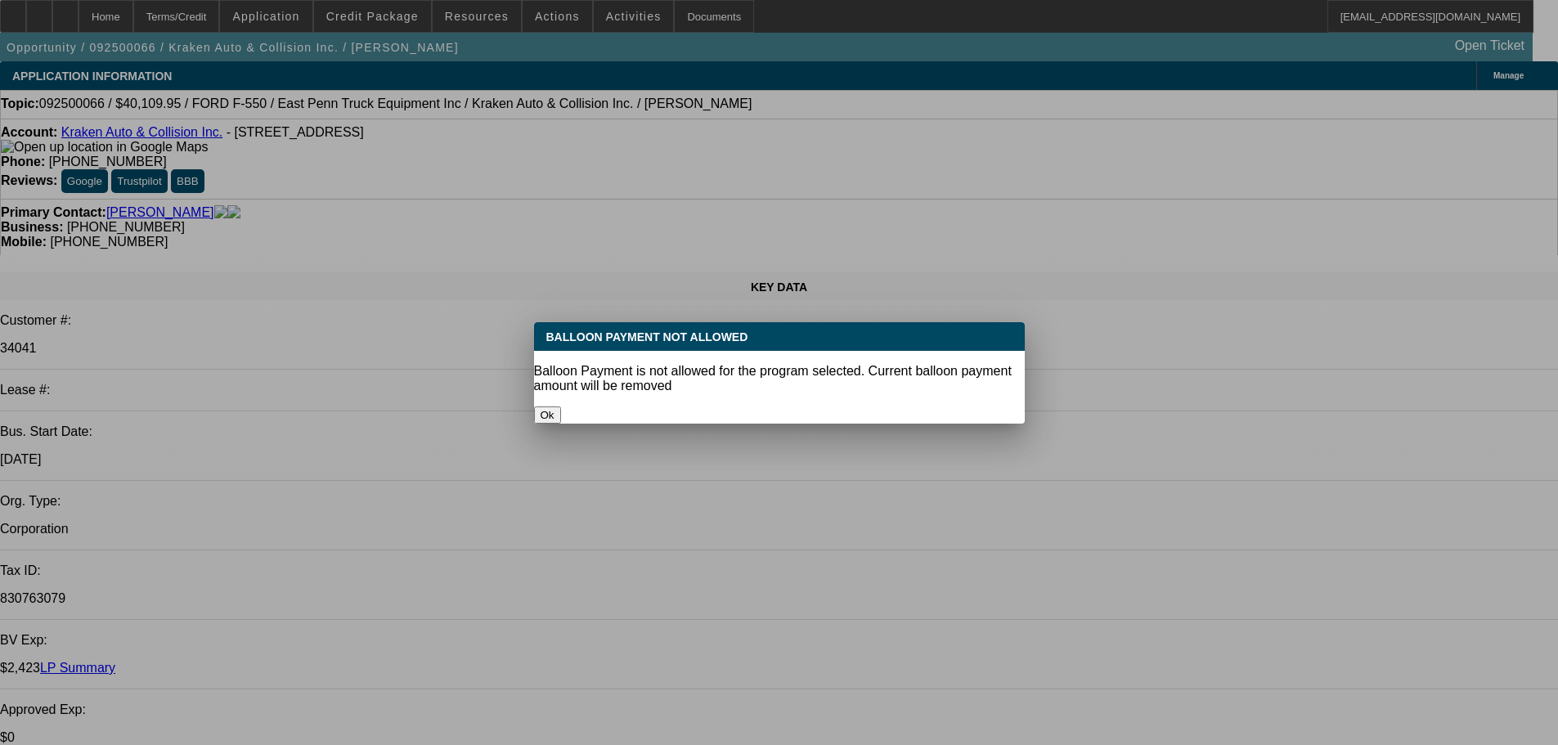
click at [561, 406] on button "Ok" at bounding box center [547, 414] width 27 height 17
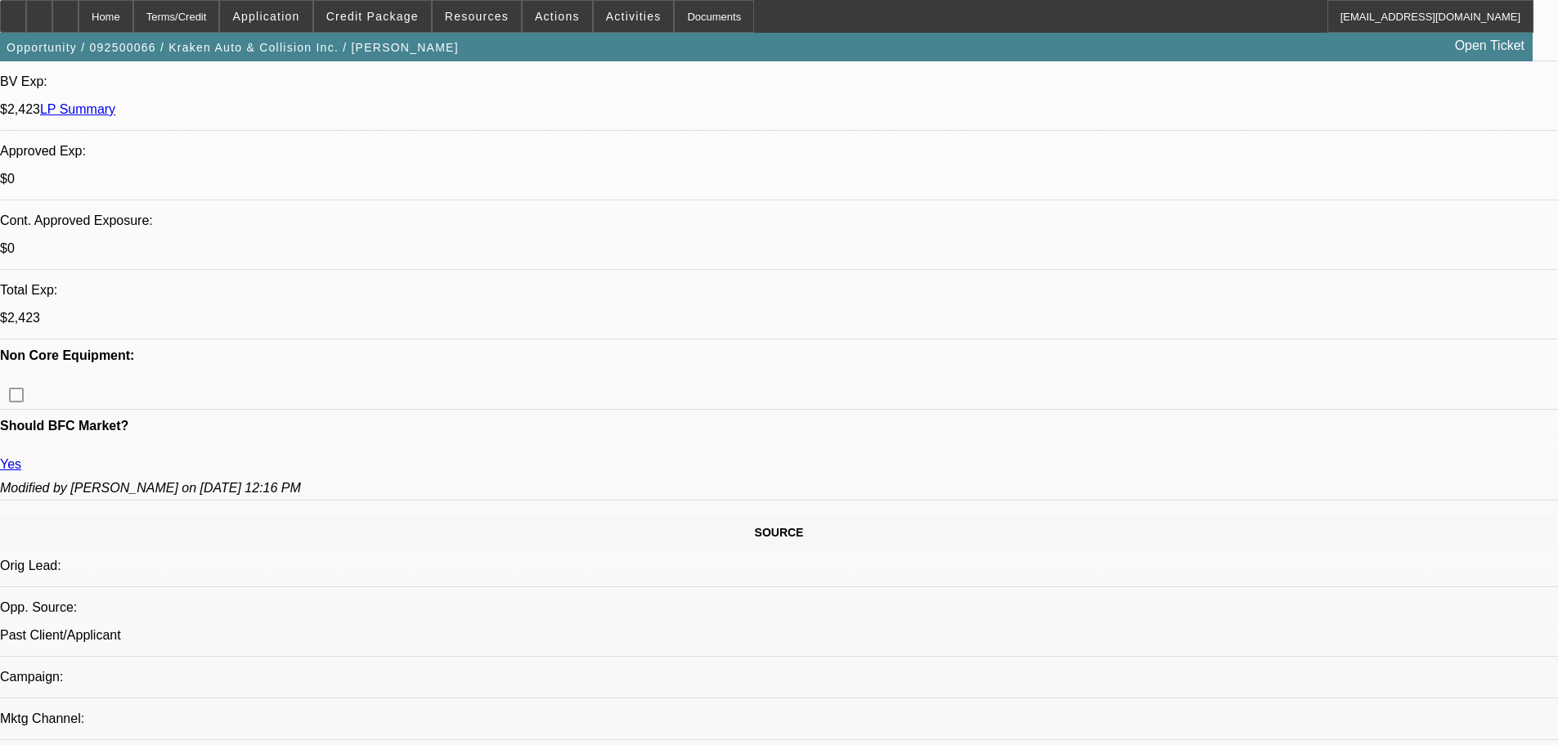
scroll to position [327, 0]
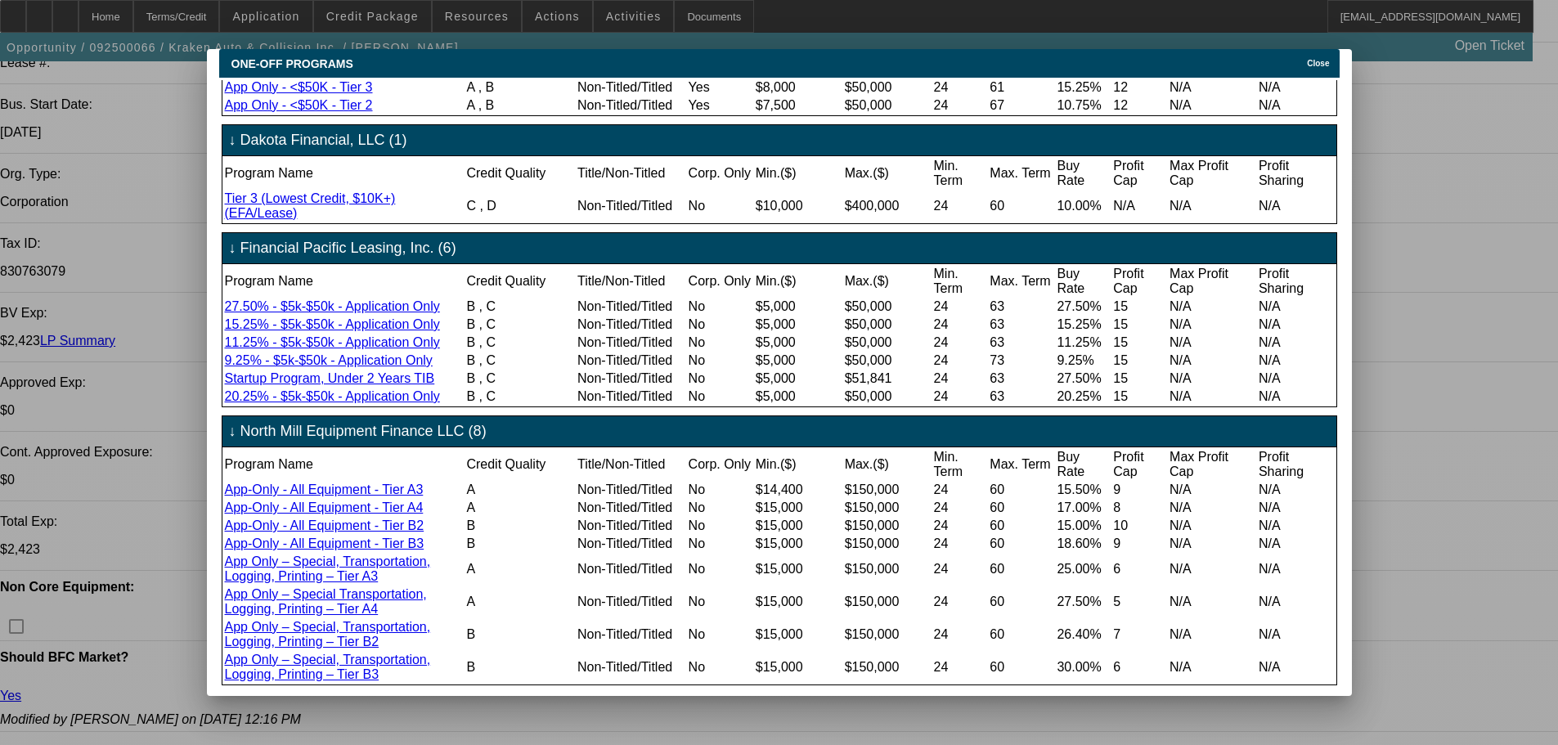
scroll to position [245, 0]
click at [1329, 59] on span "Close" at bounding box center [1318, 63] width 22 height 9
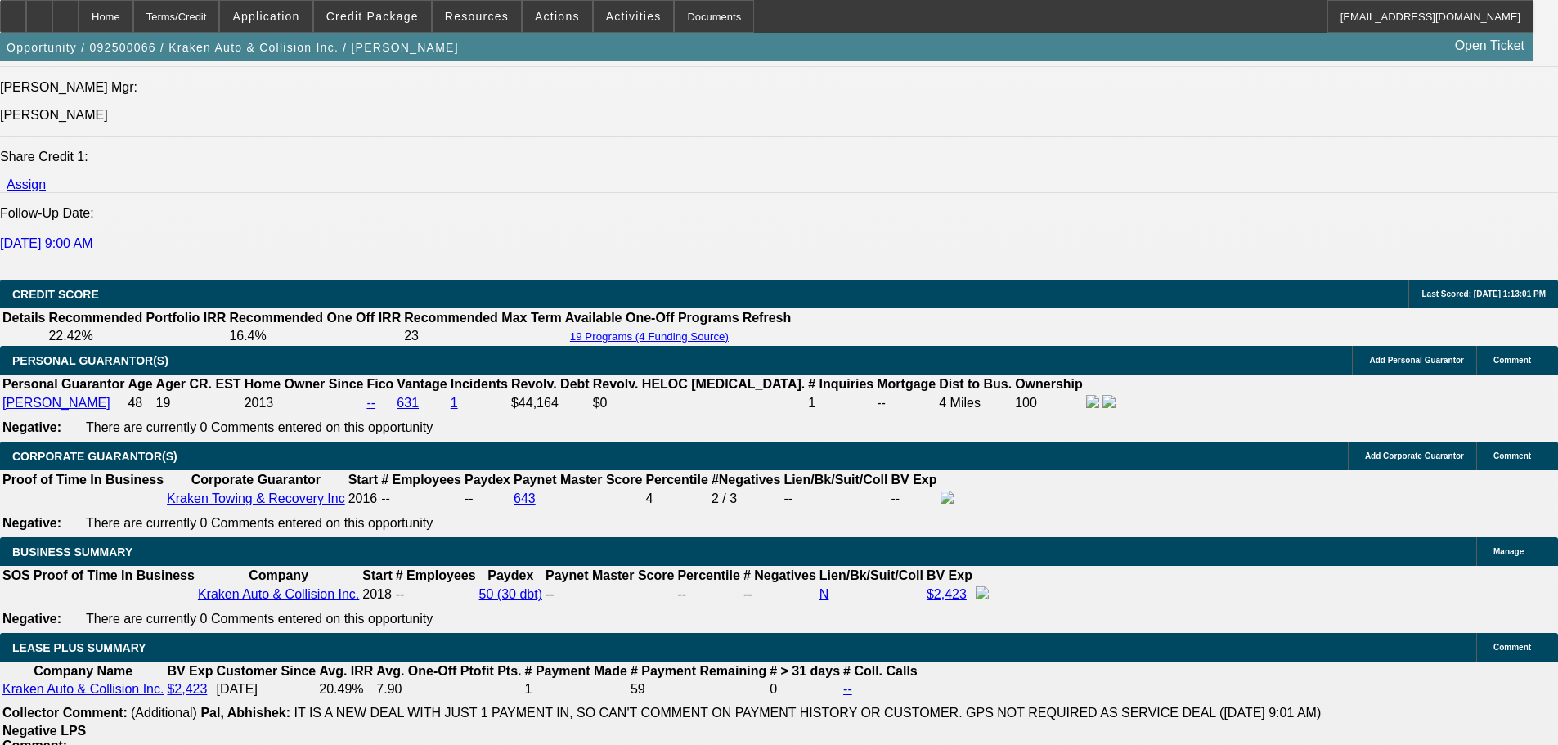
scroll to position [2453, 0]
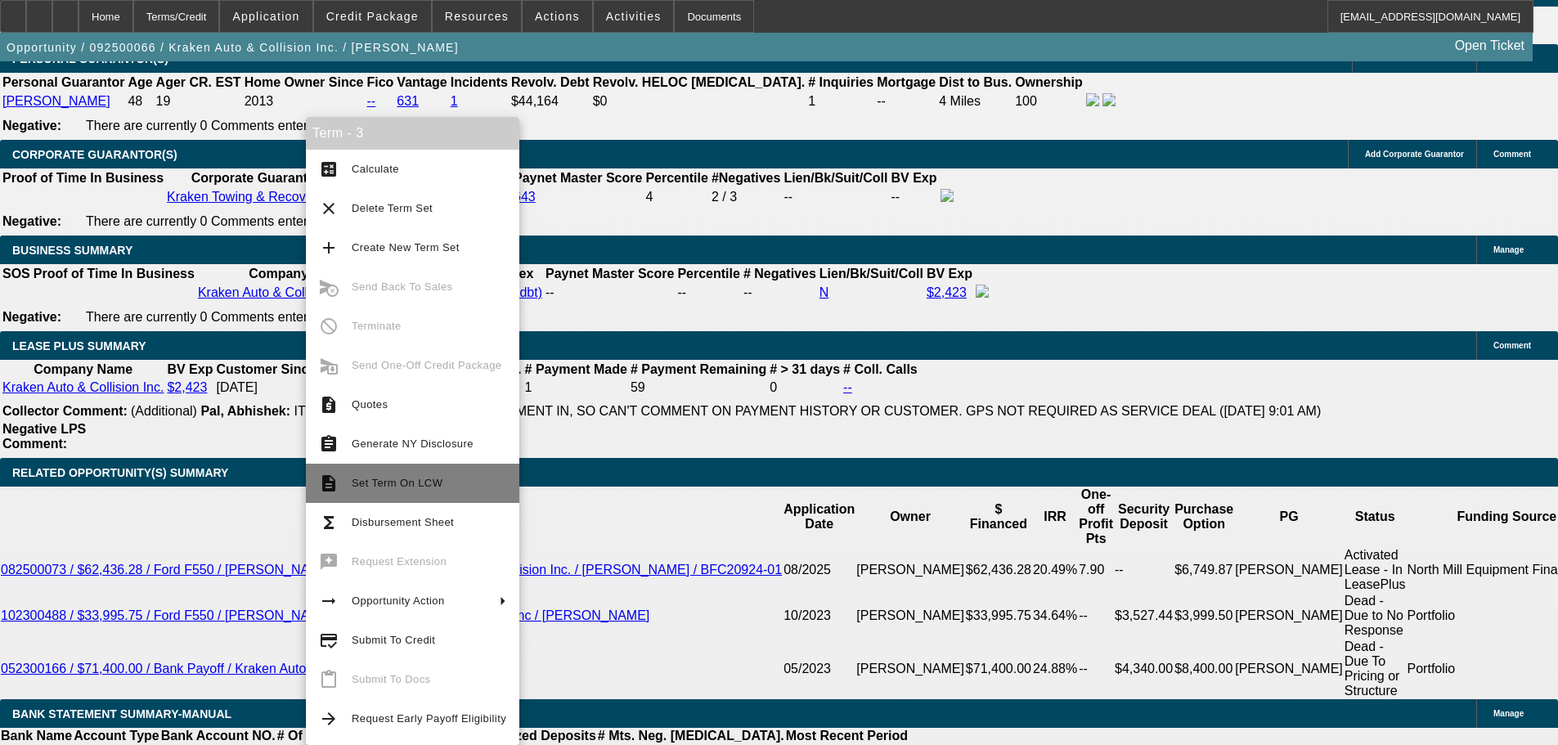
click at [402, 483] on span "Set Term On LCW" at bounding box center [397, 483] width 91 height 12
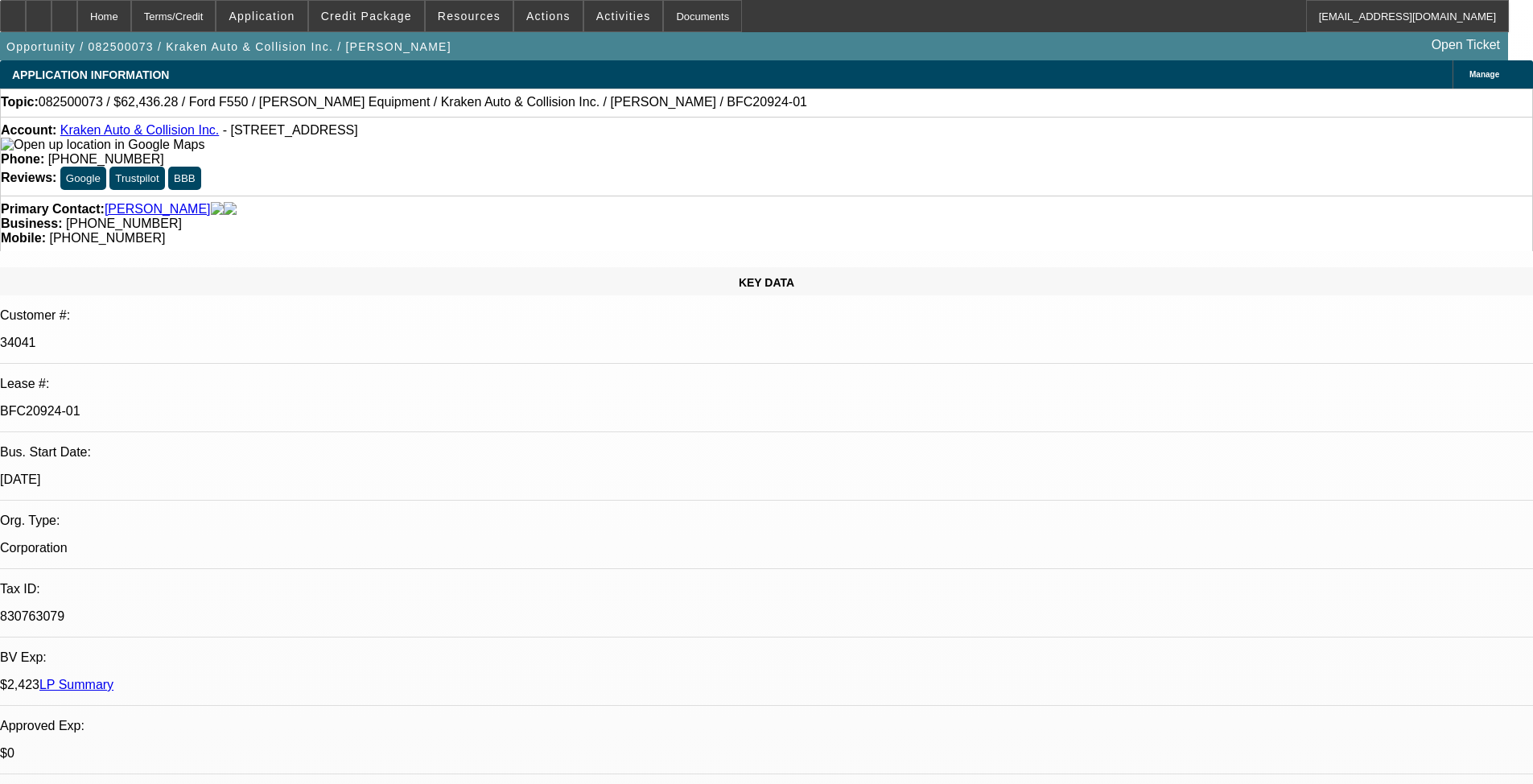
select select "0"
select select "3"
select select "0.1"
select select "4"
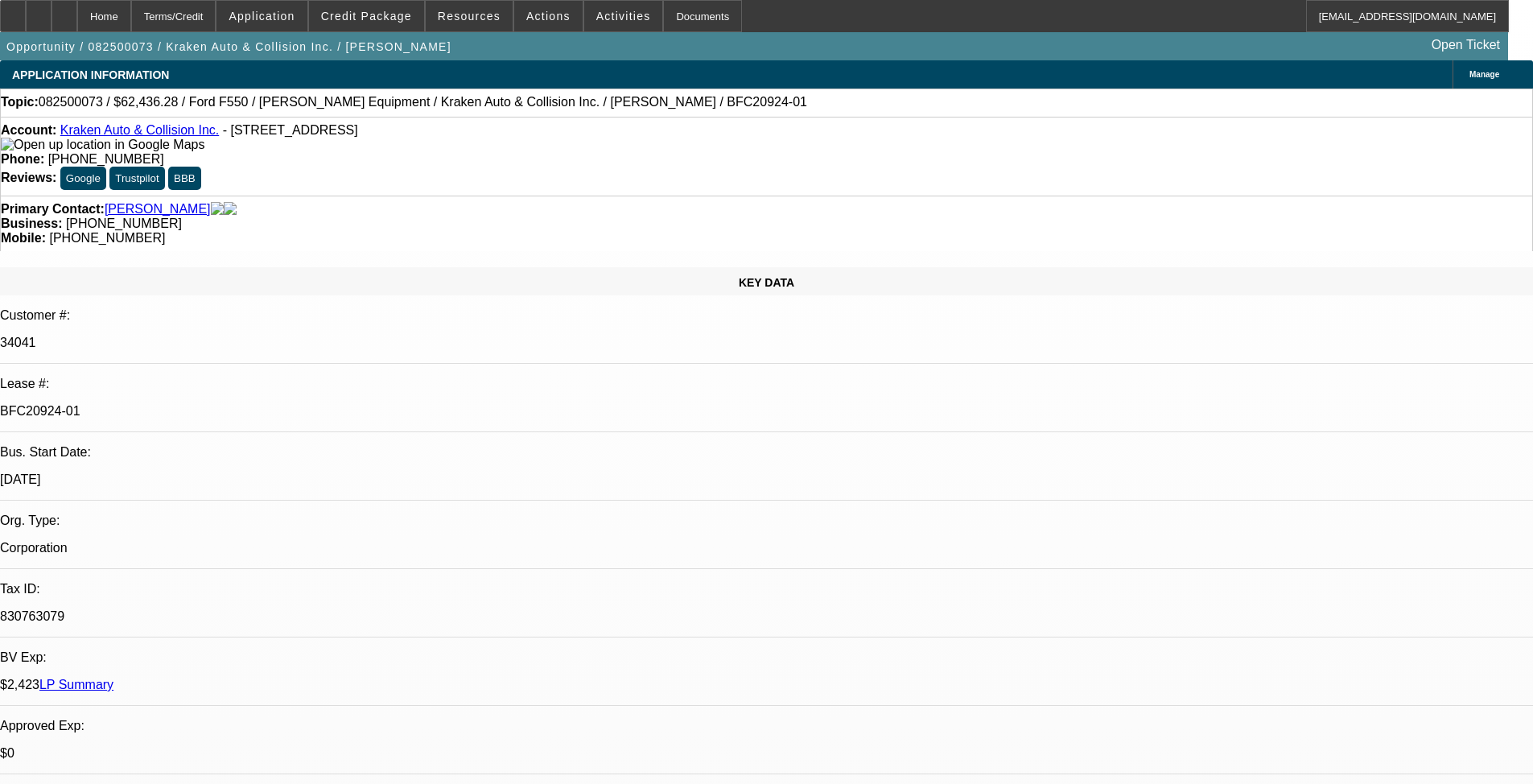
select select "0"
select select "0.1"
select select "4"
select select "0"
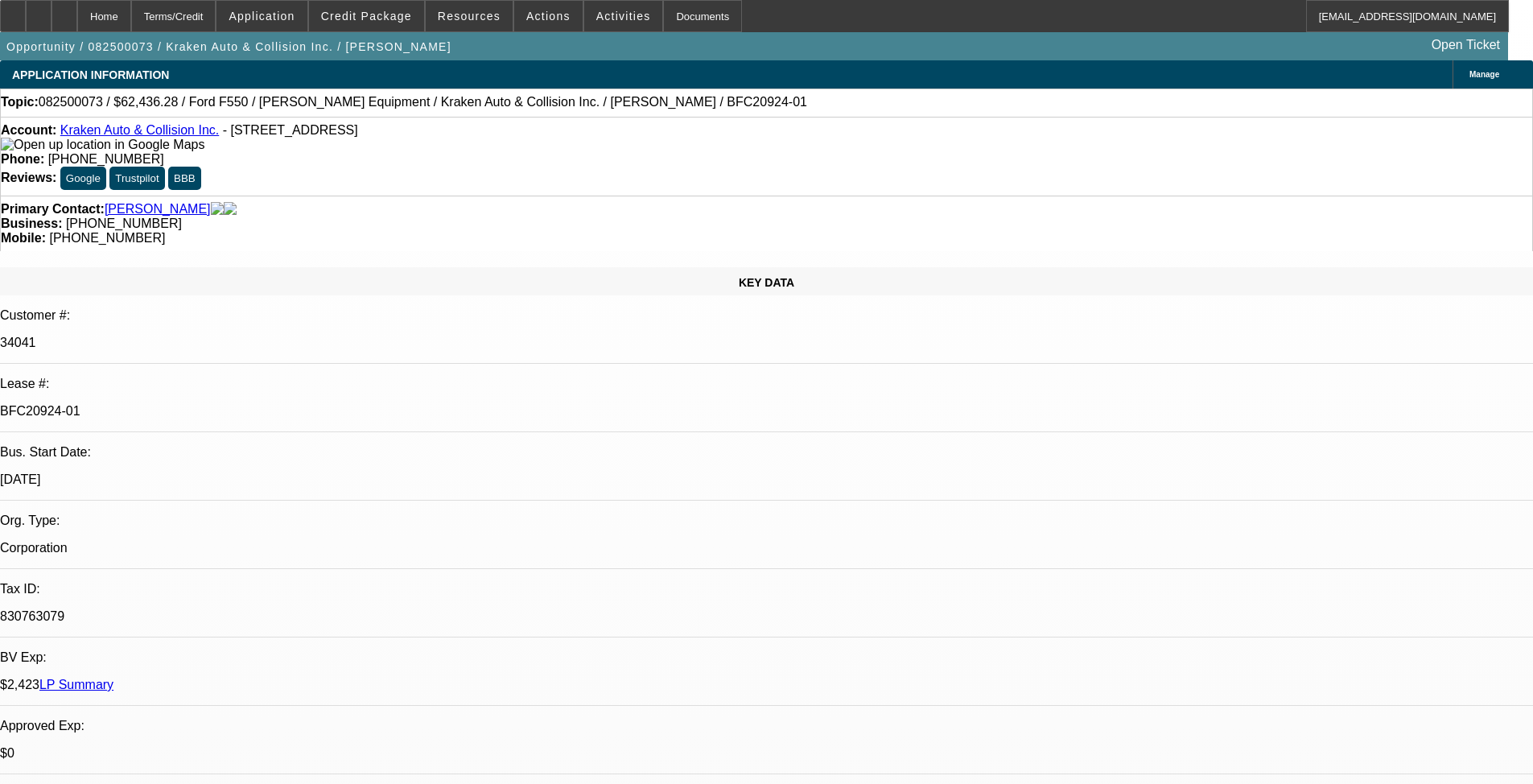
select select "0"
select select "0.1"
select select "4"
select select "0"
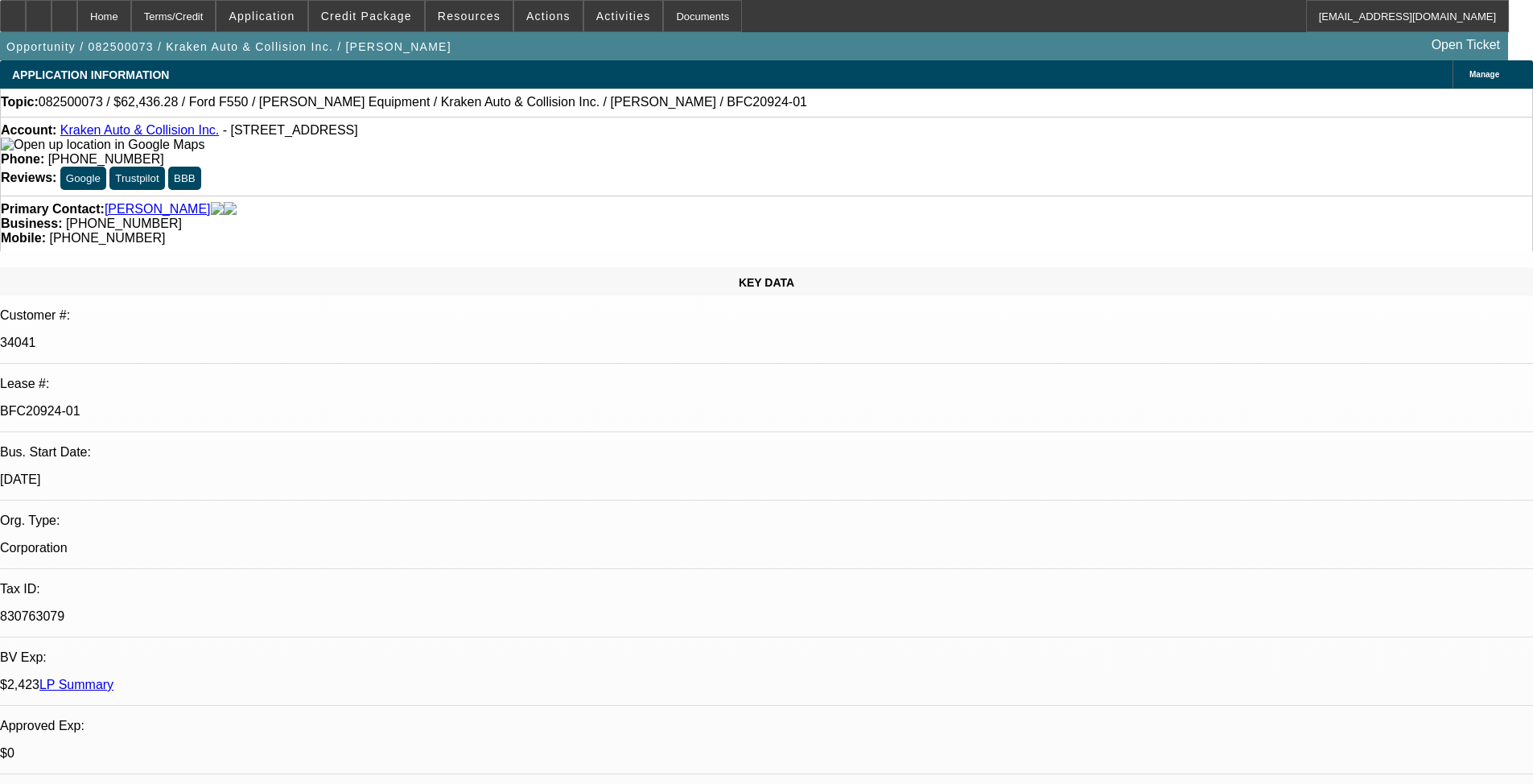
select select "0.1"
select select "4"
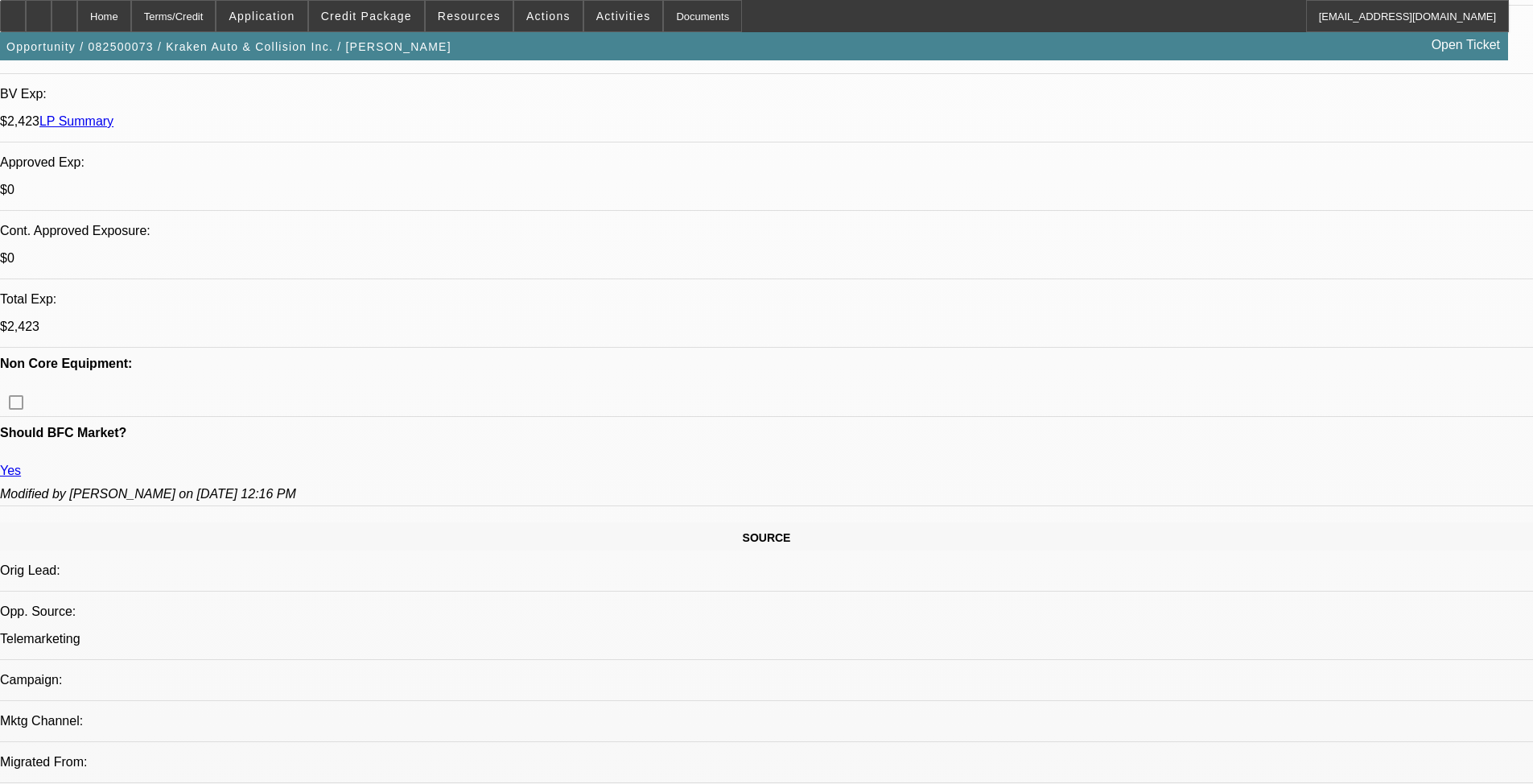
scroll to position [2091, 0]
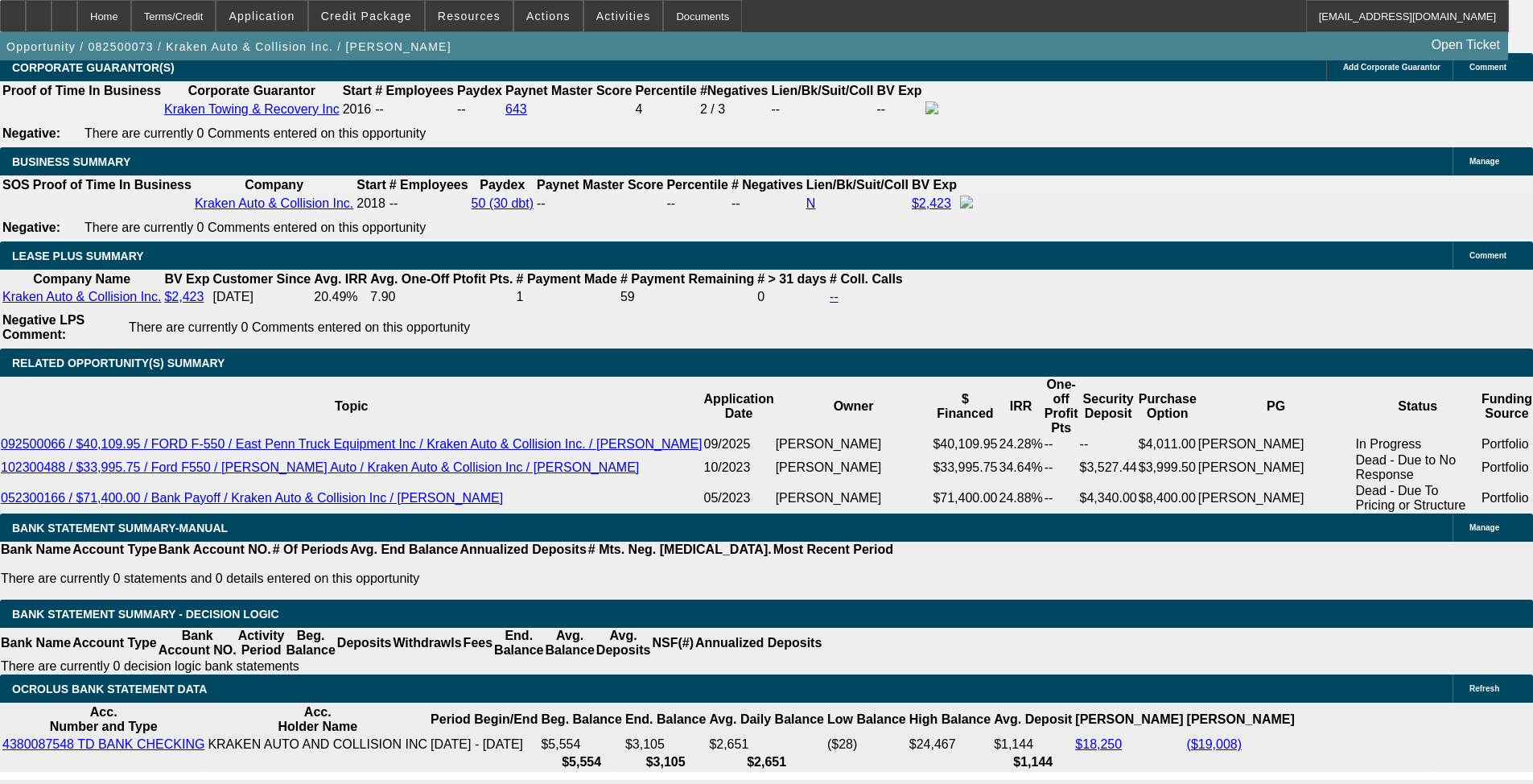
scroll to position [2655, 0]
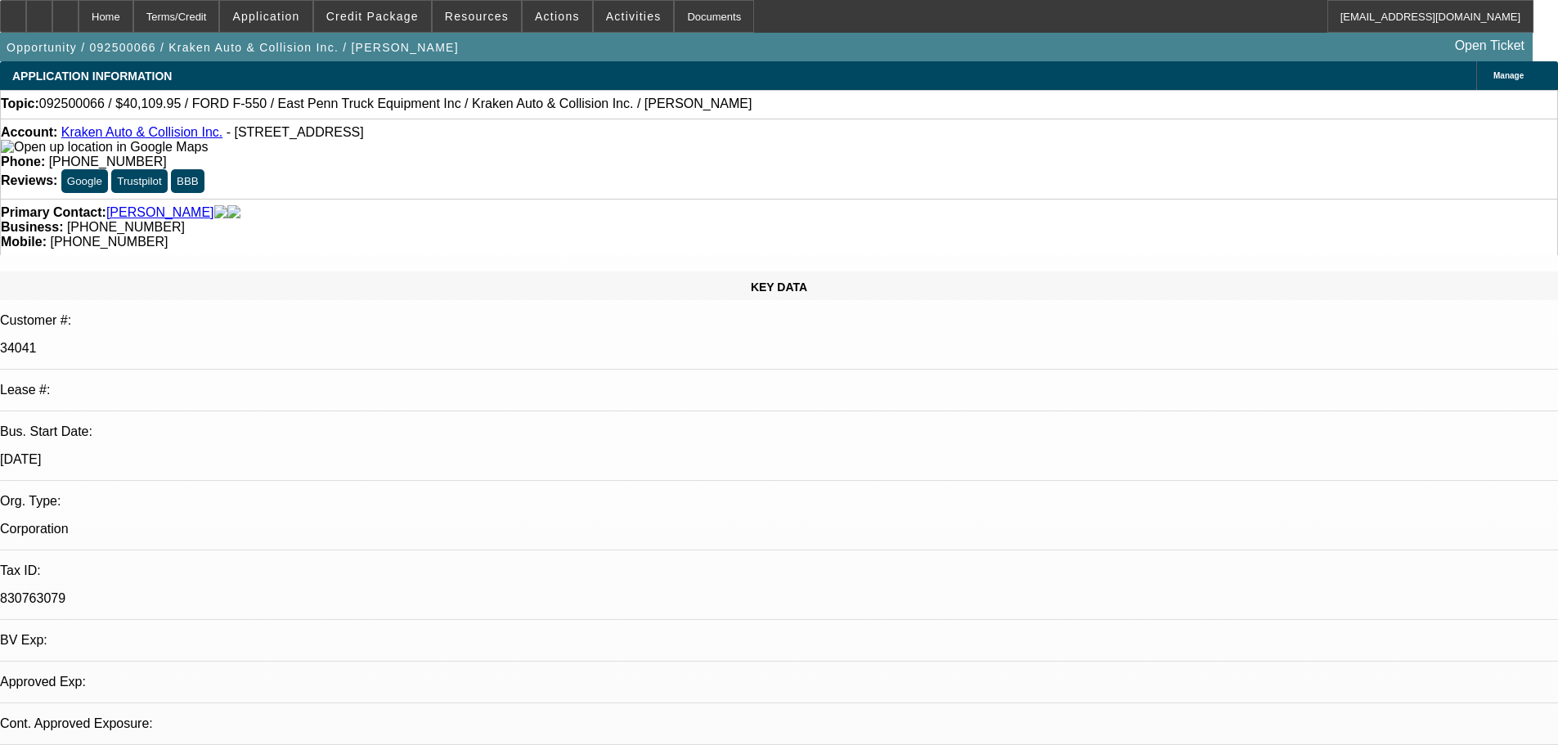
select select "0"
select select "0.1"
select select "4"
select select "0"
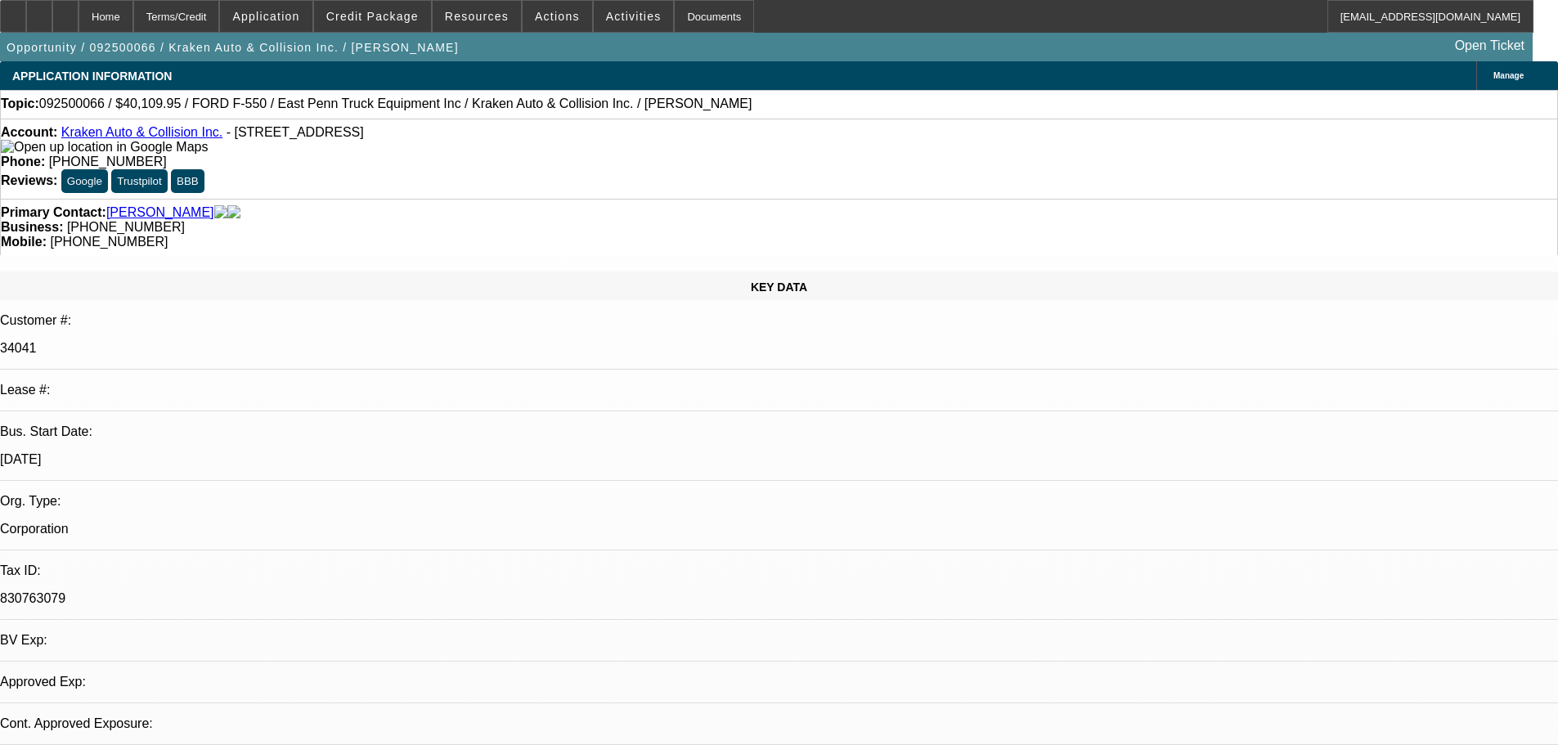
select select "0"
select select "0.1"
select select "4"
select select "0"
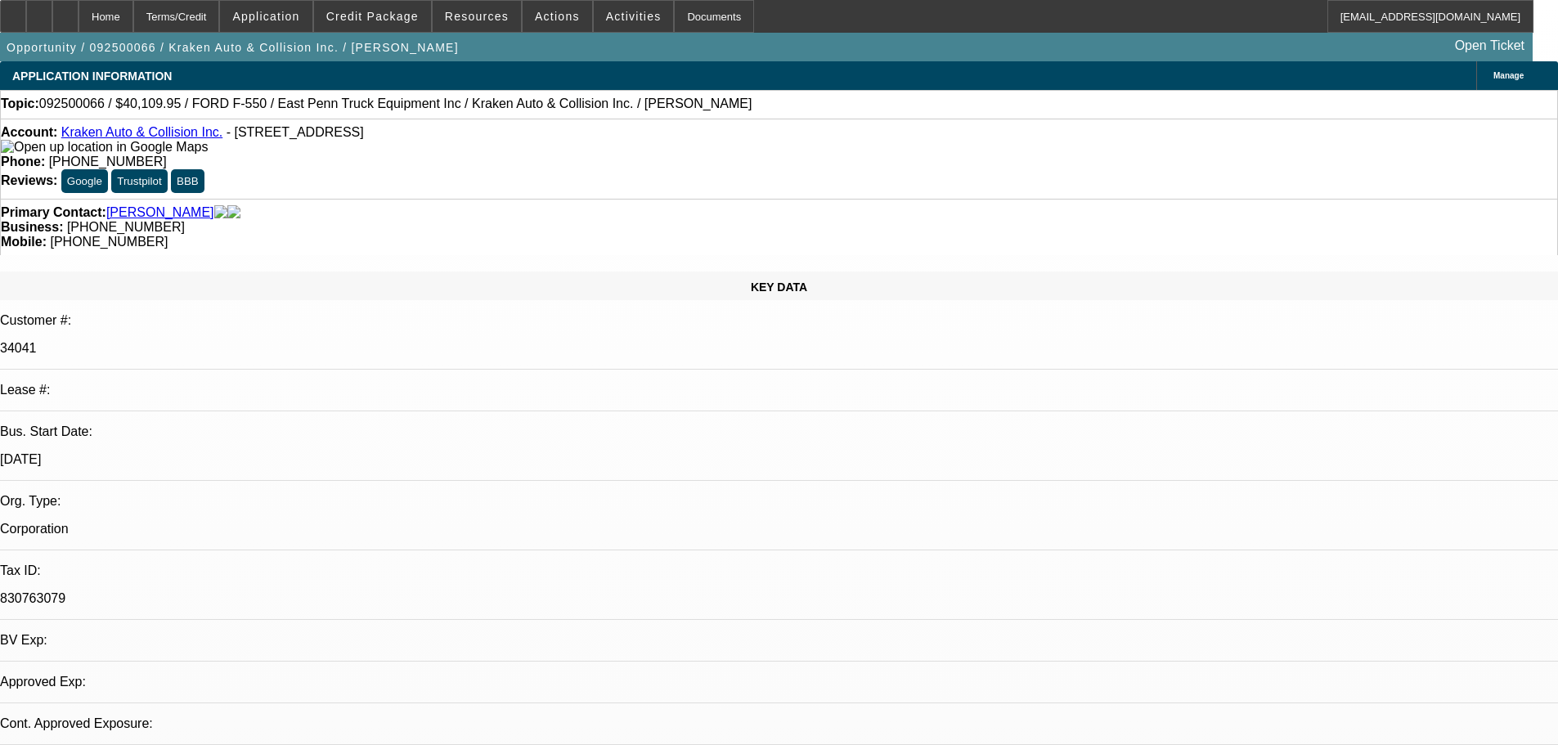
select select "0.1"
select select "4"
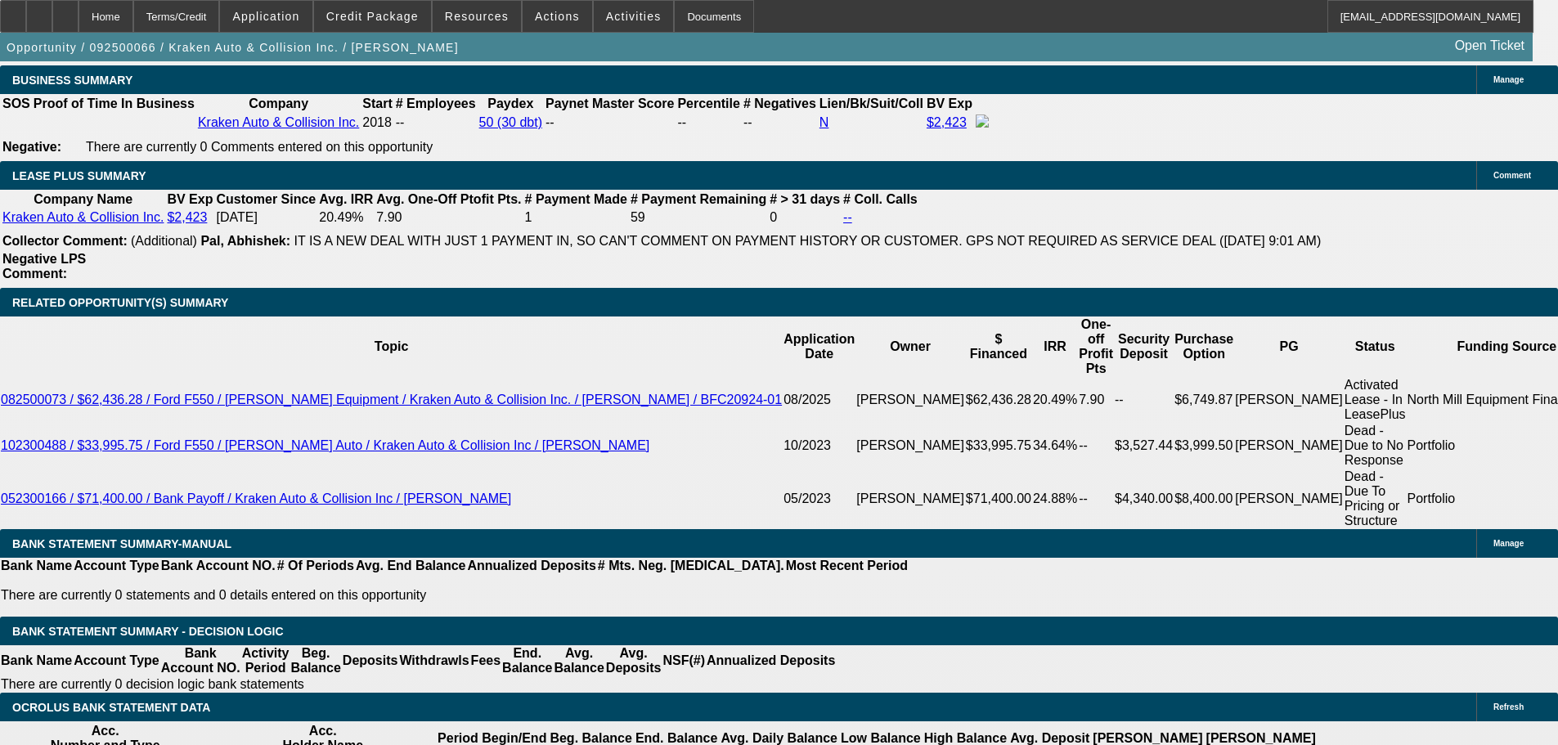
scroll to position [2535, 0]
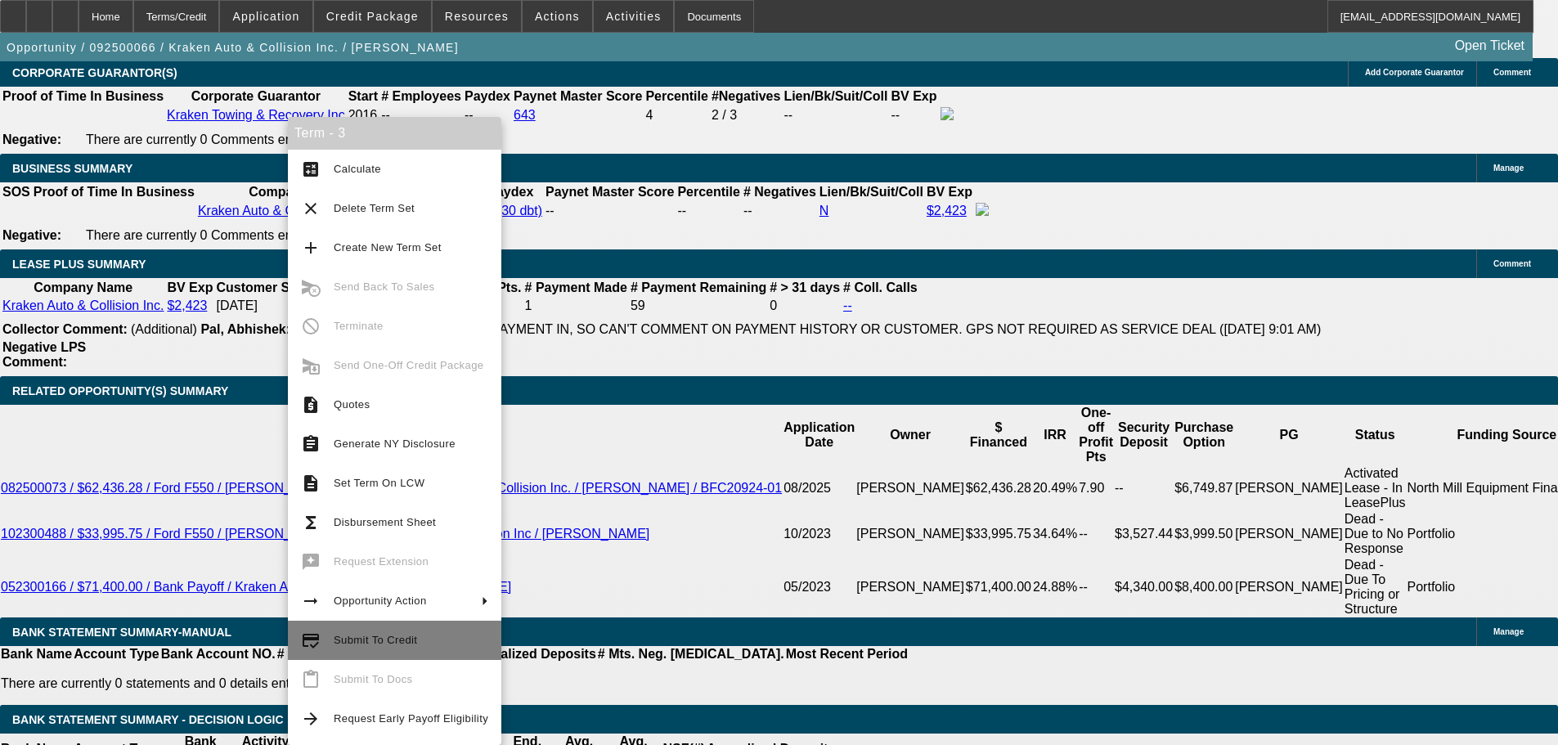
click at [380, 647] on span "Submit To Credit" at bounding box center [411, 641] width 155 height 20
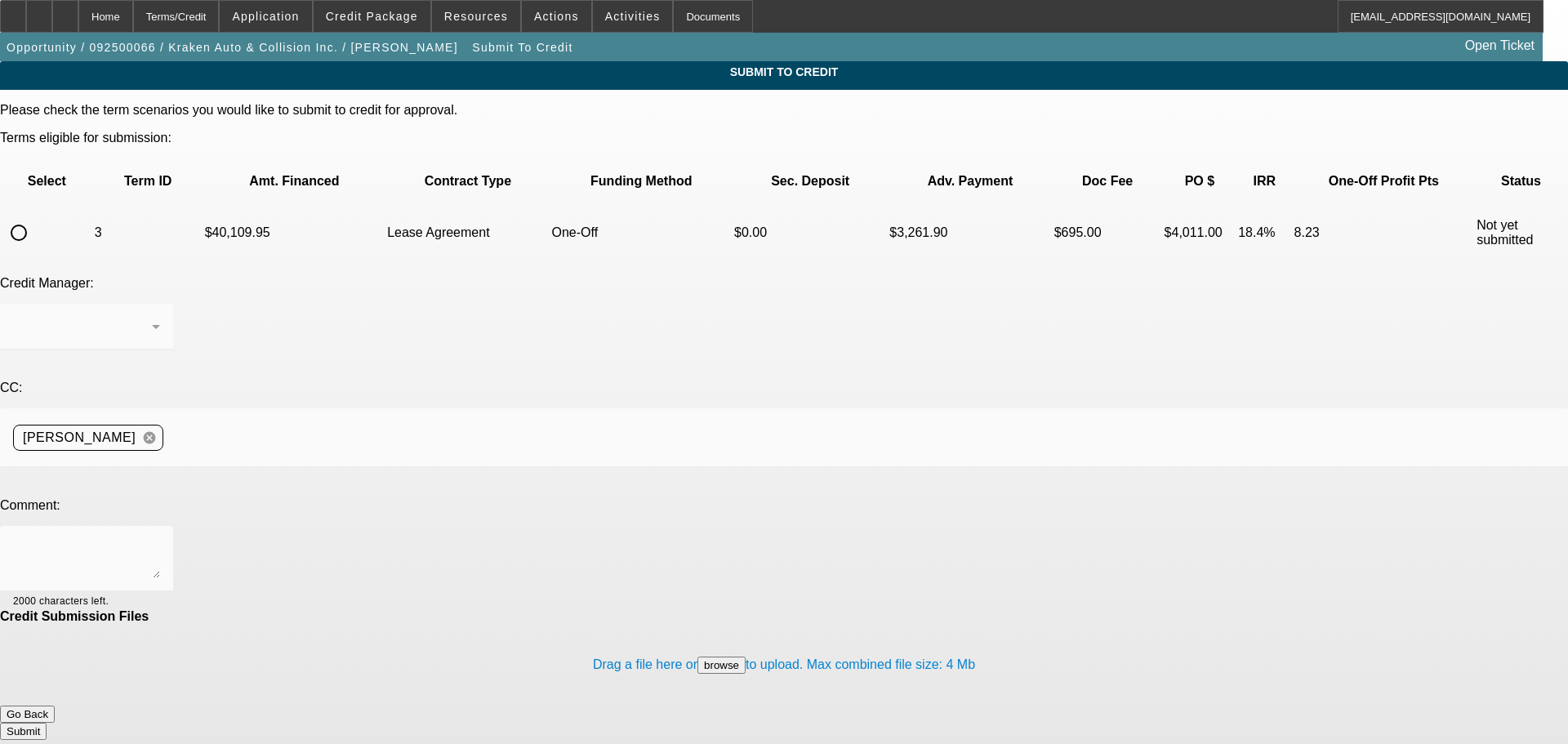
click at [35, 217] on input "radio" at bounding box center [18, 233] width 33 height 33
radio input "true"
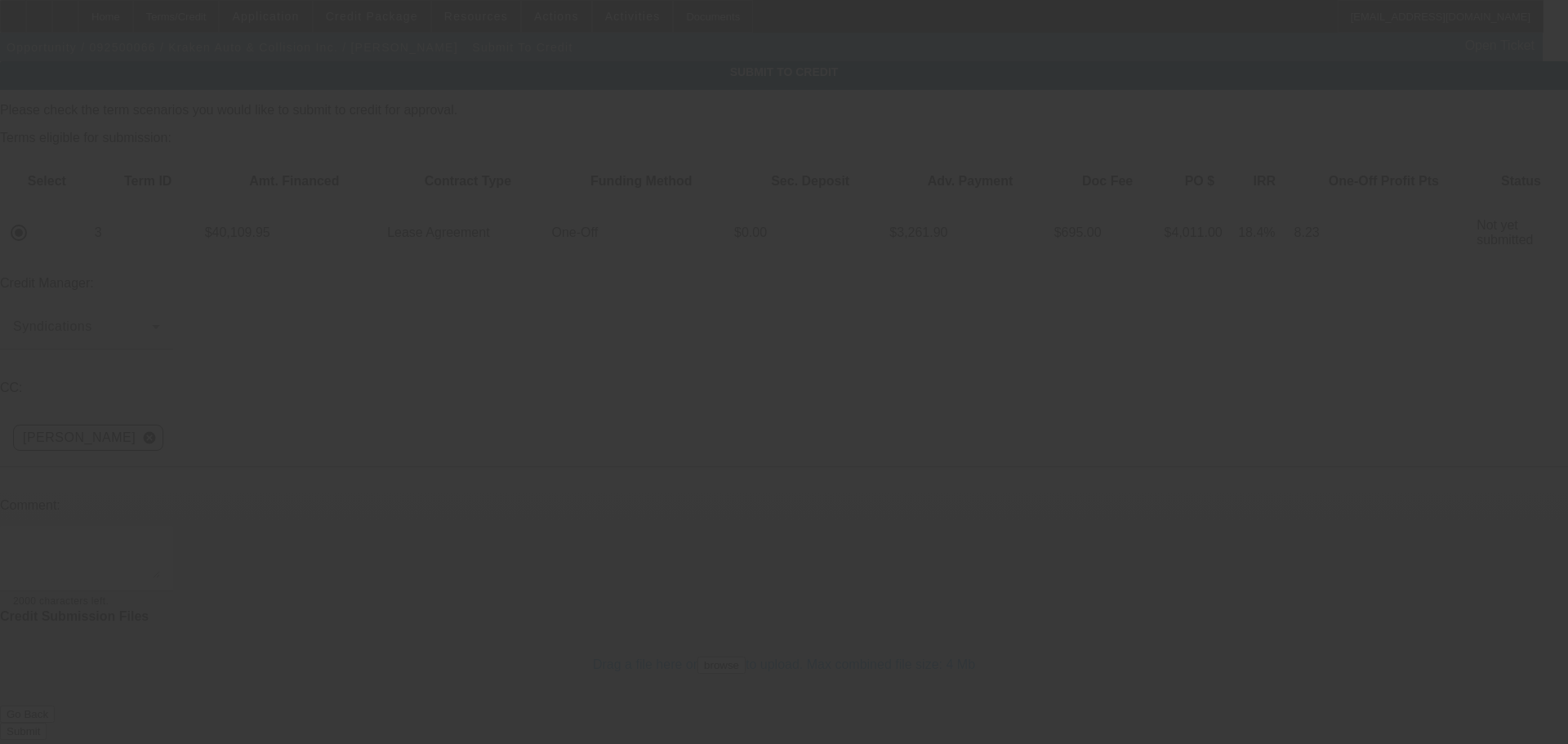
click at [160, 539] on textarea at bounding box center [86, 558] width 147 height 39
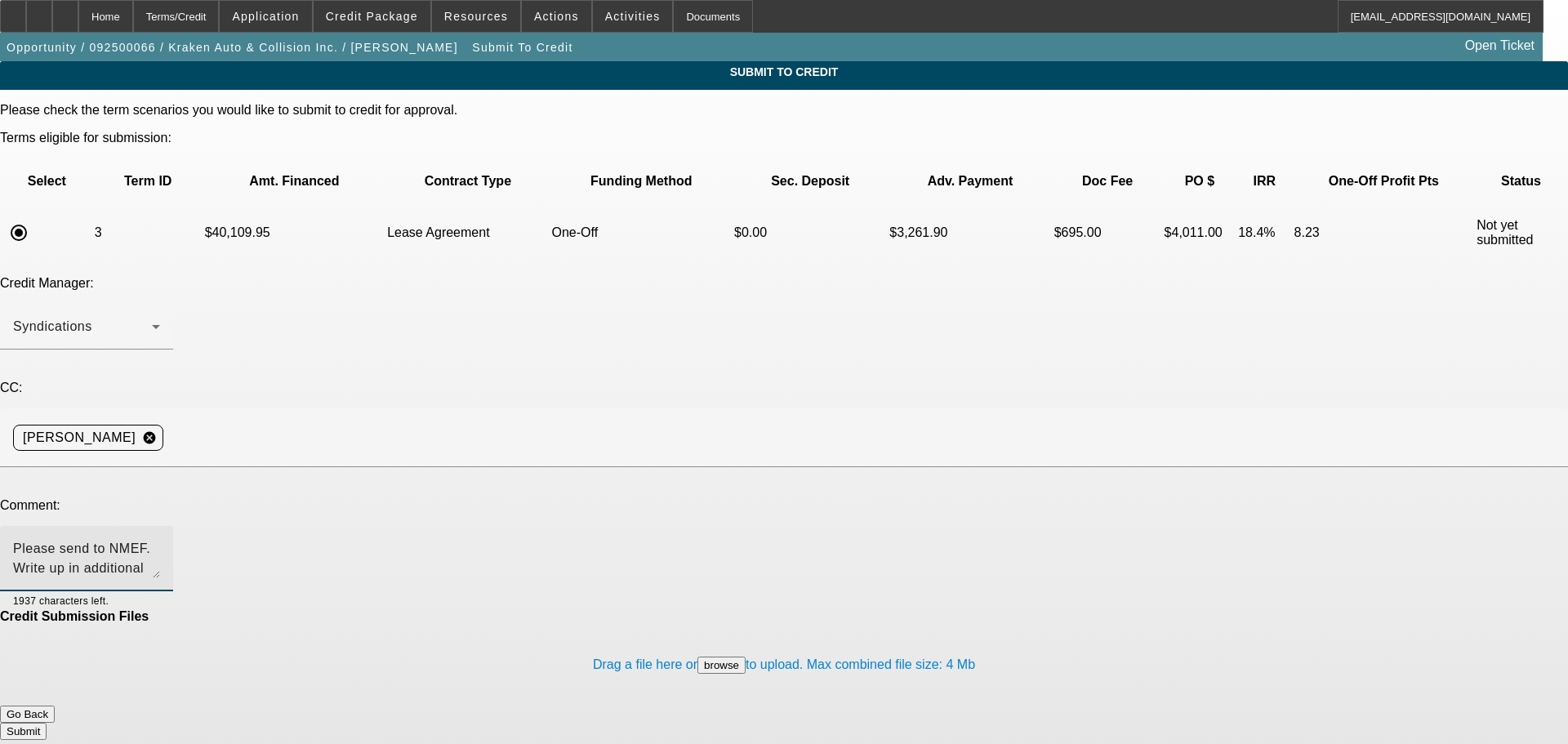
type textarea "Please send to NMEF. Write up in additional comments. Thank you"
click at [47, 723] on button "Submit" at bounding box center [23, 731] width 47 height 17
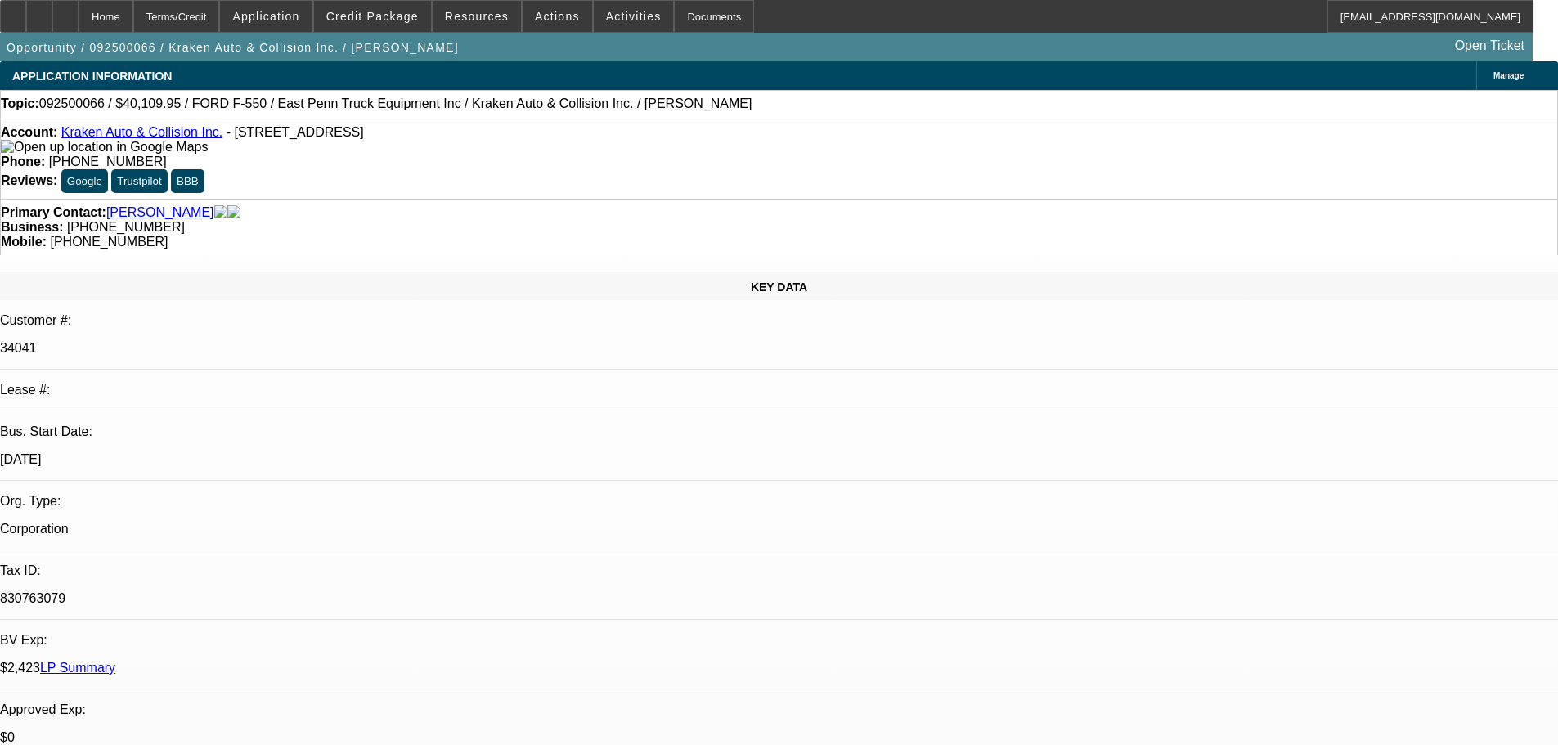
select select "0"
select select "0.1"
select select "4"
select select "0"
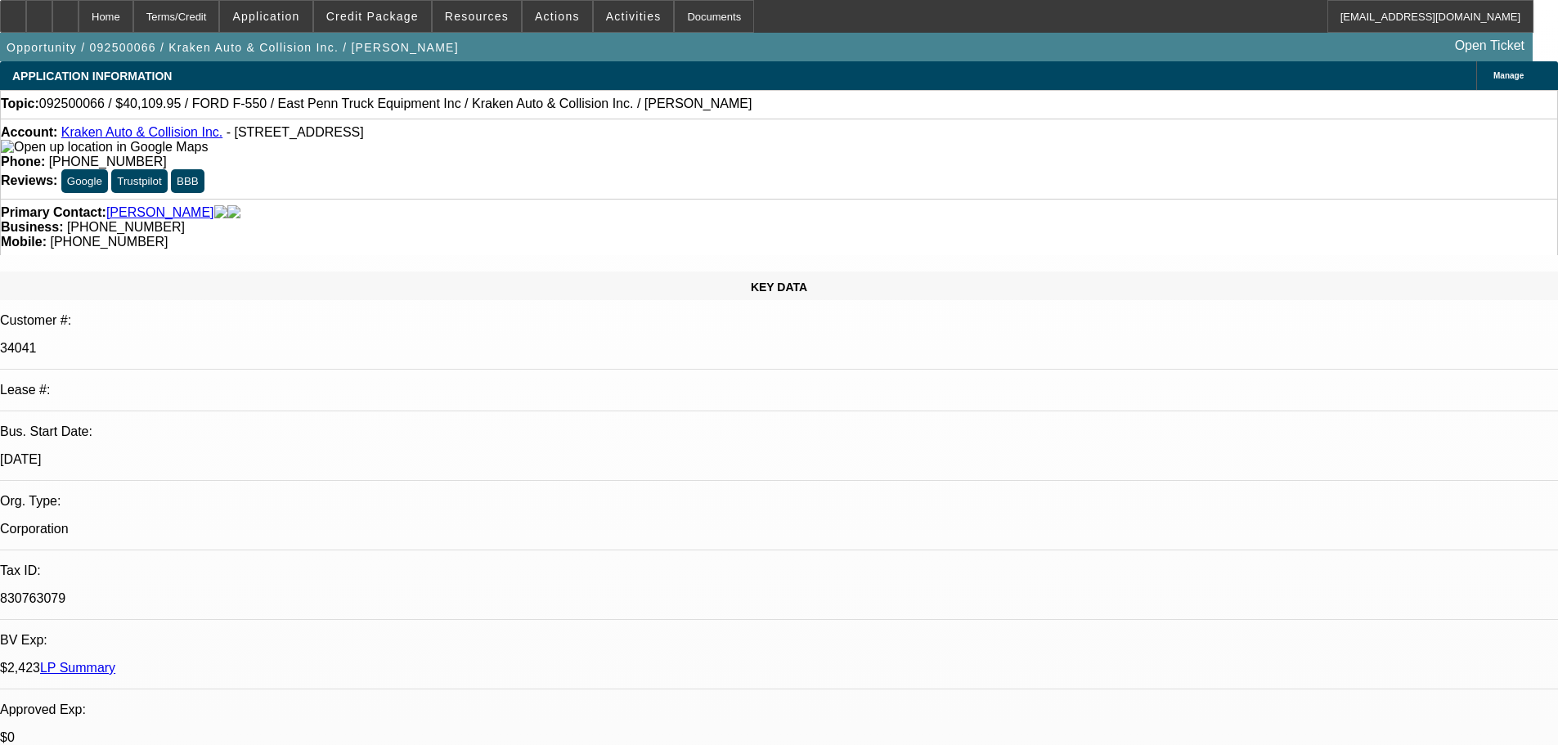
select select "0"
select select "0.1"
select select "4"
select select "0"
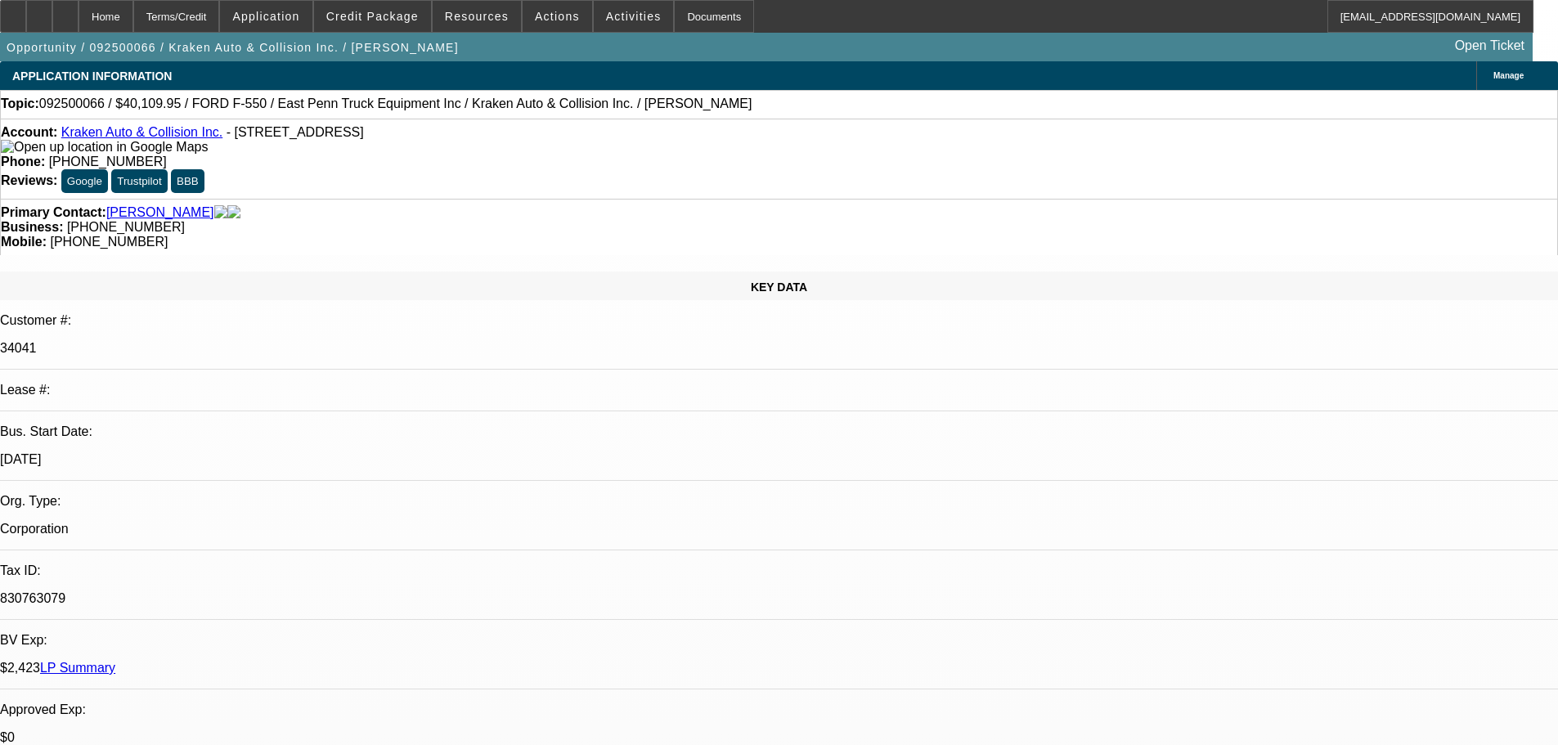
select select "0.1"
select select "4"
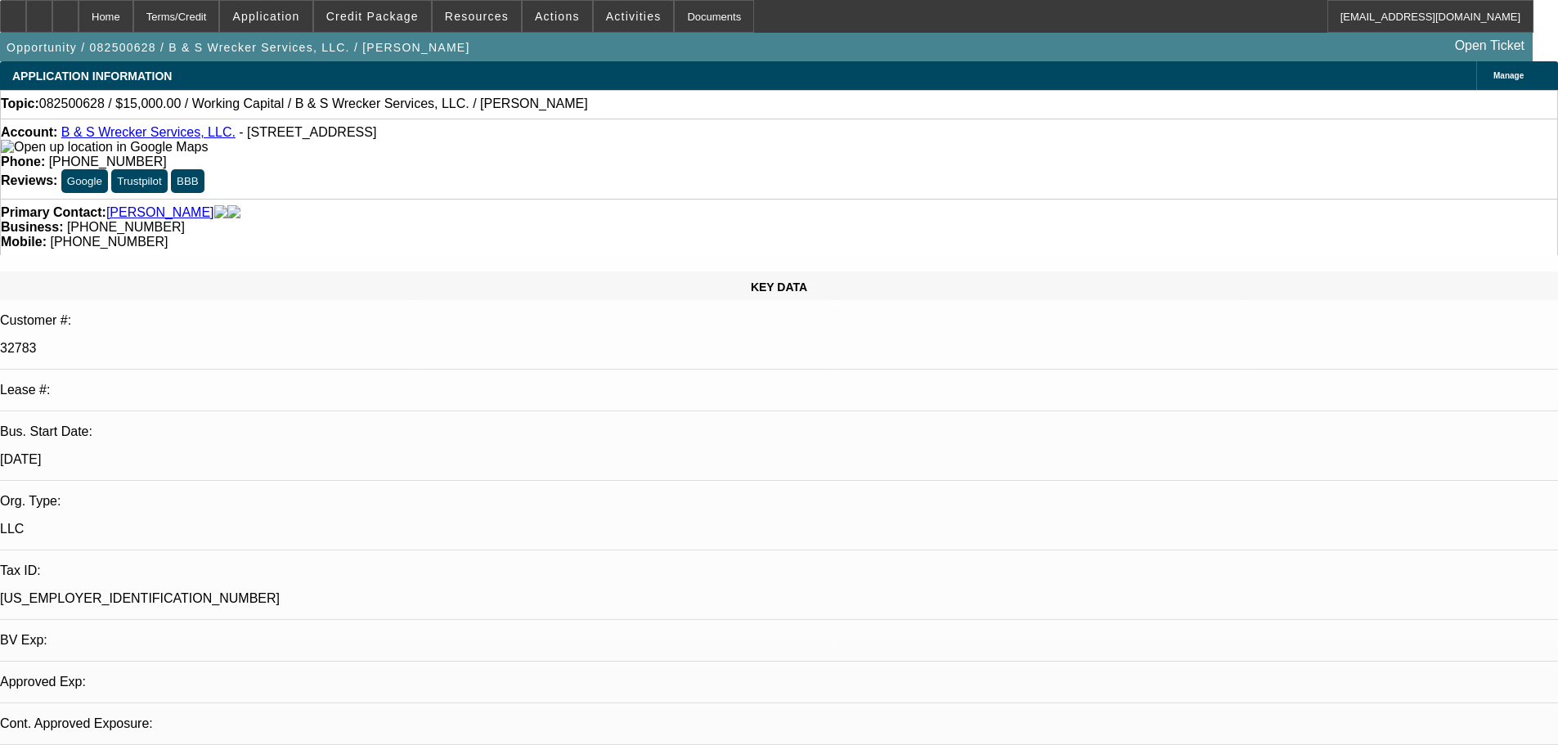
select select "0"
select select "2"
select select "0.1"
select select "4"
